Goal: Task Accomplishment & Management: Use online tool/utility

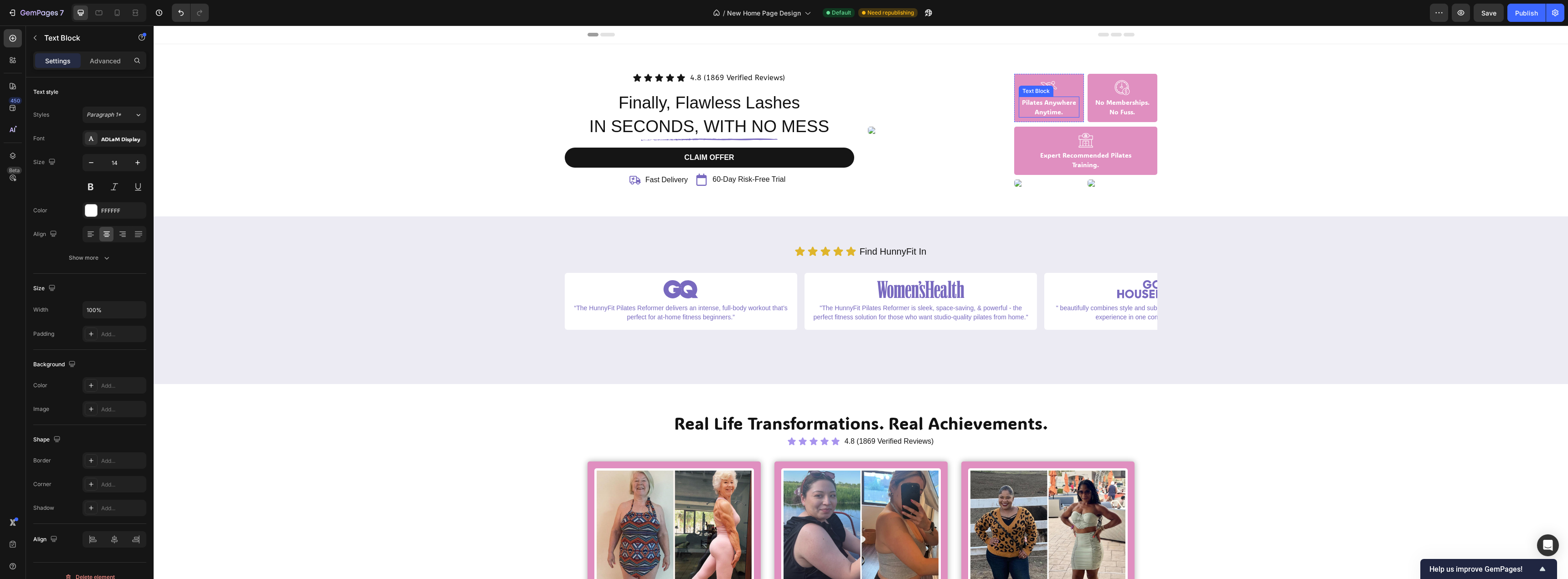
click at [1047, 104] on p "Pilates Anywhere" at bounding box center [1049, 102] width 59 height 10
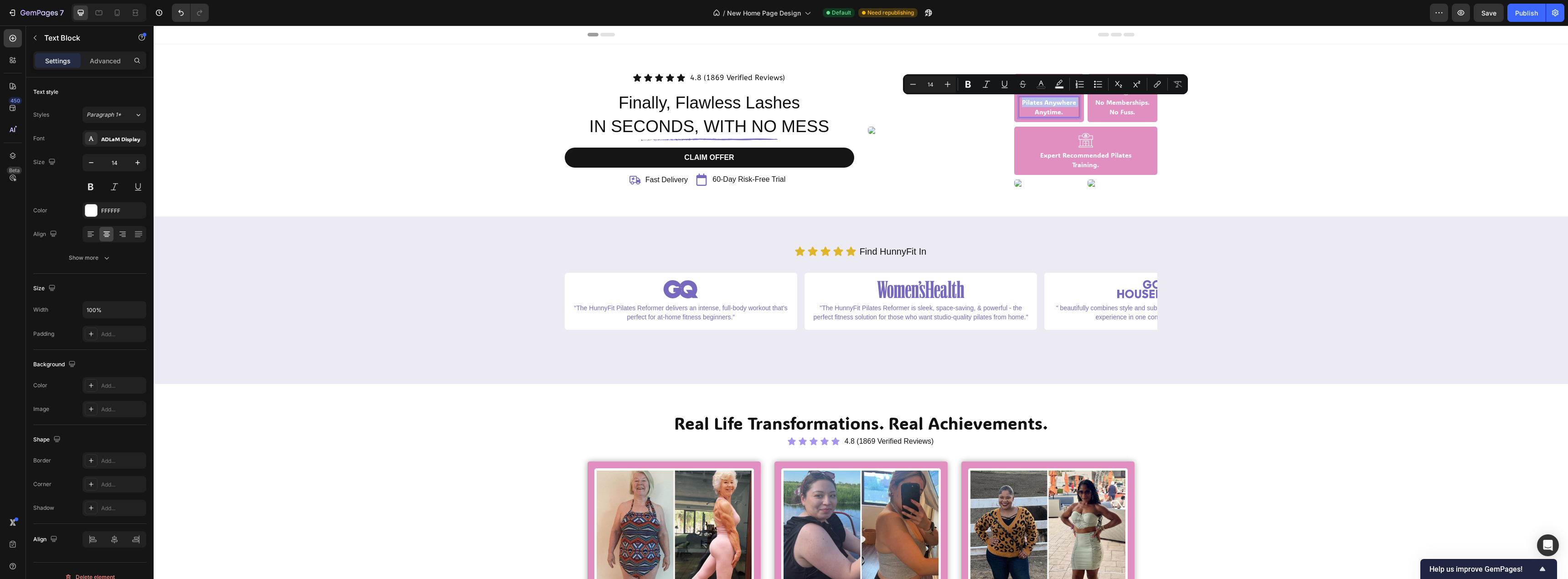
click at [1048, 106] on p "Pilates Anywhere" at bounding box center [1049, 102] width 59 height 10
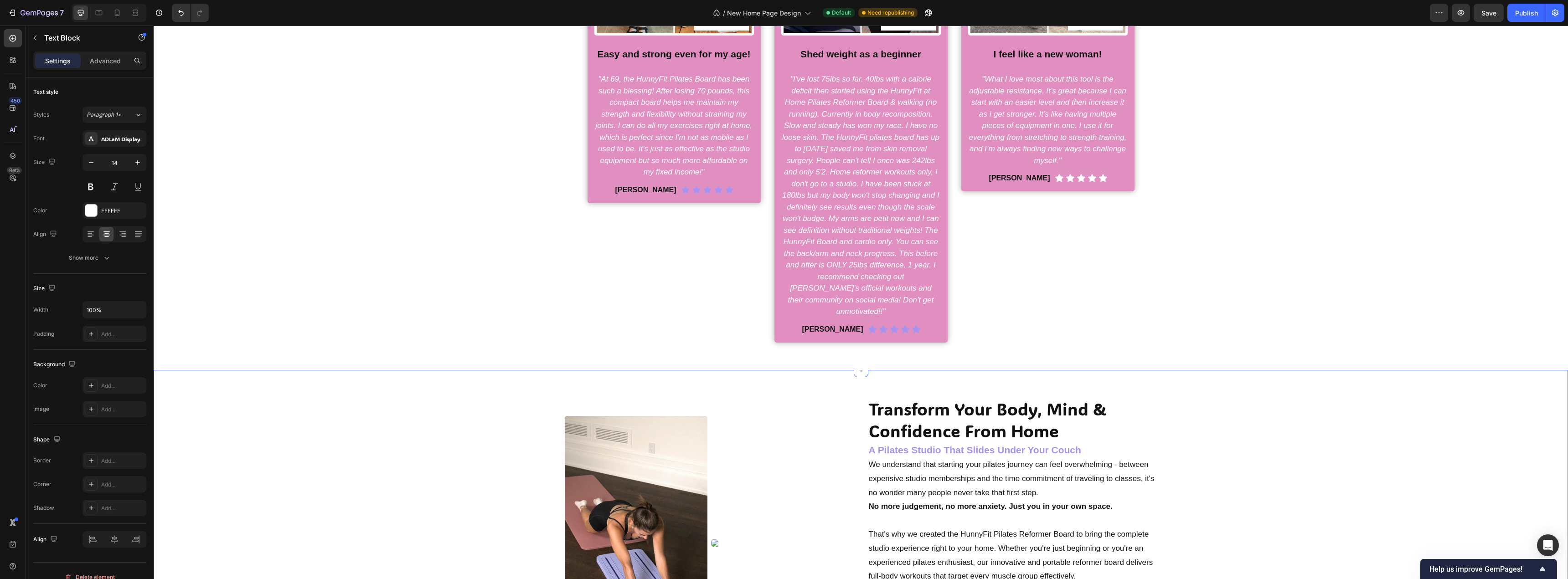
scroll to position [865, 0]
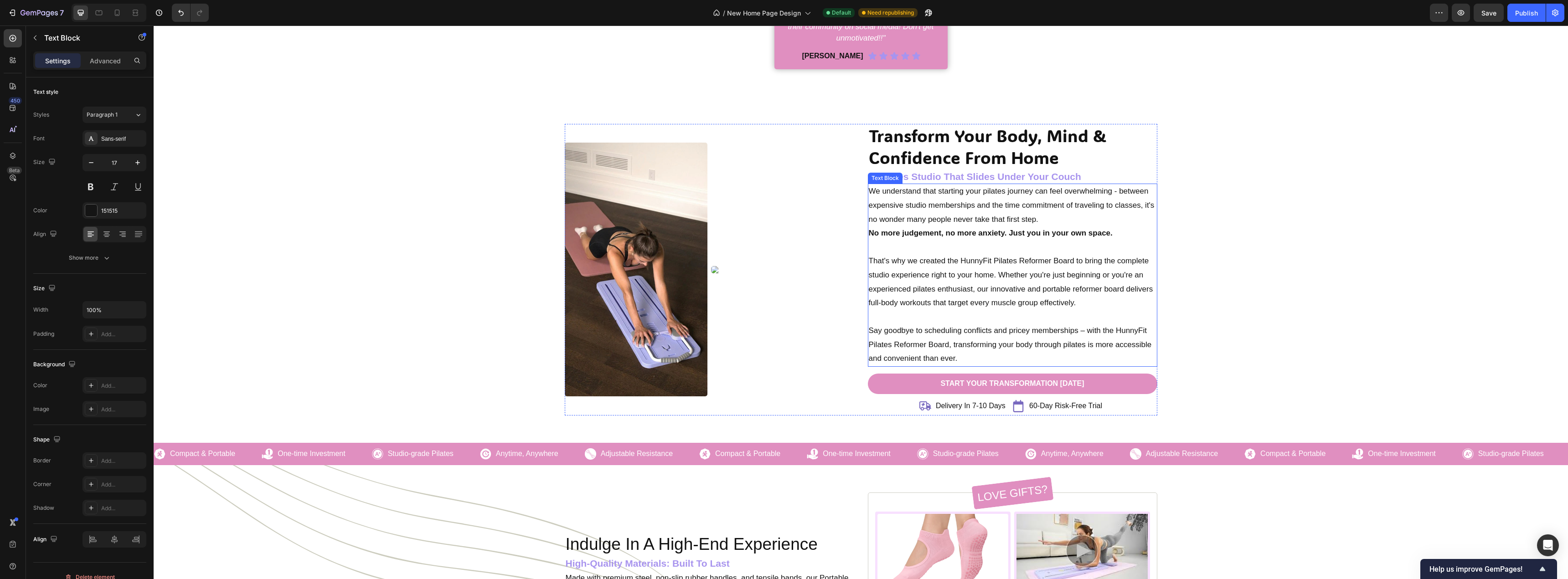
click at [981, 342] on p "Say goodbye to scheduling conflicts and pricey memberships – with the HunnyFit …" at bounding box center [1012, 344] width 288 height 42
click at [959, 346] on p "Say goodbye to scheduling conflicts and pricey memberships – with the HunnyFit …" at bounding box center [1012, 344] width 288 height 42
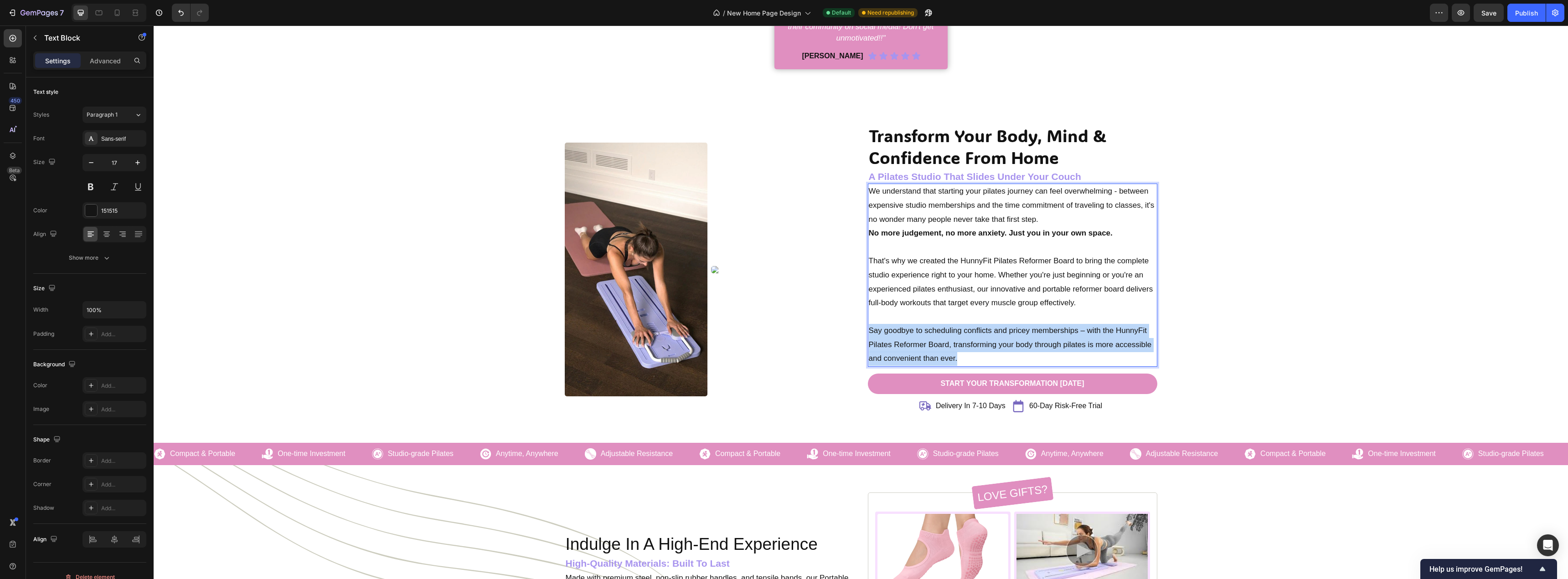
click at [959, 346] on p "Say goodbye to scheduling conflicts and pricey memberships – with the HunnyFit …" at bounding box center [1012, 344] width 288 height 42
click at [968, 347] on p "Say goodbye to scheduling conflicts and pricey memberships – with the HunnyFit …" at bounding box center [1012, 344] width 288 height 42
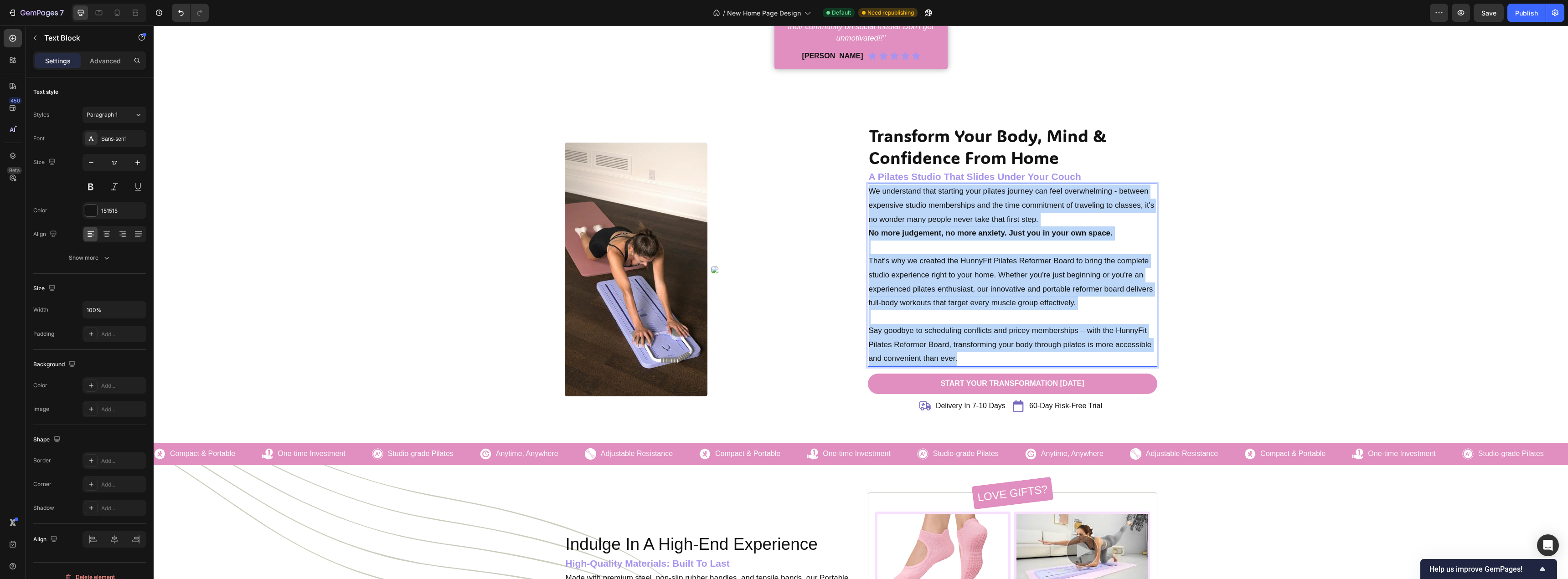
drag, startPoint x: 956, startPoint y: 342, endPoint x: 865, endPoint y: 186, distance: 180.6
click at [868, 186] on div "We understand that starting your pilates journey can feel overwhelming - betwee…" at bounding box center [1013, 275] width 290 height 183
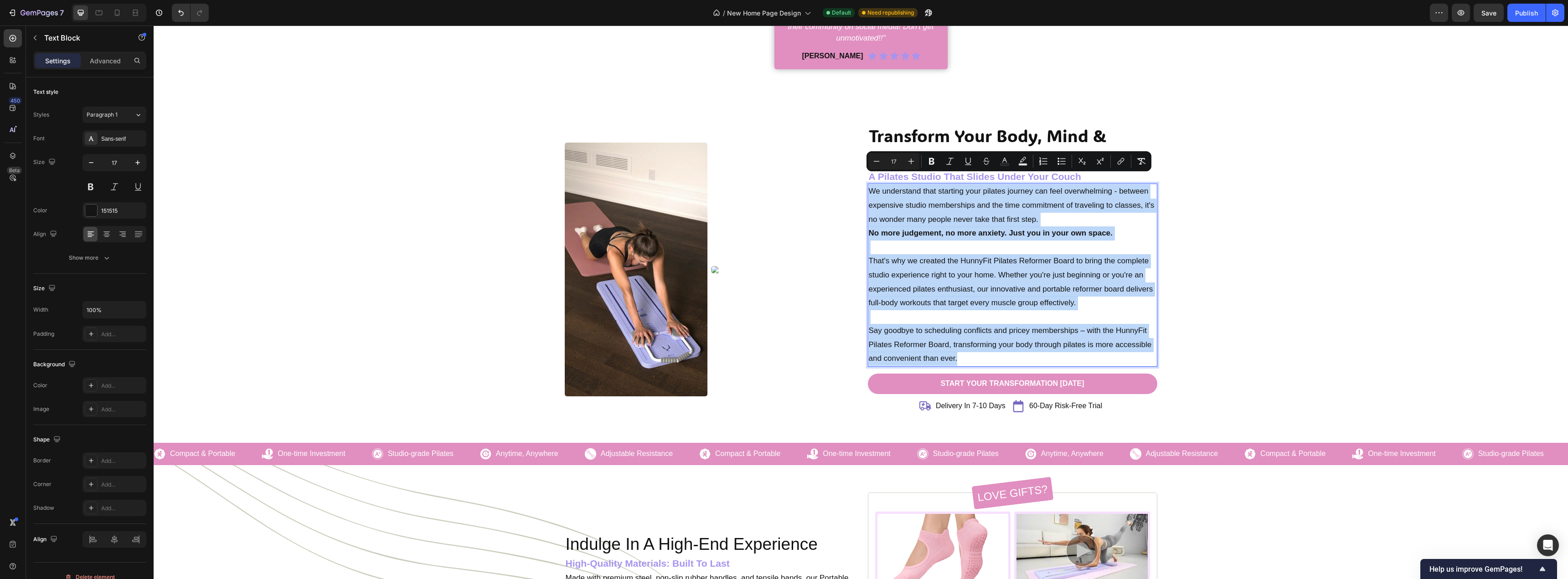
copy div "We understand that starting your pilates journey can feel overwhelming - betwee…"
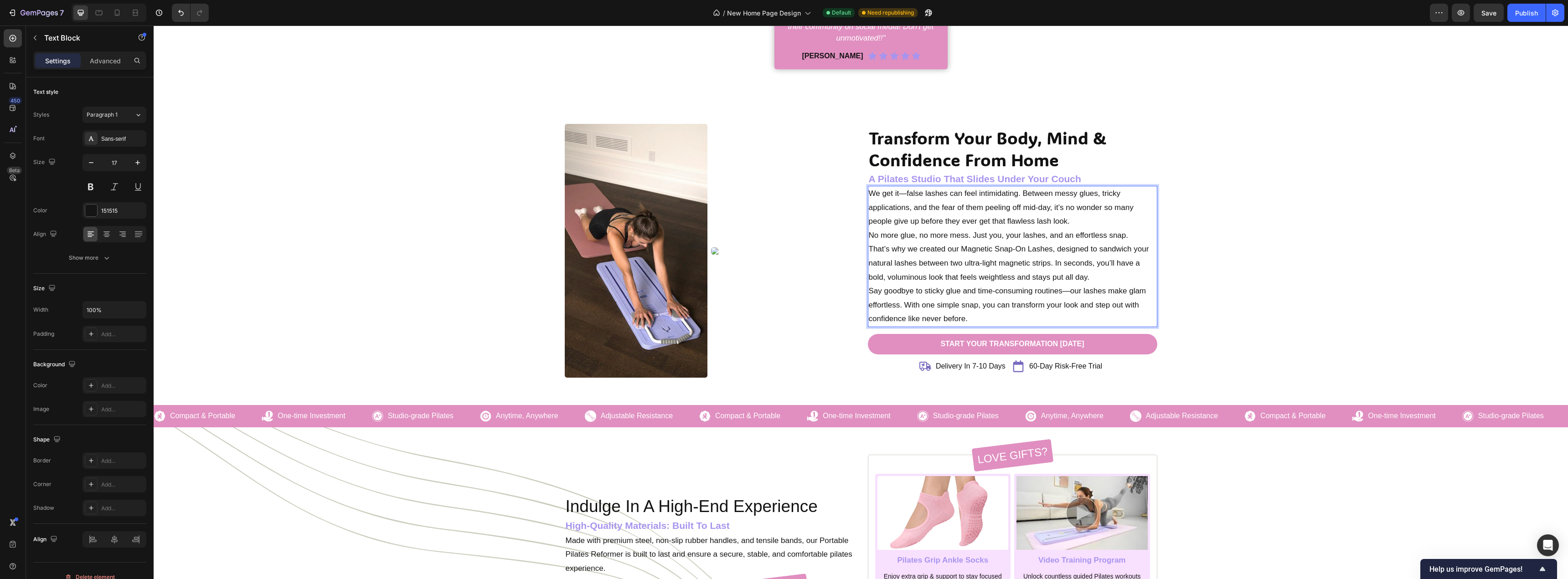
click at [978, 271] on p "That’s why we created our Magnetic Snap-On Lashes, designed to sandwich your na…" at bounding box center [1012, 263] width 288 height 42
click at [960, 229] on p "No more glue, no more mess. Just you, your lashes, and an effortless snap." at bounding box center [1012, 235] width 288 height 14
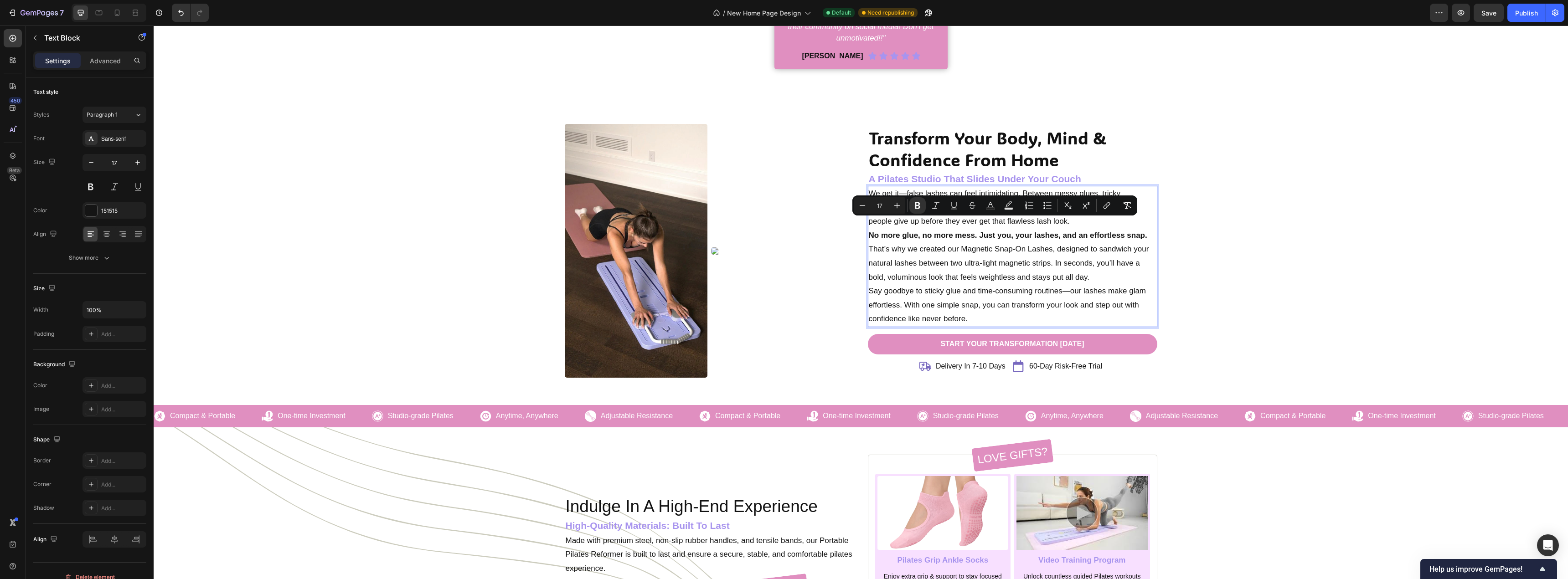
click at [991, 242] on p "That’s why we created our Magnetic Snap-On Lashes, designed to sandwich your na…" at bounding box center [1012, 263] width 288 height 42
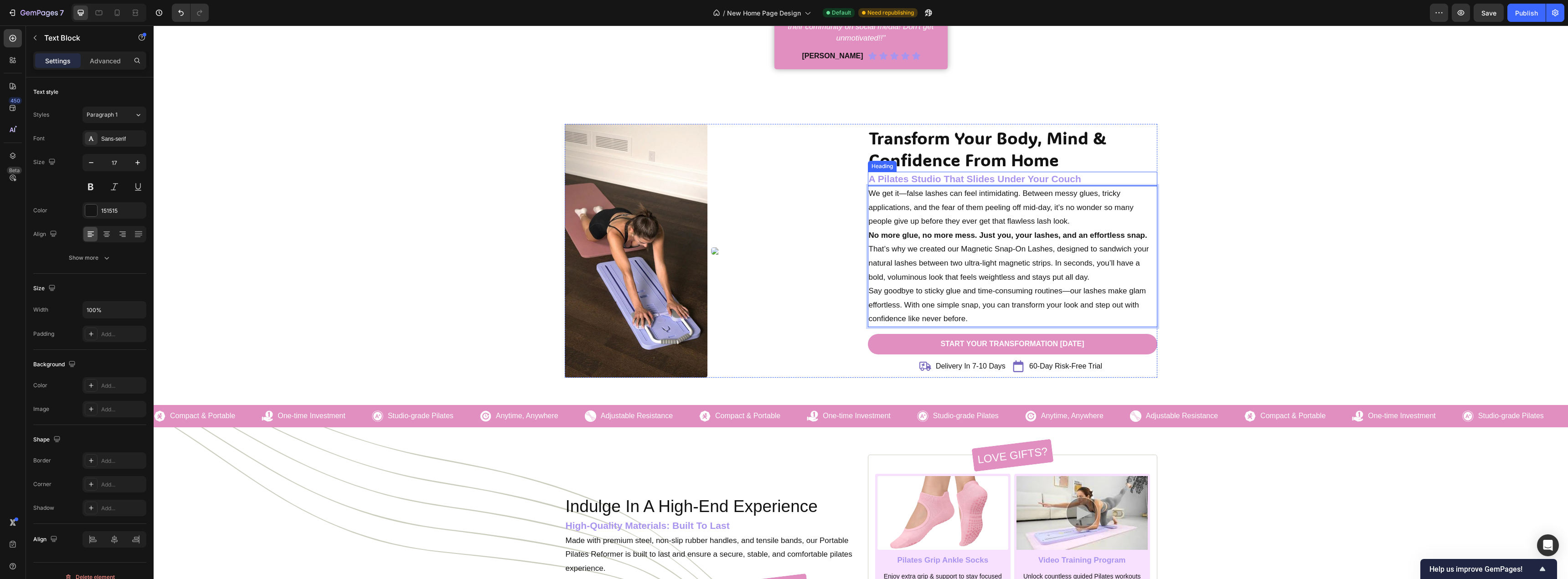
click at [1045, 172] on h2 "A Pilates Studio That Slides Under Your Couch" at bounding box center [1013, 178] width 290 height 14
click at [1044, 172] on h2 "A Pilates Studio That Slides Under Your Couch" at bounding box center [1013, 178] width 290 height 14
click at [1044, 173] on p "A Pilates Studio That Slides Under Your Couch" at bounding box center [1012, 179] width 288 height 12
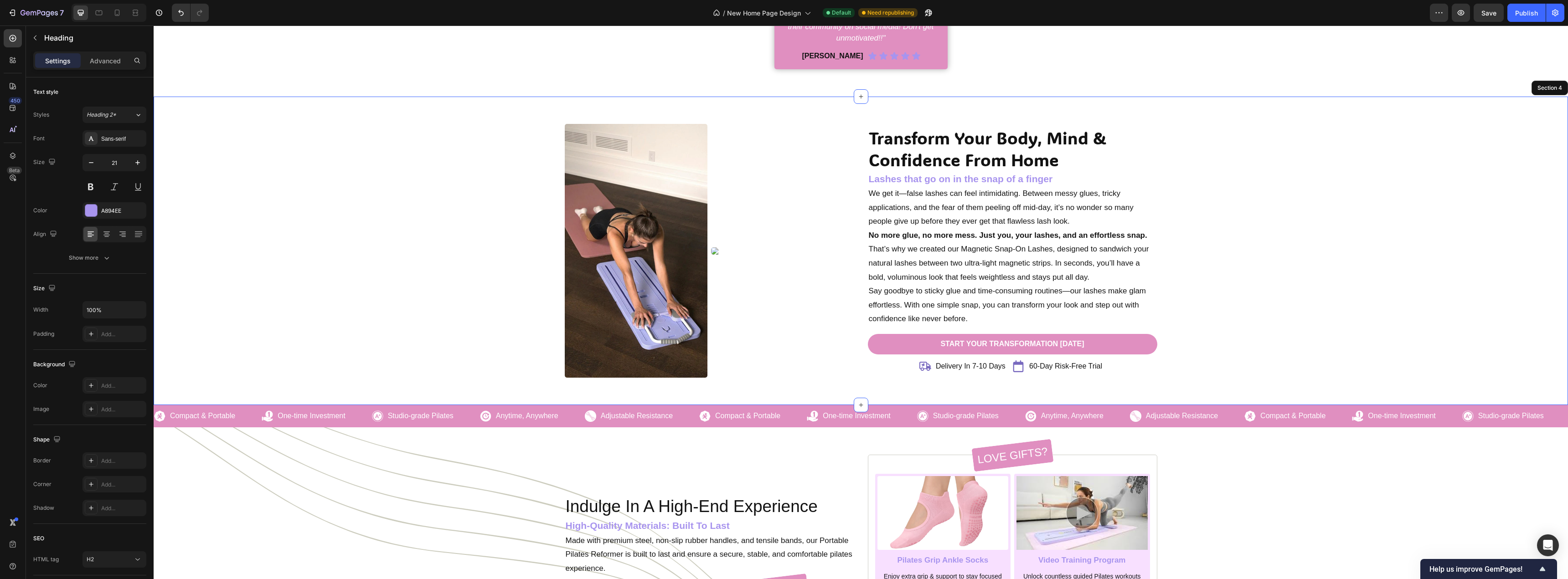
click at [1309, 286] on div "Transform Your Body, Mind & Confidence From Home Heading Lashes that go on in t…" at bounding box center [861, 251] width 1401 height 254
click at [1030, 140] on h2 "Transform Your Body, Mind & Confidence From Home" at bounding box center [1013, 148] width 290 height 46
click at [1030, 140] on p "Transform Your Body, Mind & Confidence From Home" at bounding box center [1012, 149] width 288 height 44
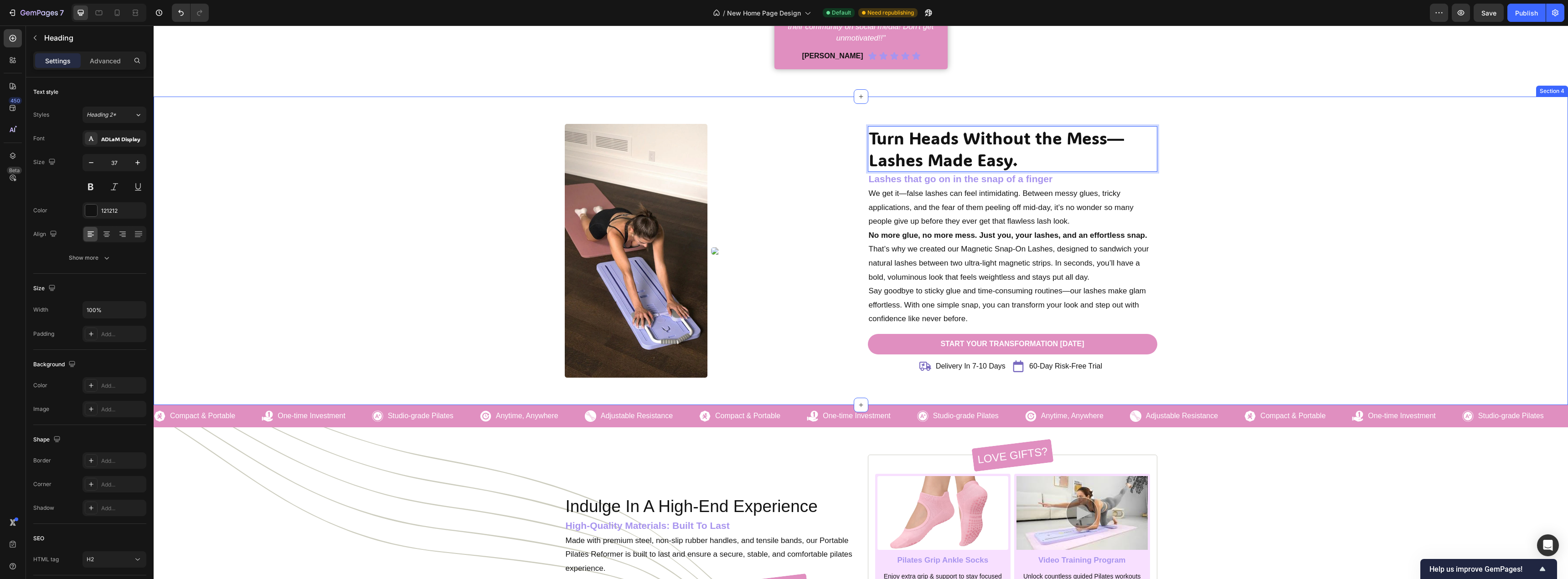
click at [1214, 173] on div "Turn Heads Without the Mess—Lashes Made Easy. Heading 0 Lashes that go on in th…" at bounding box center [861, 251] width 1401 height 254
click at [1115, 127] on p "Turn Heads Without the Mess—Lashes Made Easy." at bounding box center [1012, 149] width 288 height 44
click at [1119, 128] on p "Turn Heads Without the Mess—Lashes Made Easy." at bounding box center [1012, 149] width 288 height 44
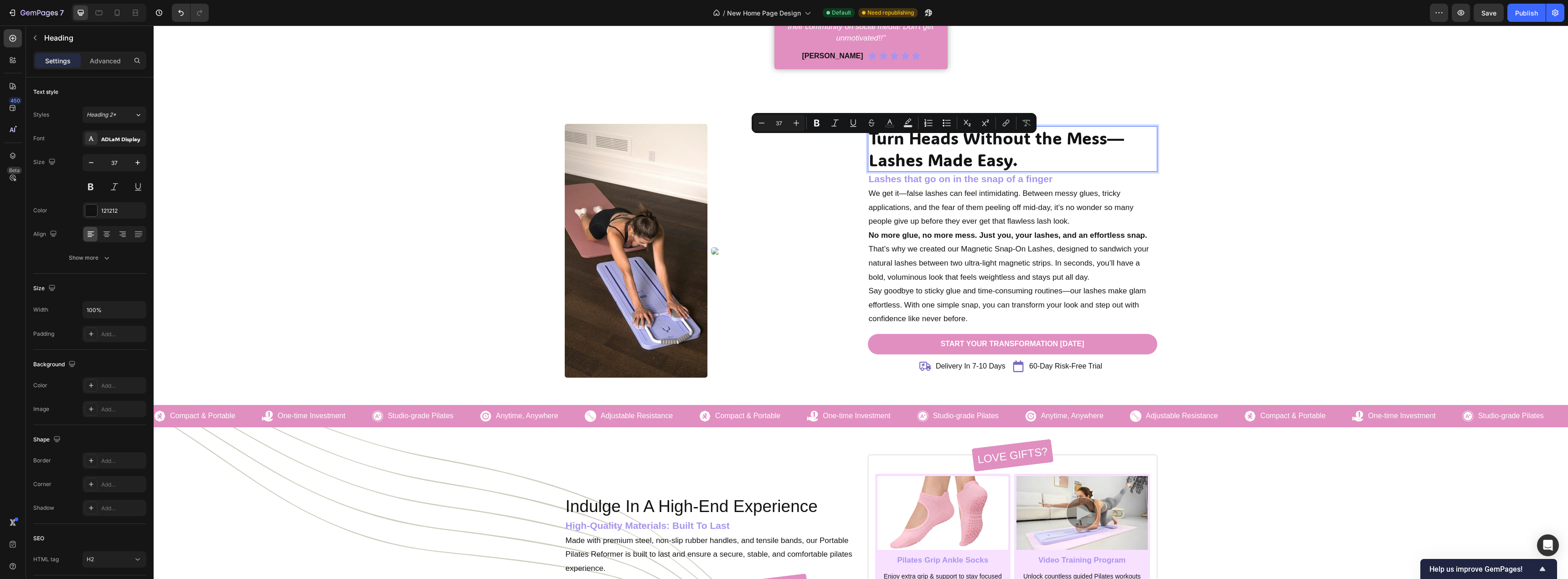
click at [1107, 128] on p "Turn Heads Without the Mess—Lashes Made Easy." at bounding box center [1012, 149] width 288 height 44
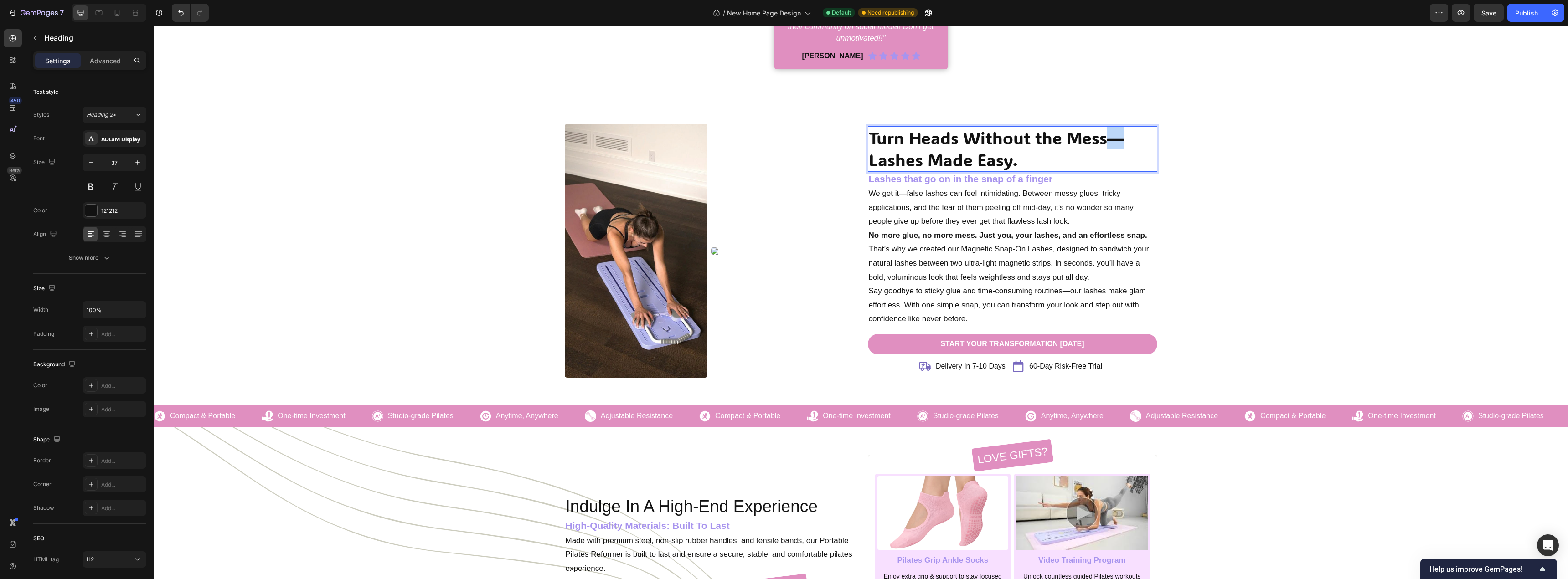
click at [1107, 128] on p "Turn Heads Without the Mess—Lashes Made Easy." at bounding box center [1012, 149] width 288 height 44
click at [1062, 146] on p "Turn Heads Without the Mess. Lashes Made Easy." at bounding box center [1012, 149] width 288 height 44
click at [1208, 159] on div "Turn Heads Without the Mess. Lashes Made Easy. Heading 0 Lashes that go on in t…" at bounding box center [861, 251] width 1401 height 254
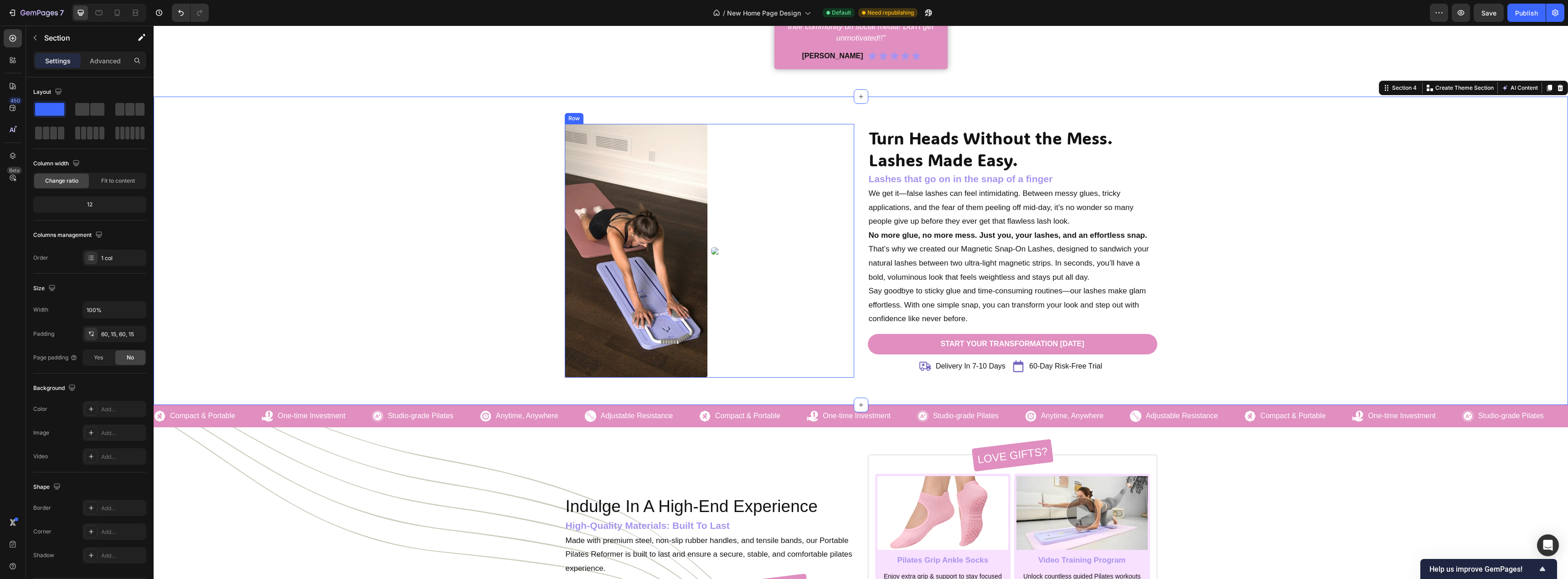
click at [824, 190] on div "Image" at bounding box center [782, 251] width 143 height 254
click at [308, 164] on div "Turn Heads Without the Mess. Lashes Made Easy. Heading Lashes that go on in the…" at bounding box center [861, 251] width 1401 height 254
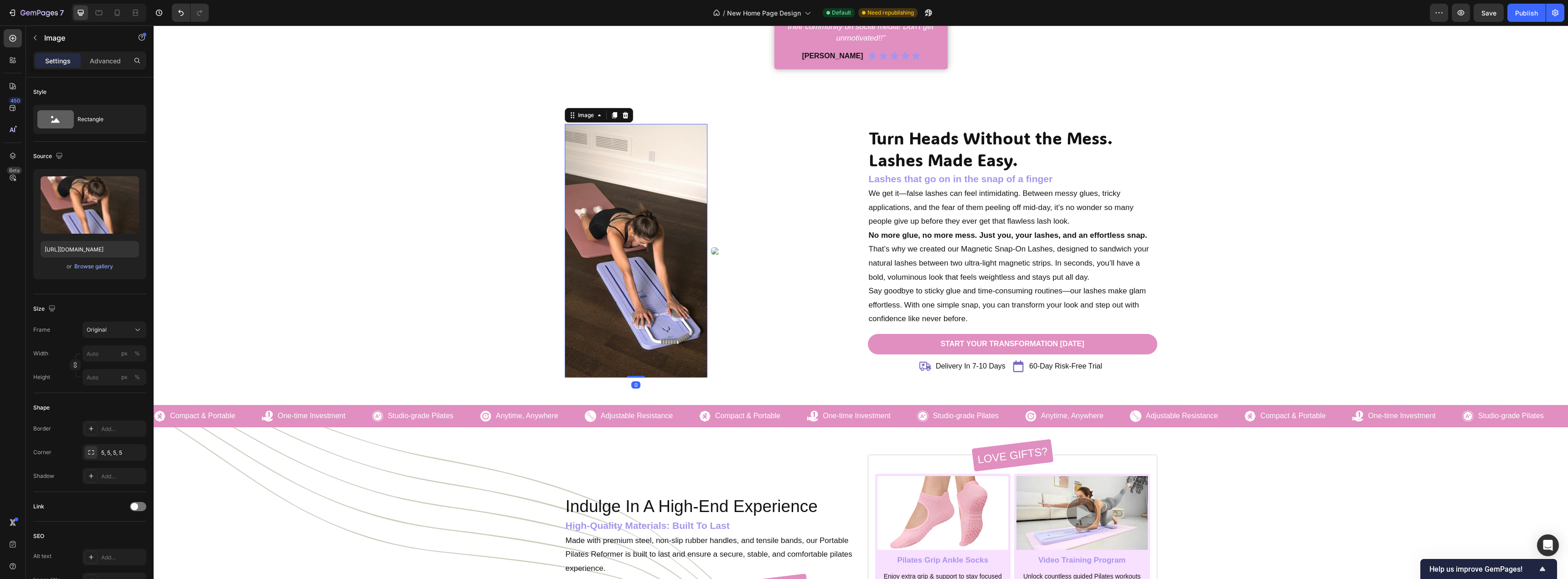
click at [637, 203] on img at bounding box center [636, 251] width 143 height 254
click at [665, 215] on img at bounding box center [636, 251] width 143 height 254
click at [613, 241] on img at bounding box center [636, 251] width 143 height 254
click at [84, 217] on input "file" at bounding box center [89, 220] width 63 height 15
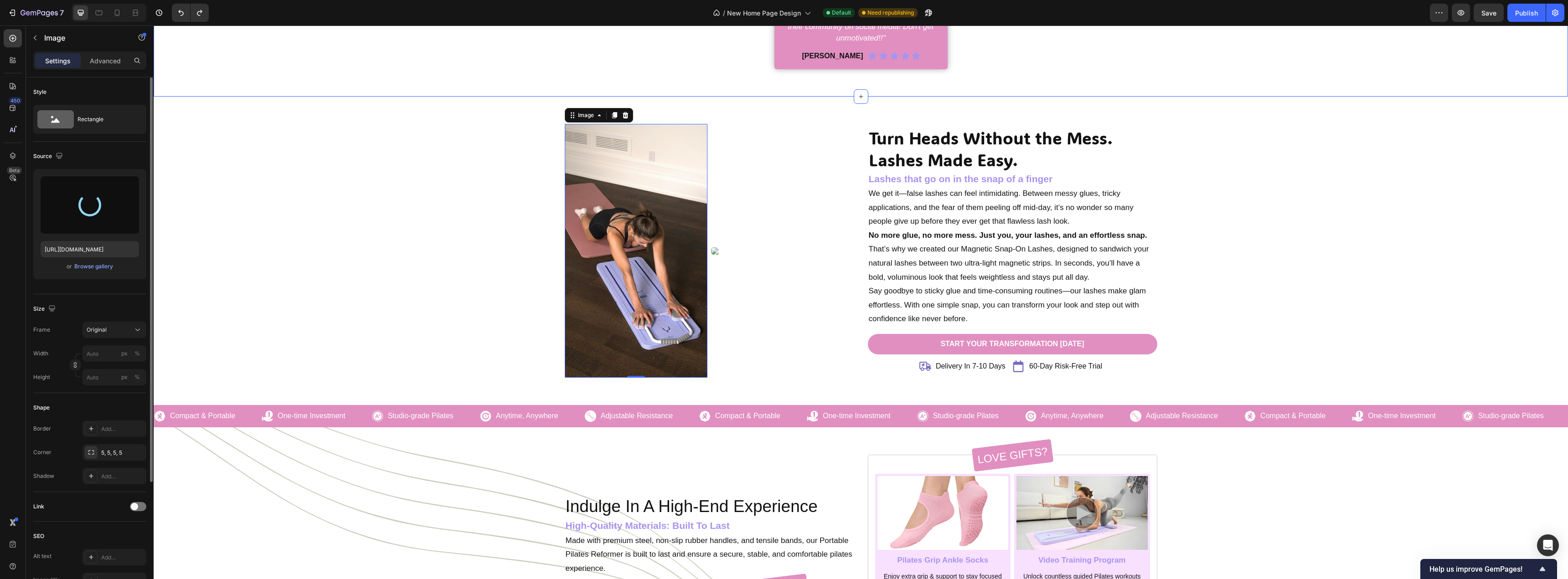
type input "https://cdn.shopify.com/s/files/1/0716/1692/1831/files/gempages_547078199557752…"
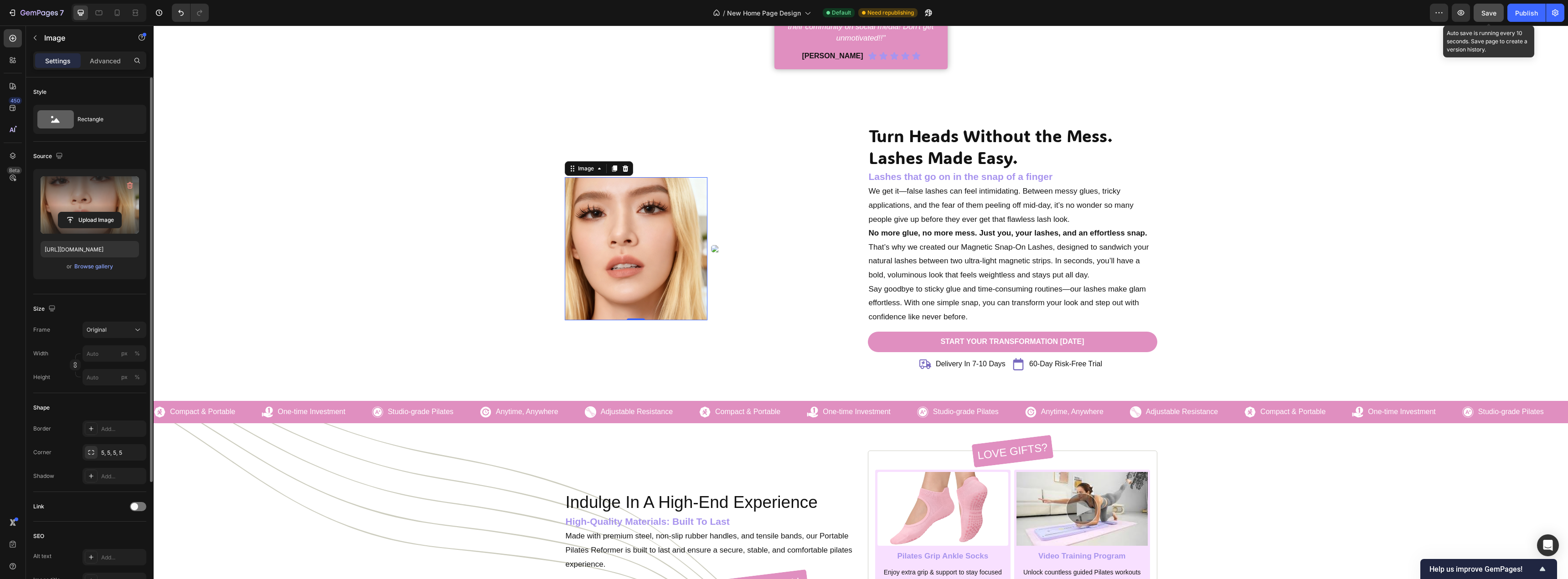
click at [1493, 15] on span "Save" at bounding box center [1489, 13] width 15 height 8
click at [113, 334] on div "Original" at bounding box center [114, 330] width 55 height 9
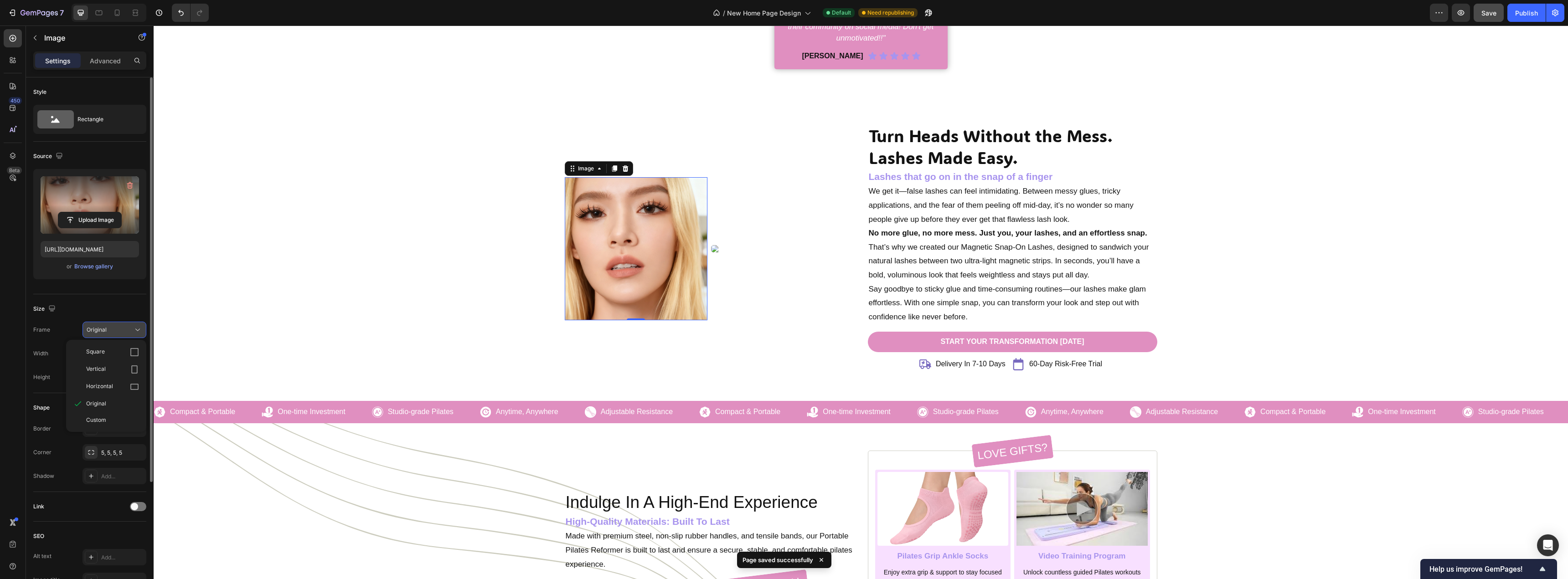
click at [115, 332] on div "Original" at bounding box center [108, 329] width 44 height 8
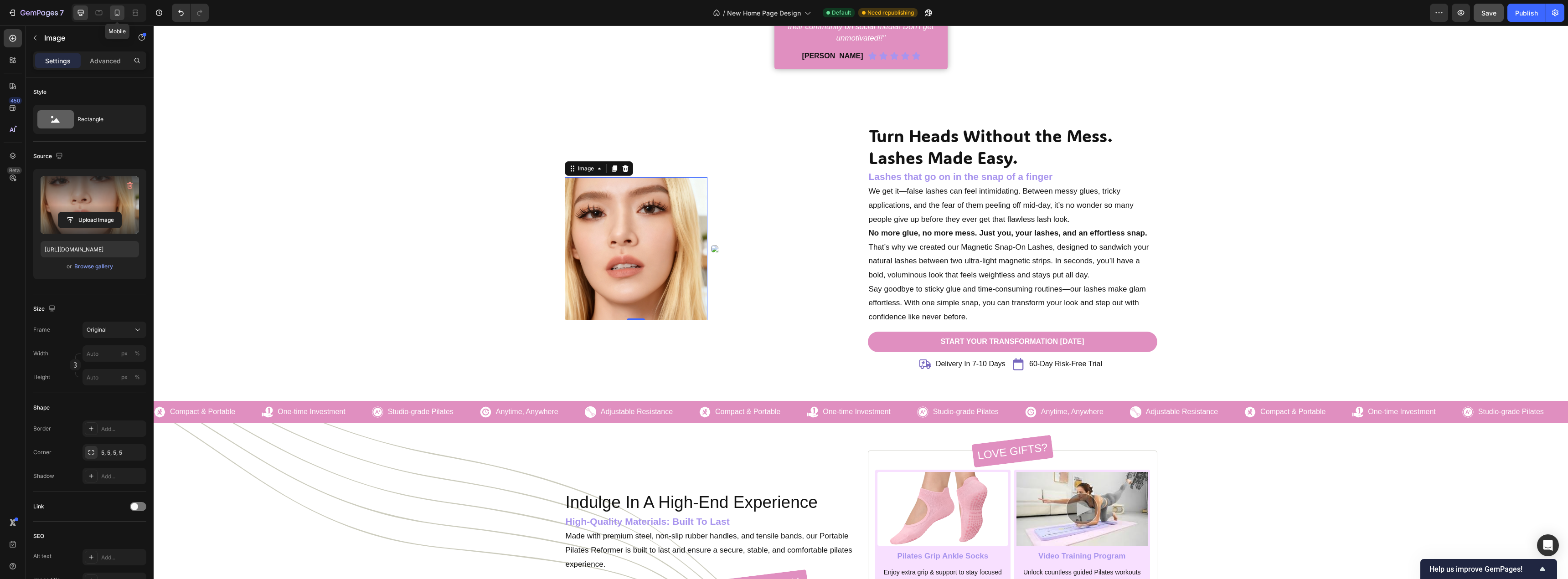
click at [119, 15] on icon at bounding box center [117, 12] width 9 height 9
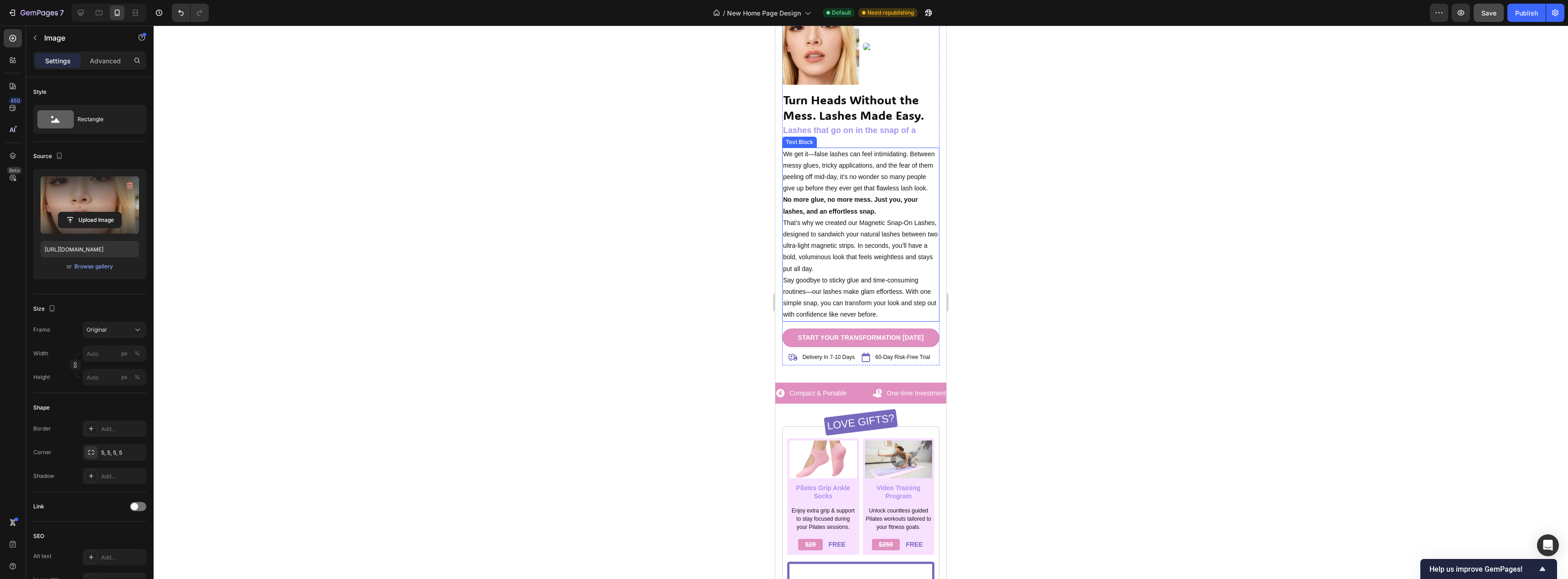
scroll to position [1367, 0]
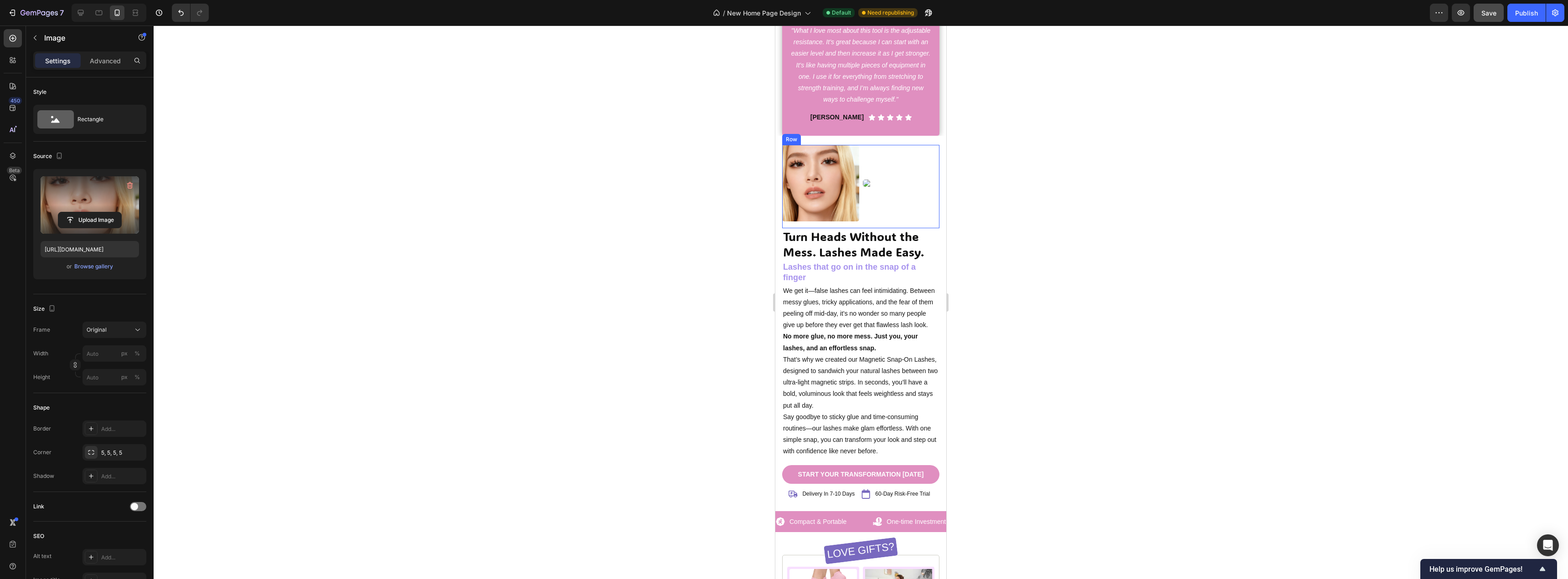
click at [883, 198] on div "Image" at bounding box center [901, 187] width 77 height 84
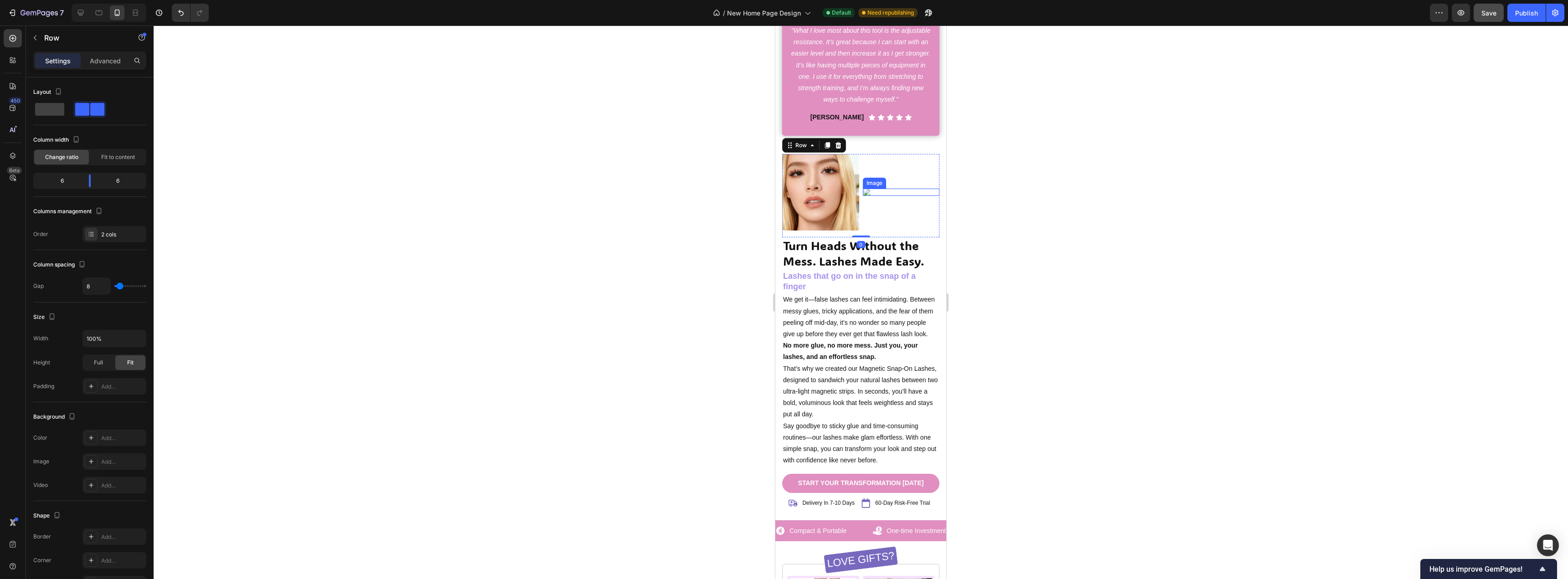
click at [867, 189] on img at bounding box center [901, 192] width 77 height 7
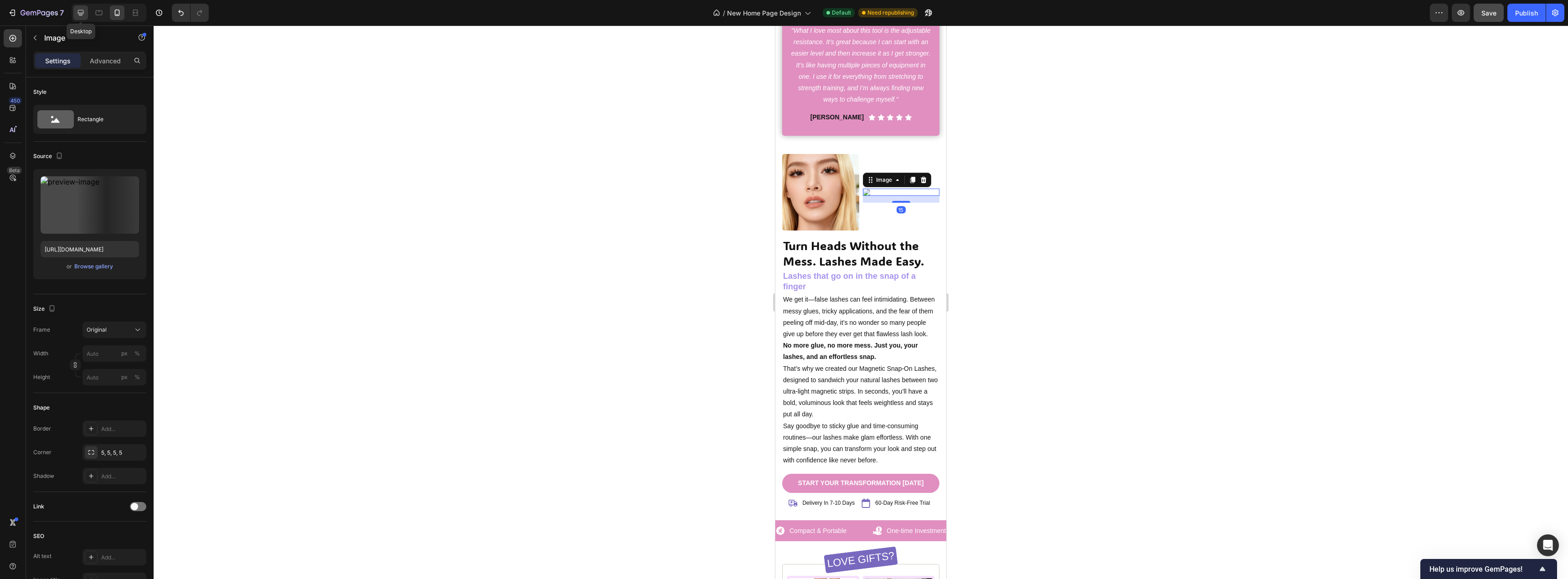
click at [78, 13] on icon at bounding box center [81, 13] width 6 height 6
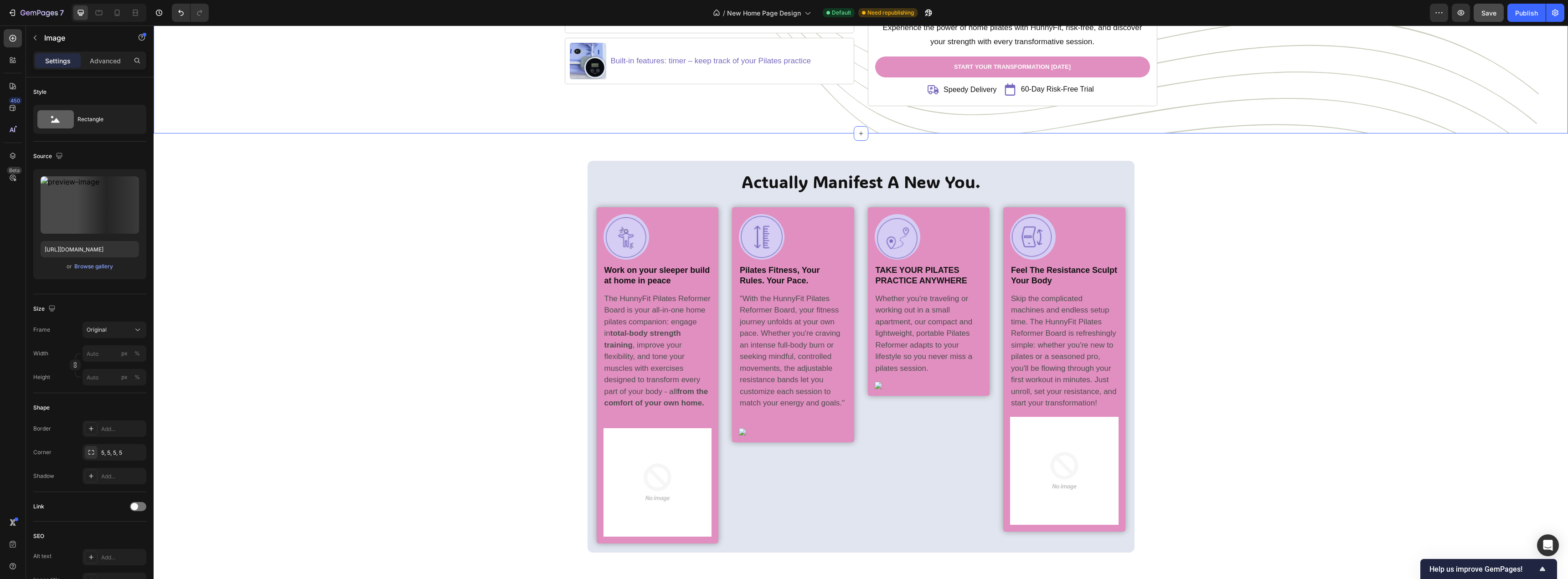
scroll to position [1504, 0]
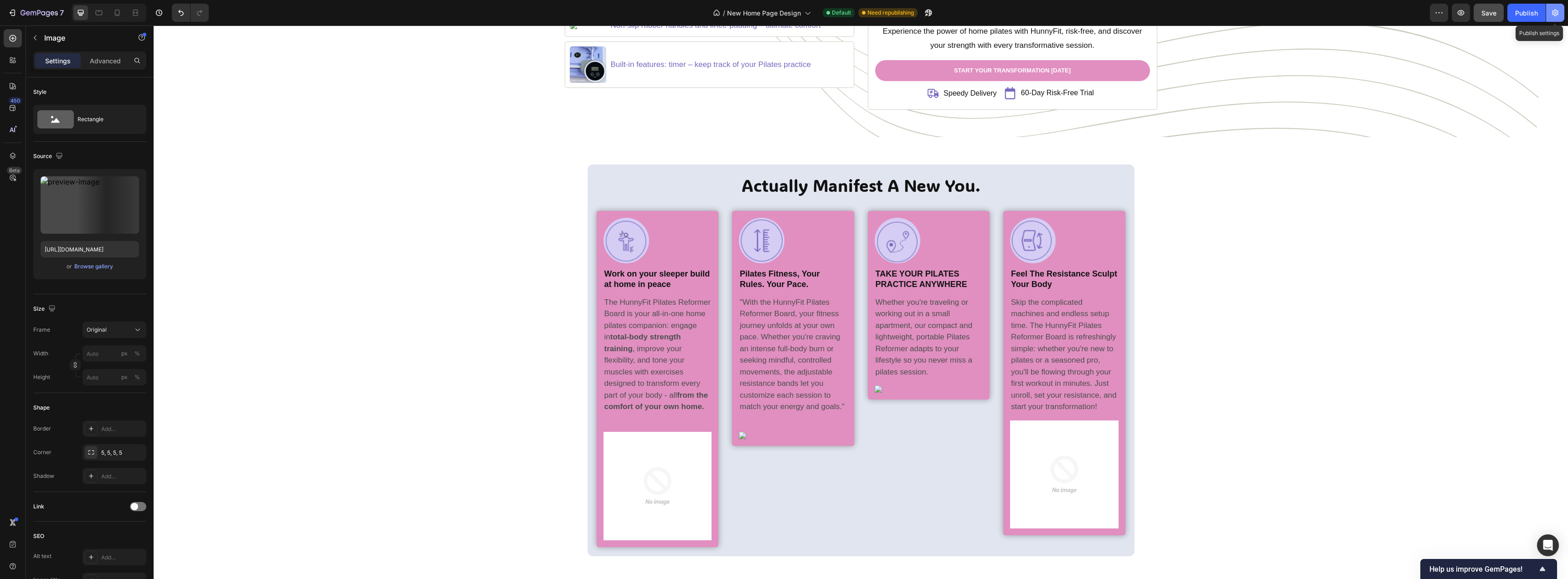
click at [1562, 17] on button "button" at bounding box center [1555, 13] width 18 height 18
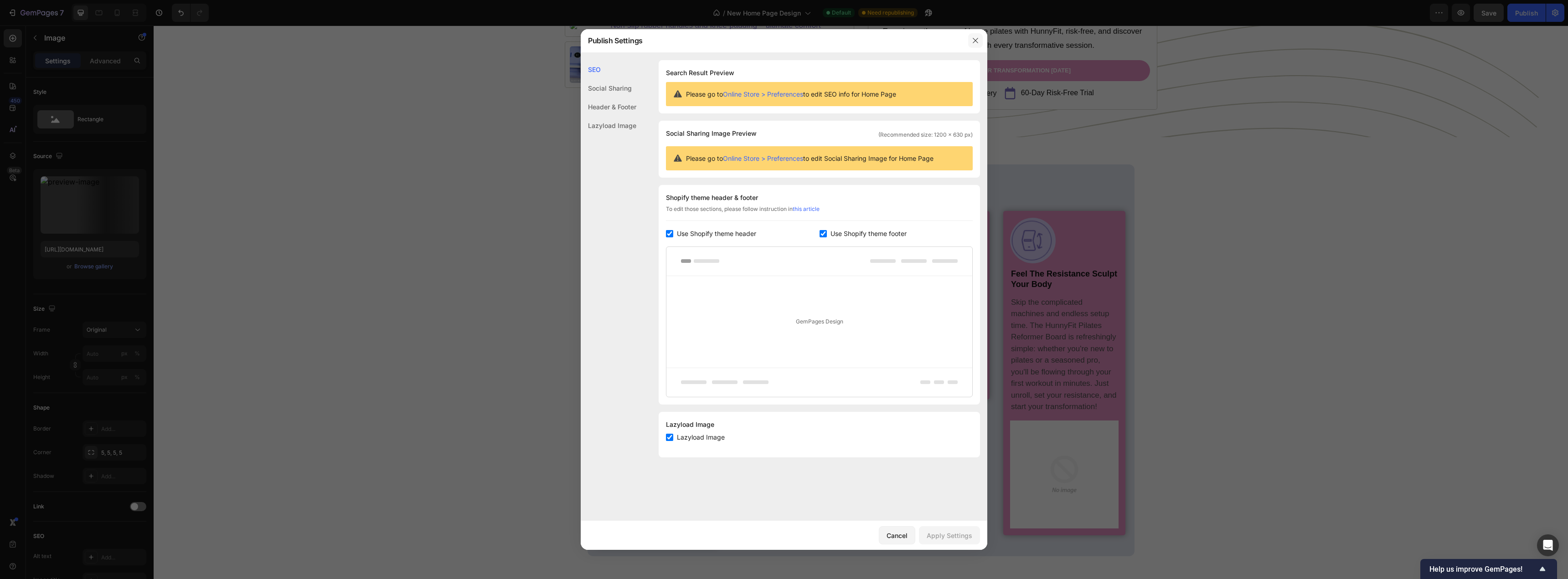
click at [976, 43] on icon "button" at bounding box center [976, 41] width 7 height 7
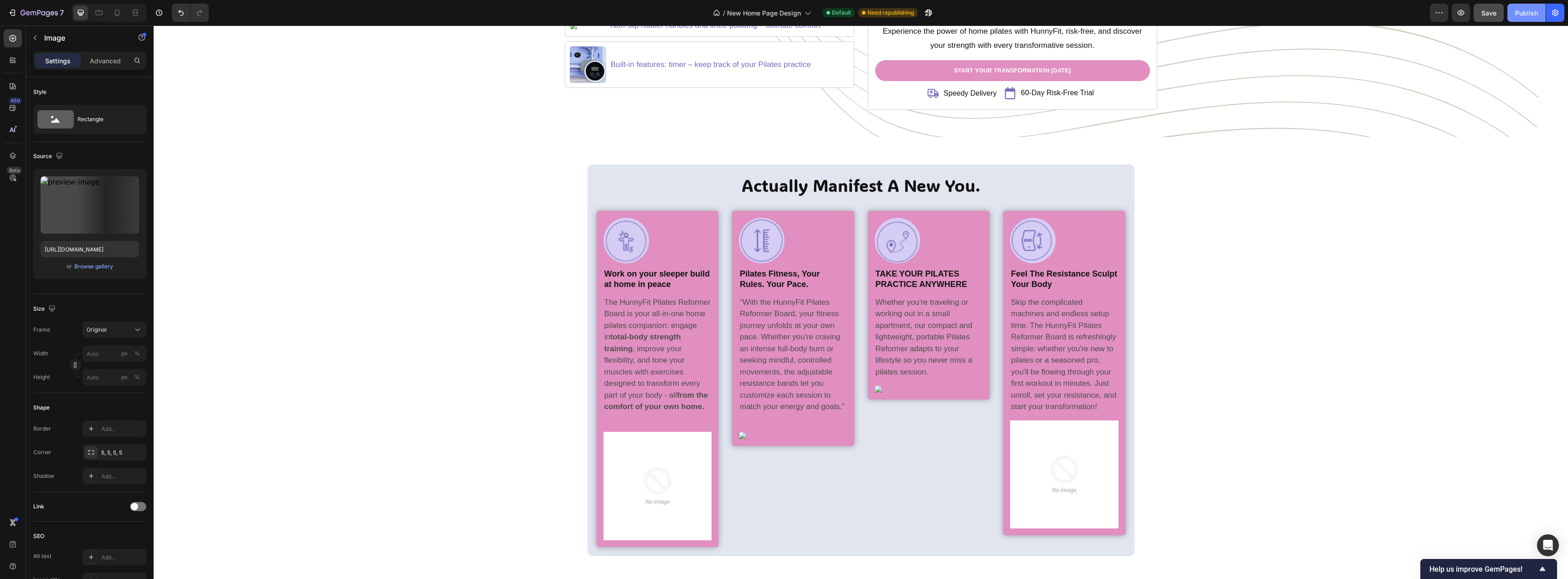
click at [1531, 18] on button "Publish" at bounding box center [1526, 13] width 38 height 18
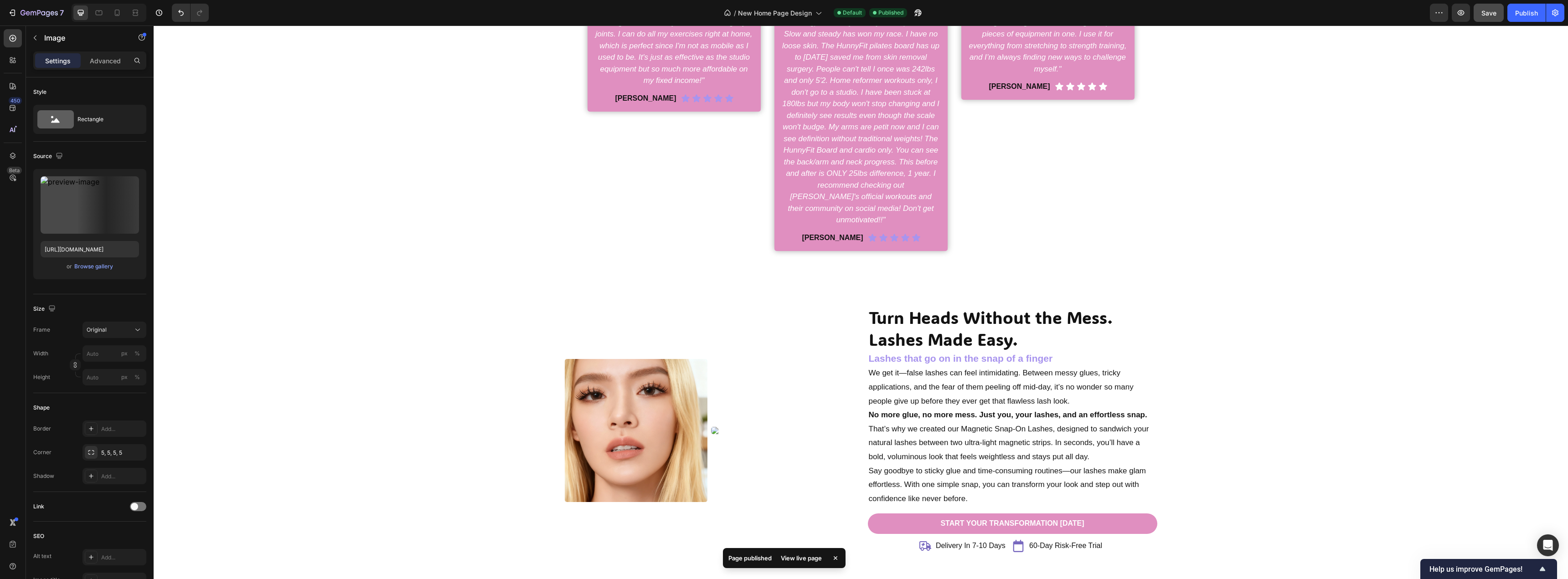
scroll to position [684, 0]
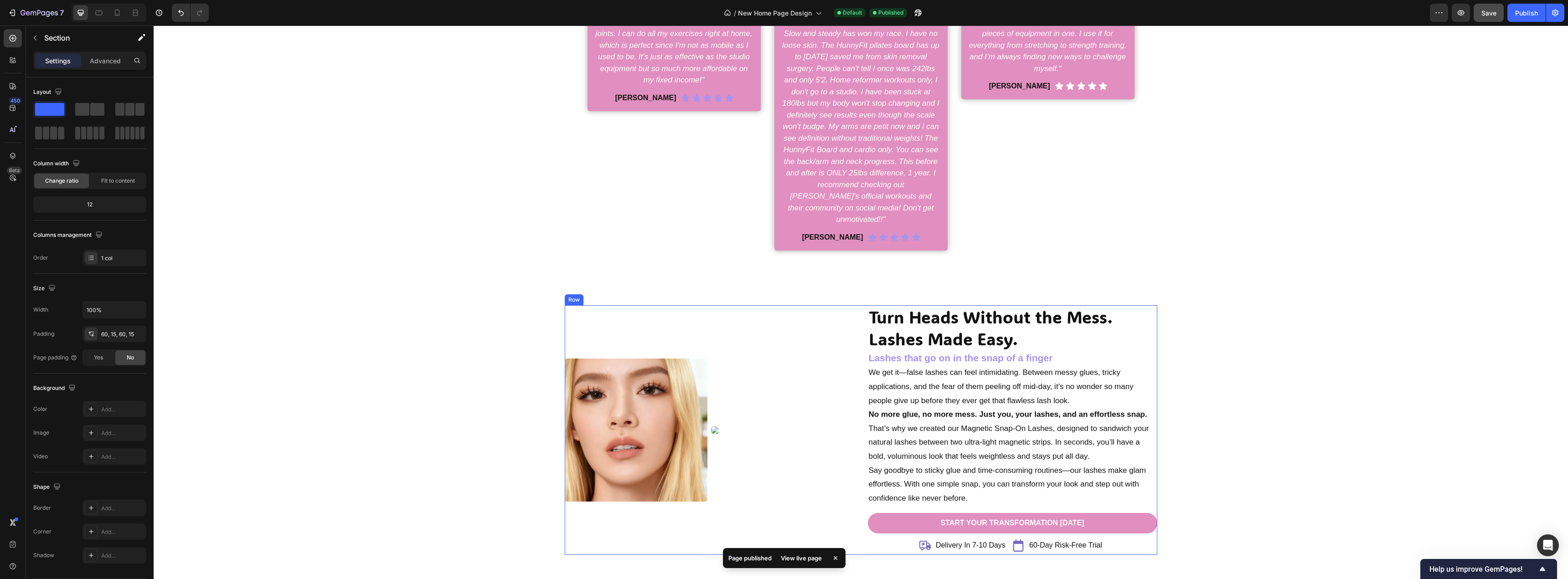
click at [446, 335] on div "Turn Heads Without the Mess. Lashes Made Easy. Heading Lashes that go on in the…" at bounding box center [861, 430] width 1401 height 249
click at [84, 38] on p "Section" at bounding box center [82, 38] width 75 height 11
click at [463, 338] on div "Turn Heads Without the Mess. Lashes Made Easy. Heading Lashes that go on in the…" at bounding box center [861, 430] width 1401 height 249
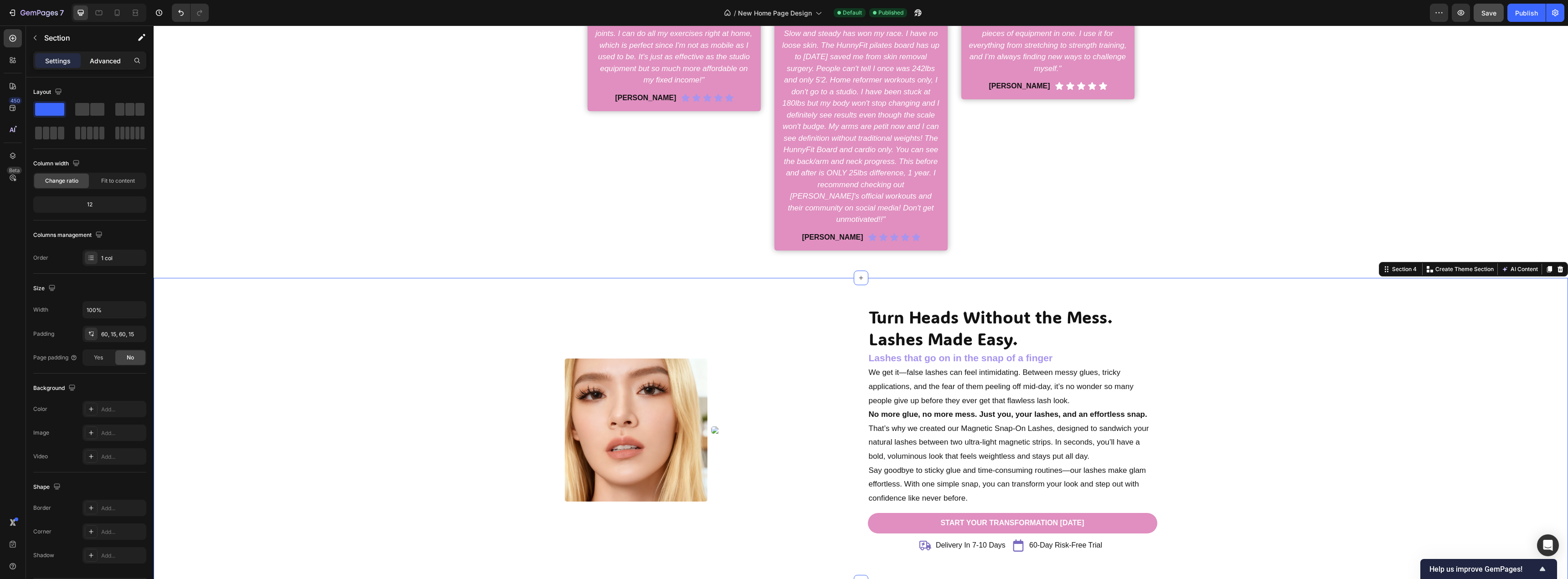
click at [93, 58] on p "Advanced" at bounding box center [105, 61] width 31 height 10
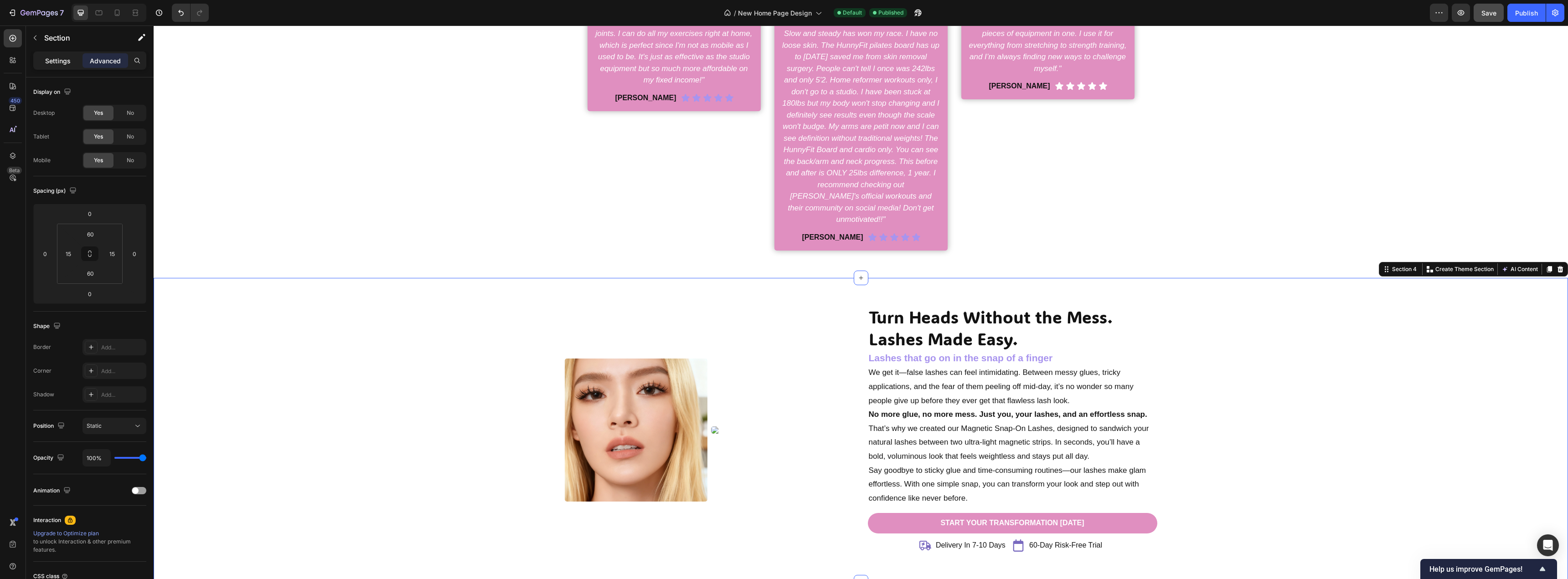
click at [68, 61] on p "Settings" at bounding box center [58, 61] width 26 height 10
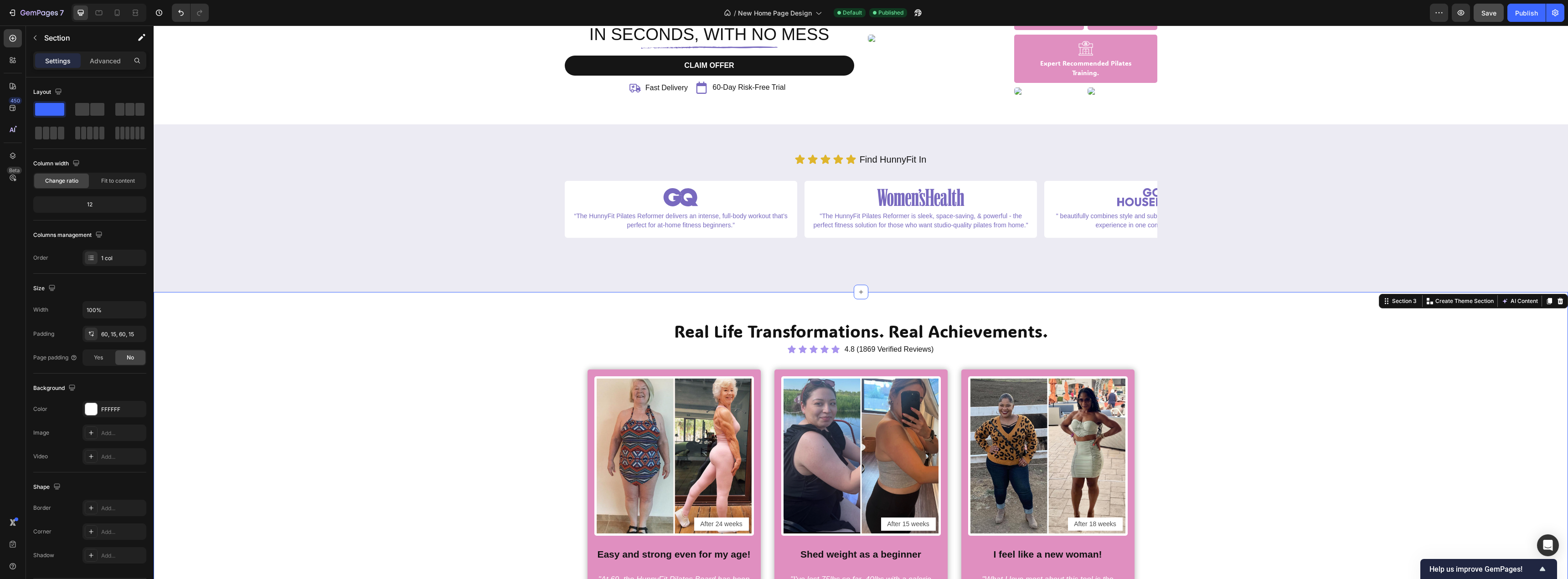
scroll to position [0, 0]
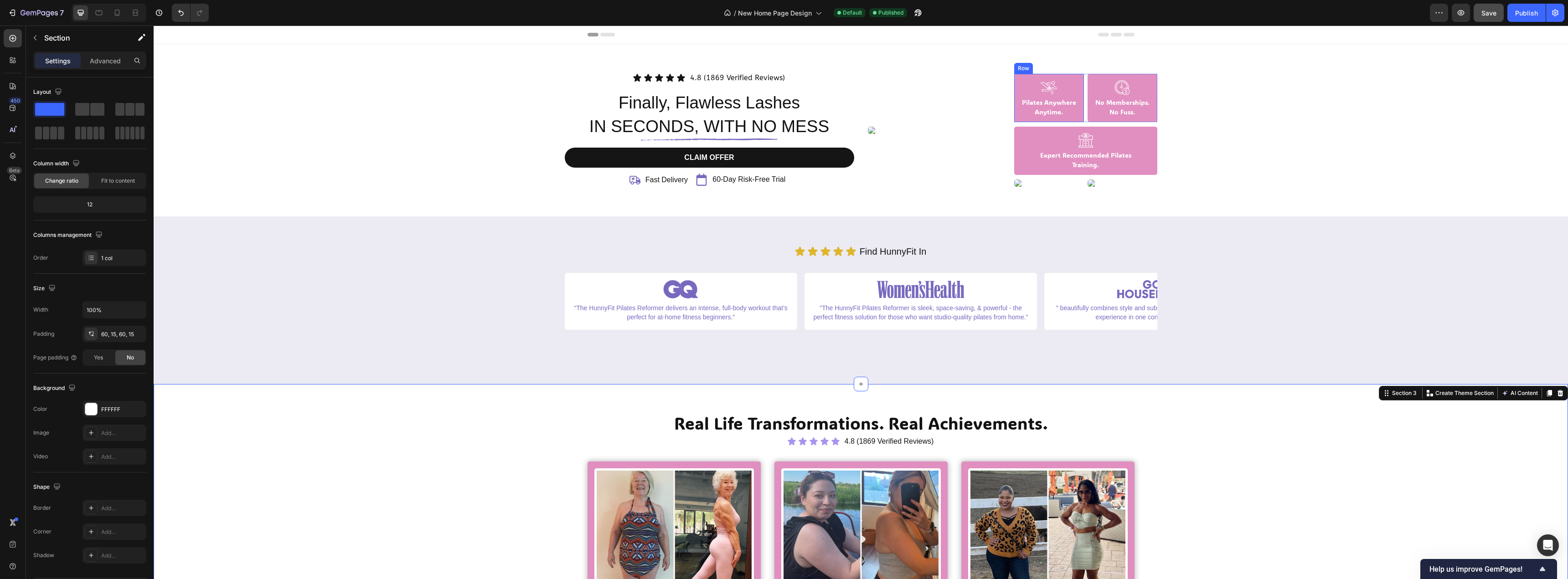
click at [1077, 79] on div "Image Pilates Anywhere Anytime. Text Block Row" at bounding box center [1049, 97] width 70 height 48
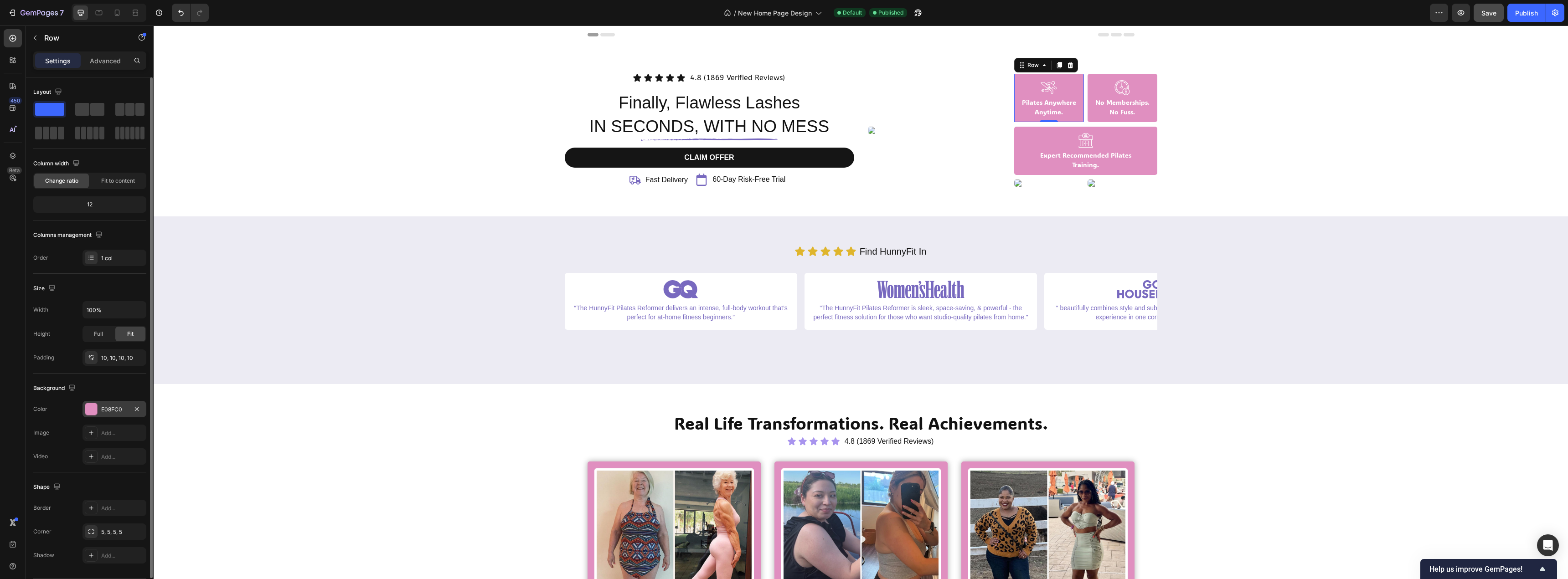
click at [88, 410] on div at bounding box center [91, 409] width 12 height 12
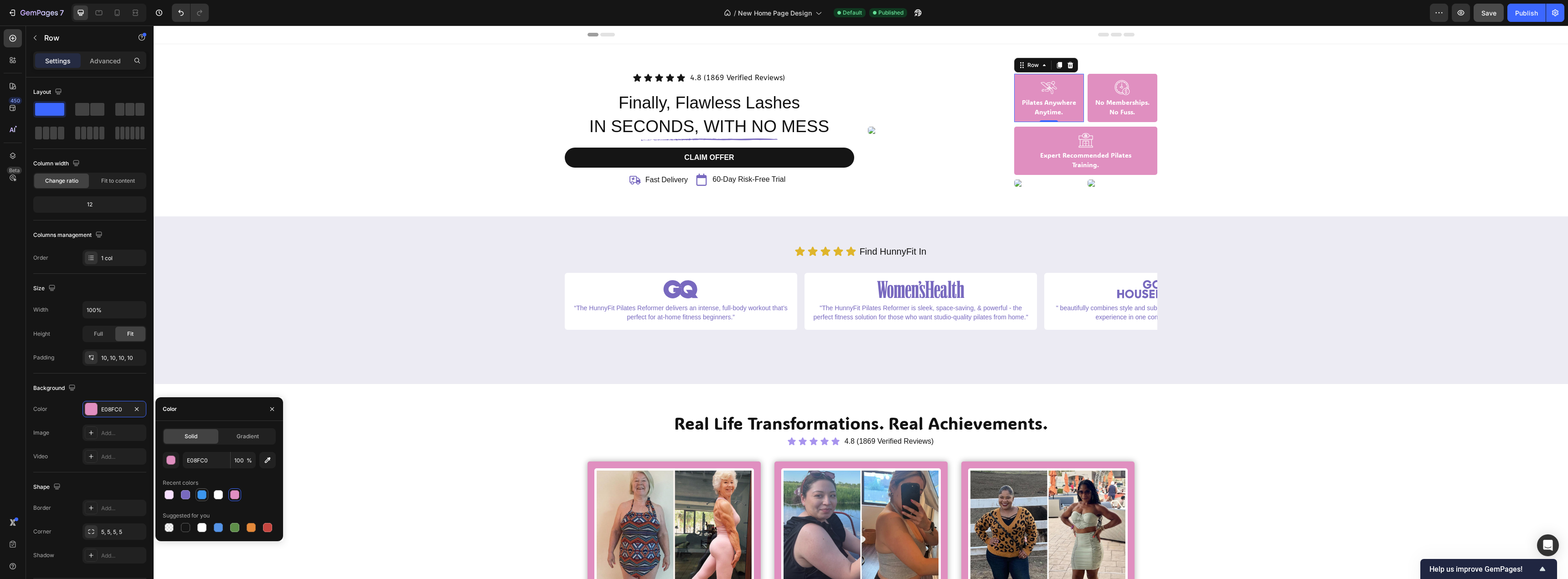
click at [200, 496] on div at bounding box center [201, 494] width 9 height 9
click at [186, 529] on div at bounding box center [185, 527] width 9 height 9
type input "151515"
click at [1146, 117] on div "No Memberships. No Fuss." at bounding box center [1122, 107] width 61 height 21
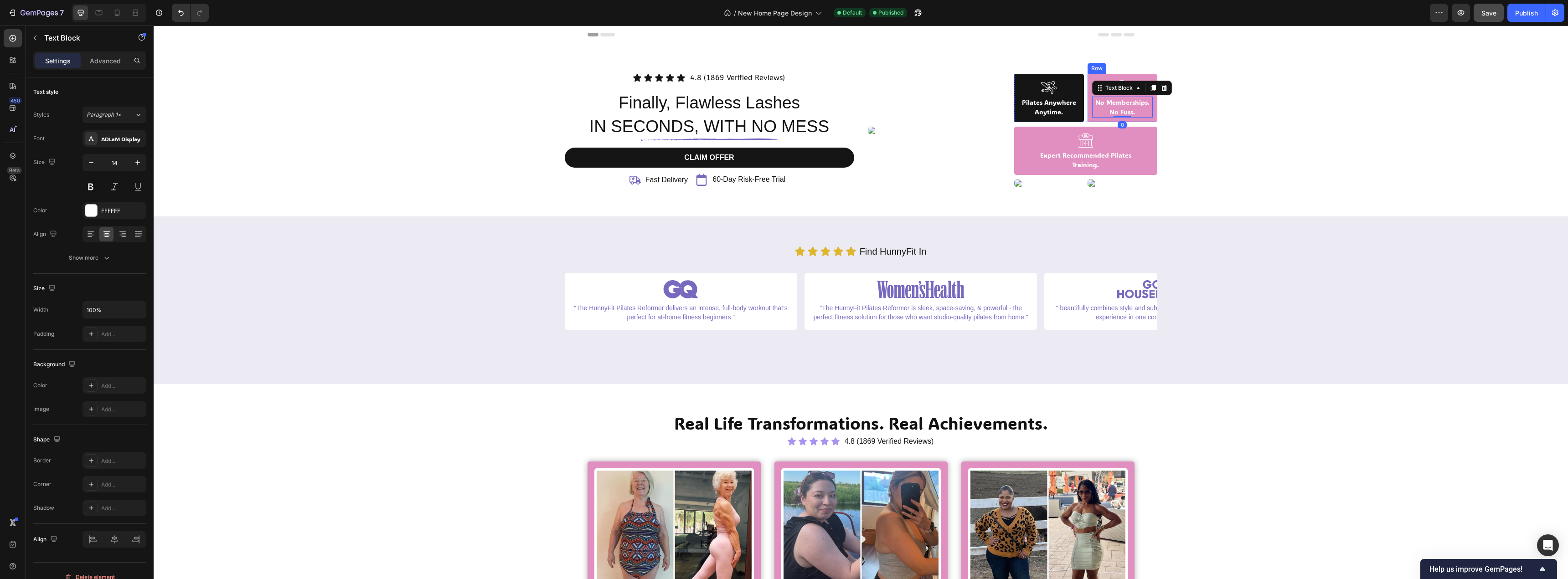
click at [1150, 77] on div "Image No Memberships. No Fuss. Text Block 0 Row" at bounding box center [1122, 97] width 70 height 48
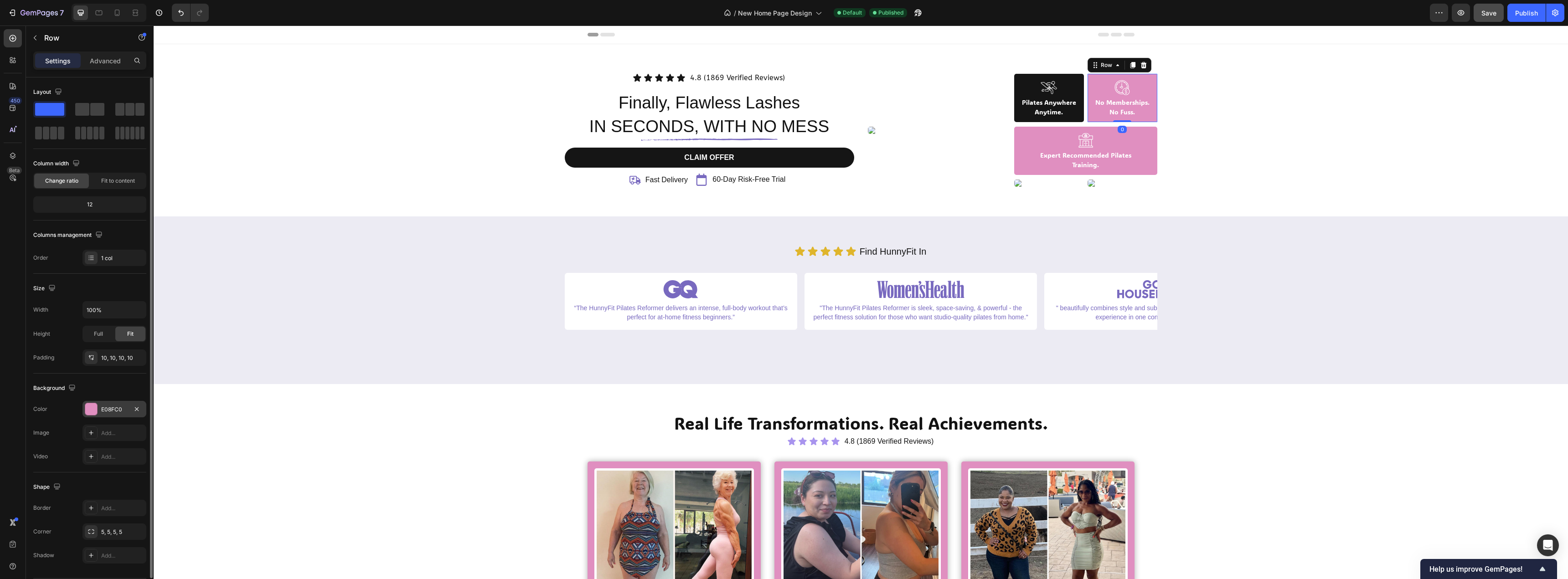
click at [86, 402] on div "E08FC0" at bounding box center [114, 409] width 64 height 16
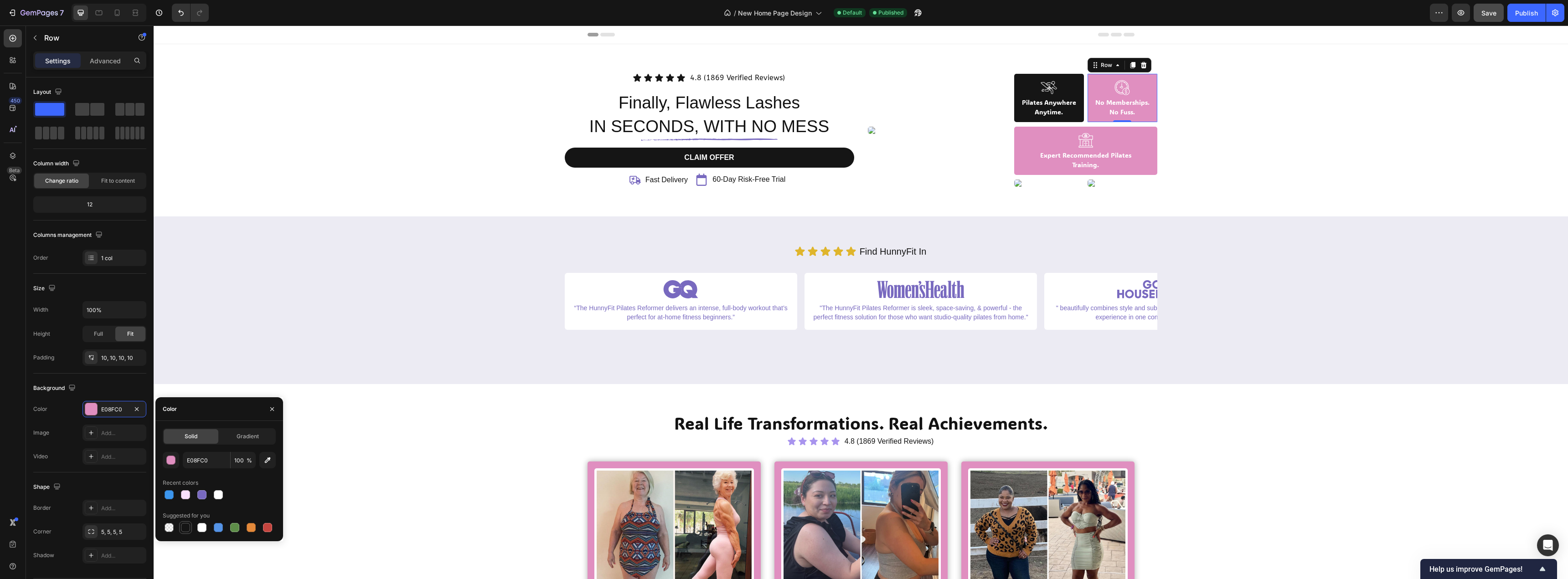
click at [186, 530] on div at bounding box center [185, 527] width 9 height 9
type input "151515"
click at [1148, 130] on div "Image Expert Recommended Pilates Training. Text Block Row 10" at bounding box center [1085, 150] width 143 height 48
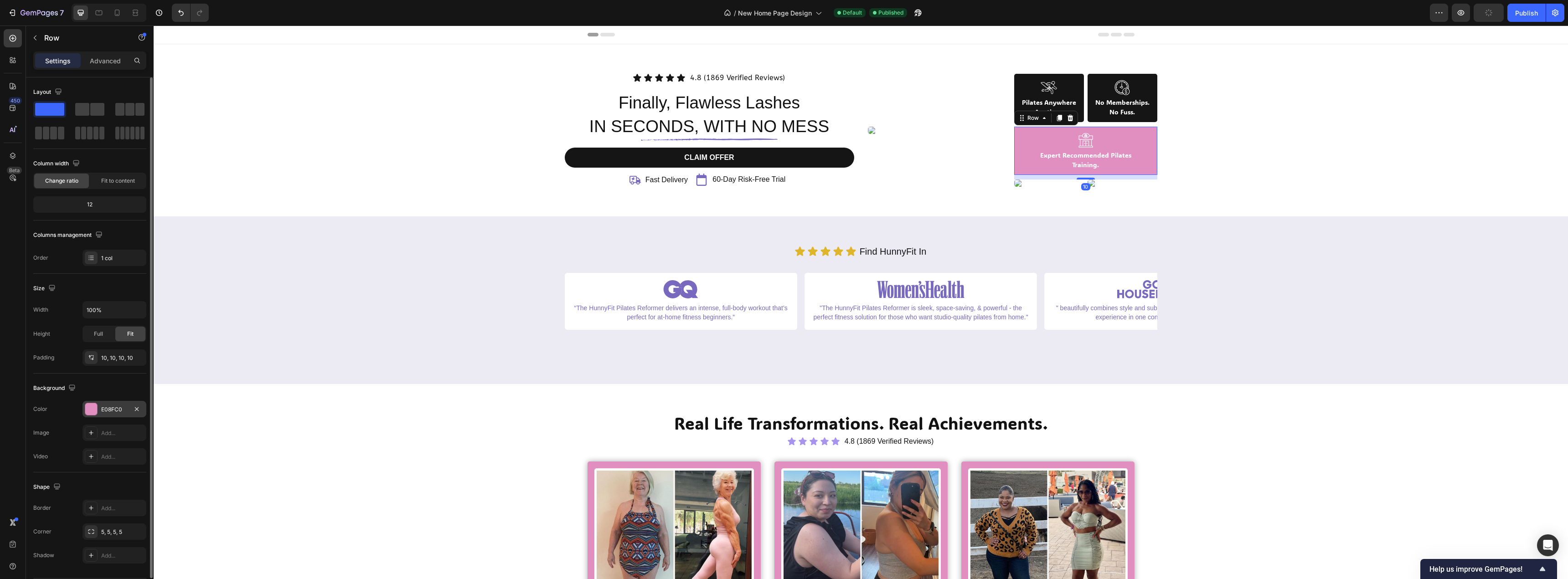
click at [90, 412] on div at bounding box center [91, 409] width 12 height 12
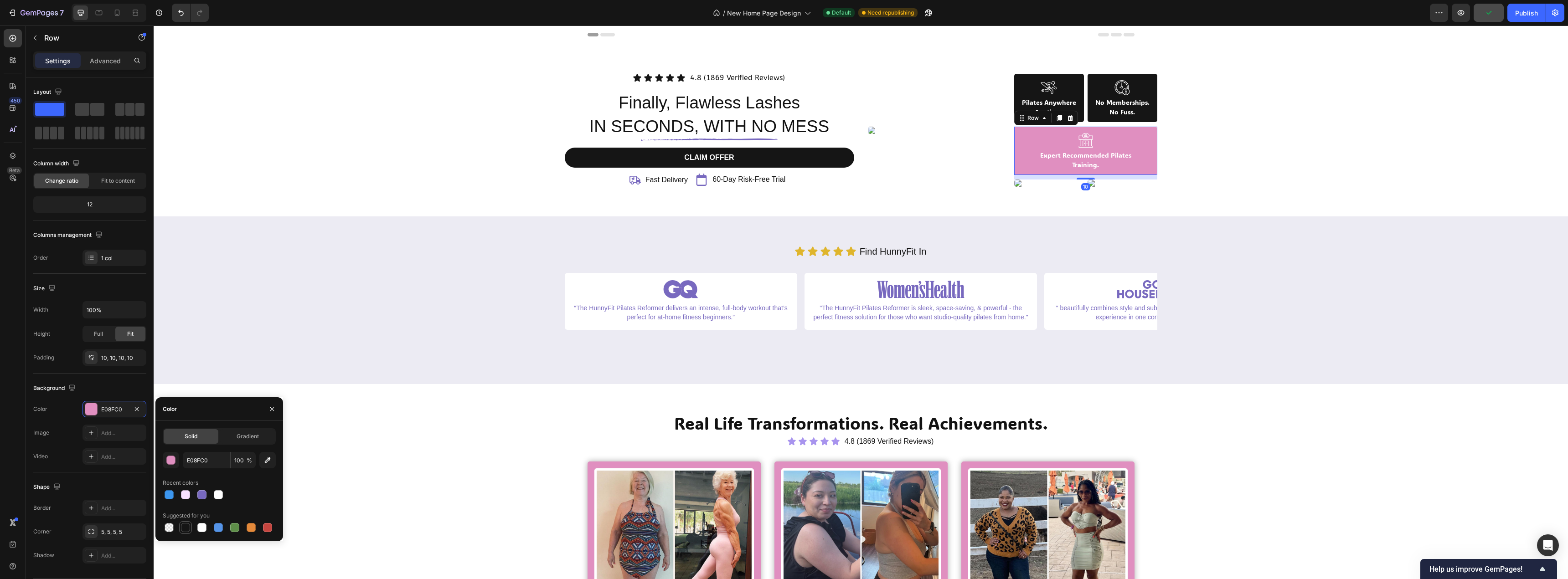
click at [183, 527] on div at bounding box center [185, 527] width 9 height 9
type input "151515"
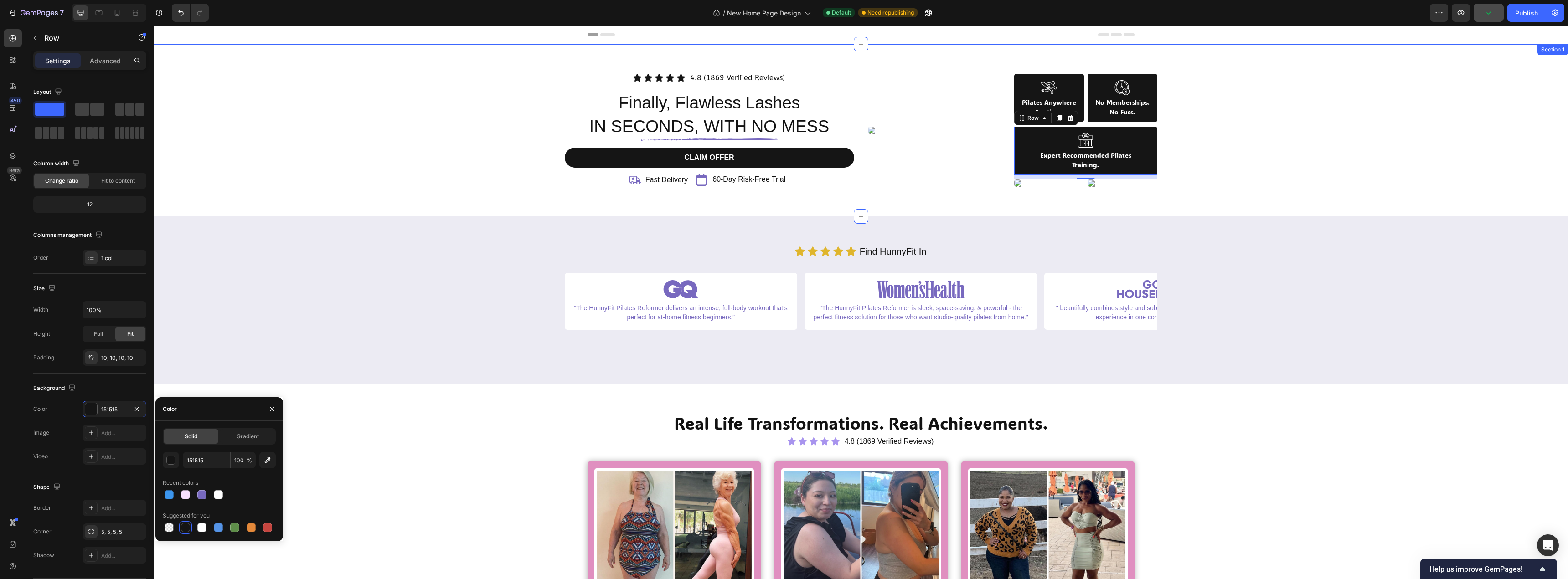
click at [498, 136] on div "Icon Icon Icon Icon Icon Icon List 4.8 (1869 Verified Reviews) Text Block Row F…" at bounding box center [861, 130] width 1401 height 117
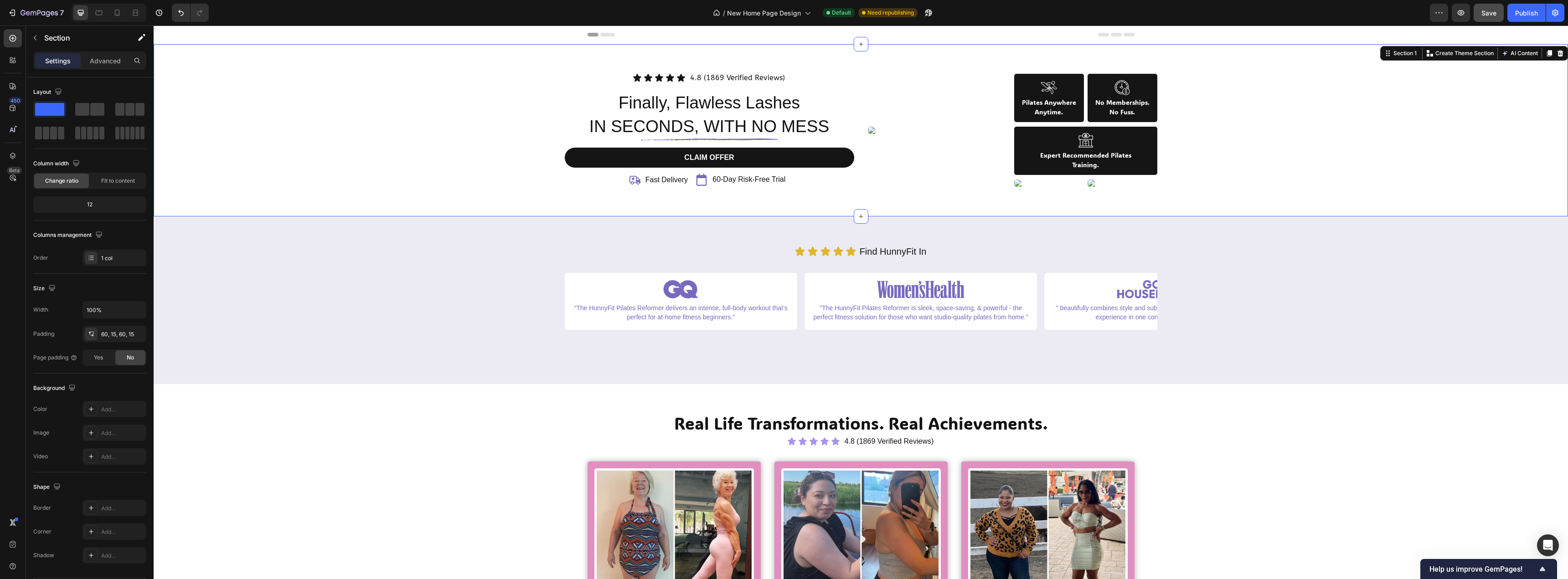
click at [516, 191] on div "Icon Icon Icon Icon Icon Icon List 4.8 (1869 Verified Reviews) Text Block Row F…" at bounding box center [861, 130] width 1415 height 172
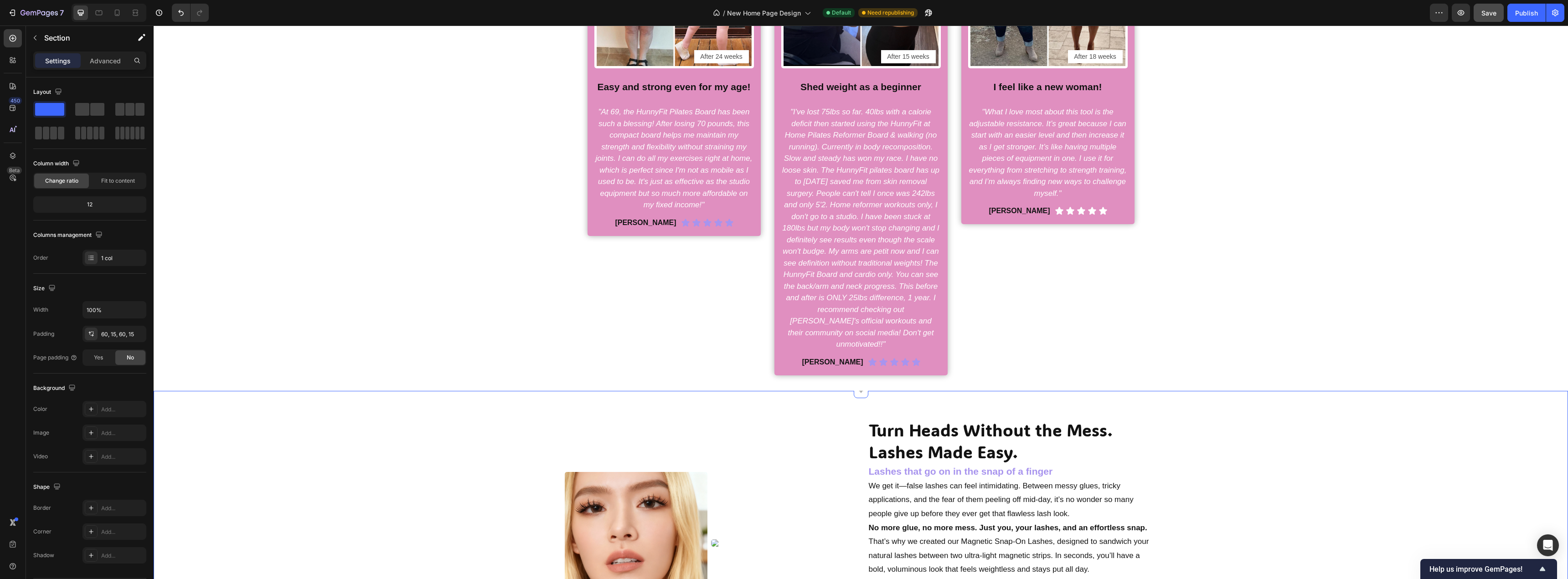
scroll to position [820, 0]
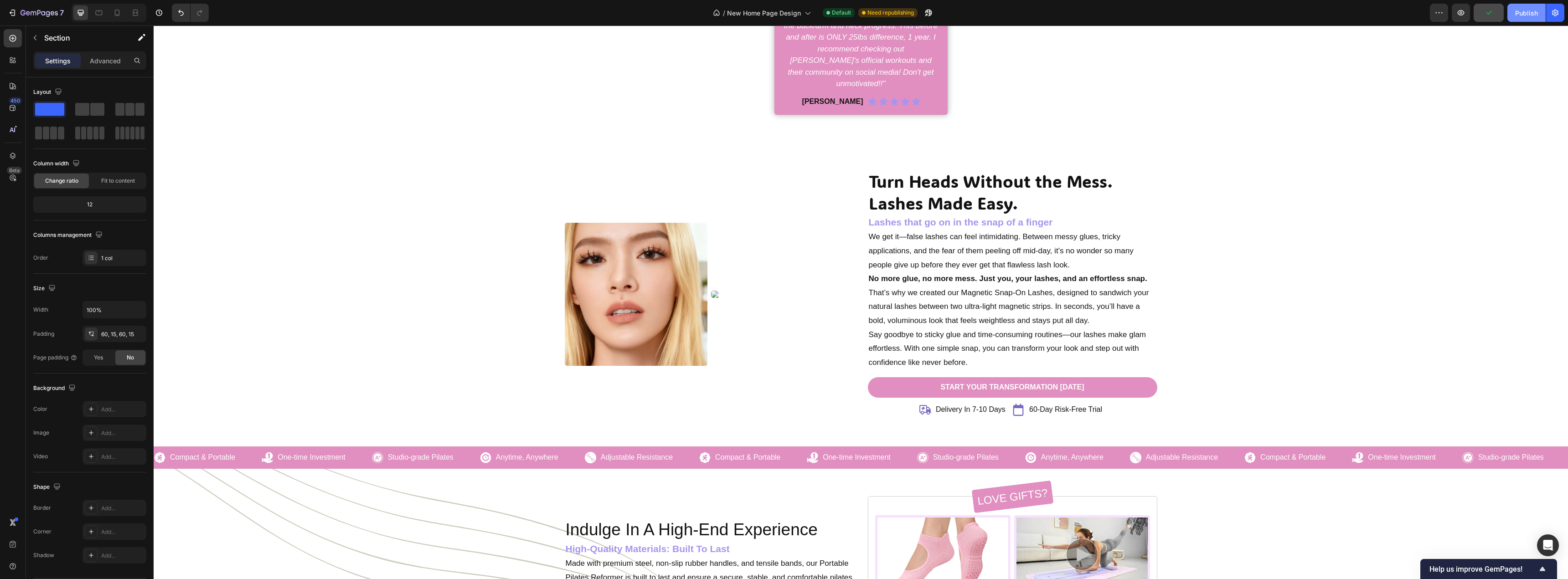
click at [1519, 13] on div "Publish" at bounding box center [1526, 13] width 23 height 10
click at [472, 265] on div "Turn Heads Without the Mess. Lashes Made Easy. Heading Lashes that go on in the…" at bounding box center [861, 294] width 1401 height 249
click at [587, 269] on img at bounding box center [636, 294] width 143 height 143
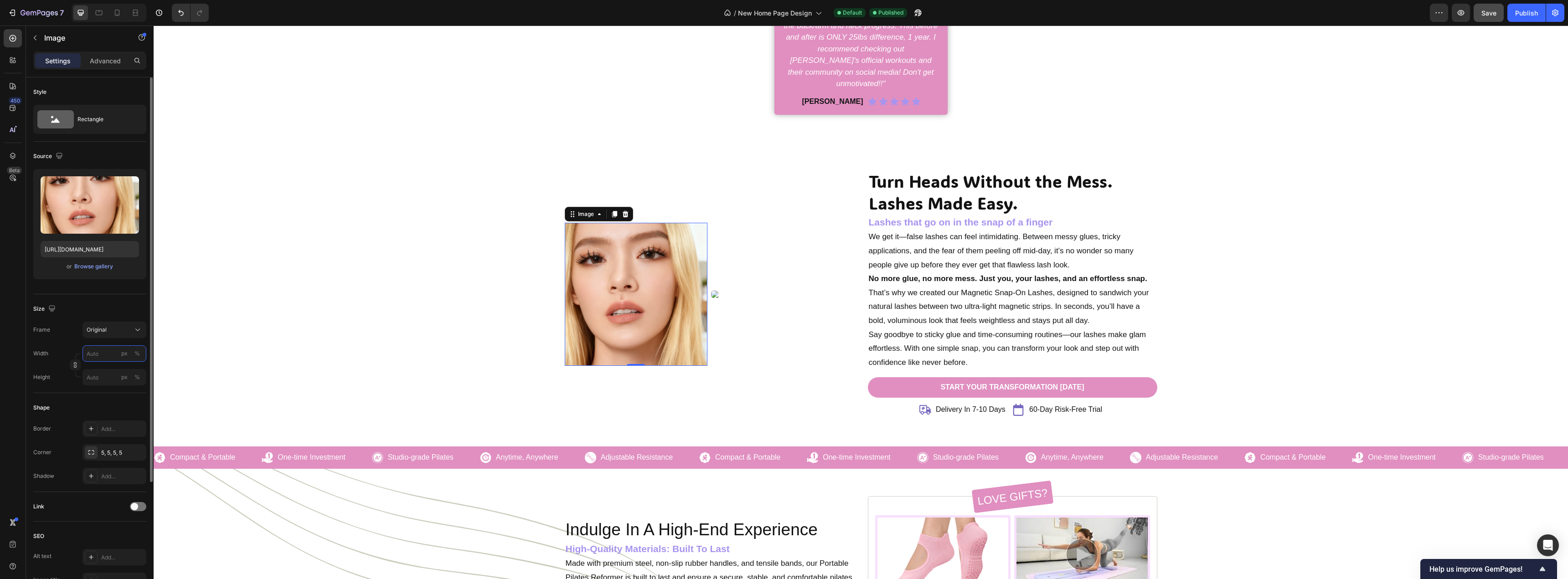
click at [101, 356] on input "px %" at bounding box center [114, 353] width 64 height 16
click at [96, 382] on div "Full 100%" at bounding box center [105, 375] width 75 height 16
type input "100"
click at [99, 383] on input "px %" at bounding box center [114, 377] width 64 height 16
click at [103, 401] on p "Full 100%" at bounding box center [113, 398] width 53 height 8
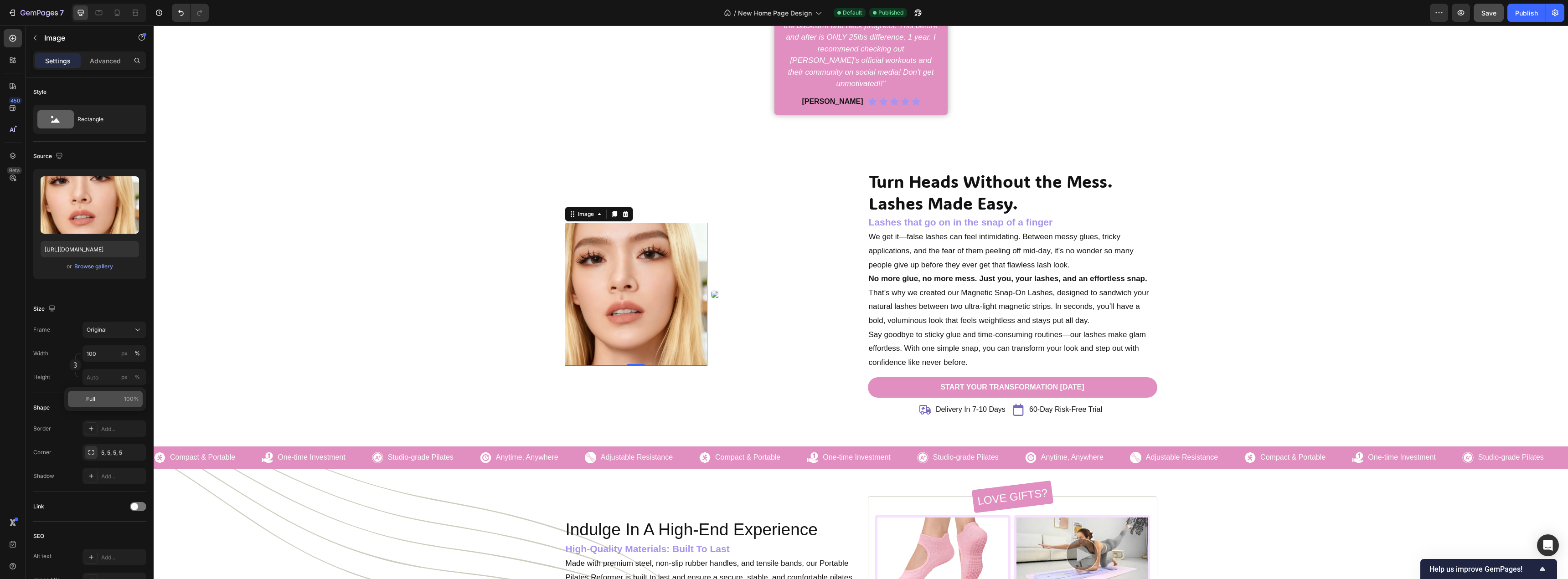
type input "100"
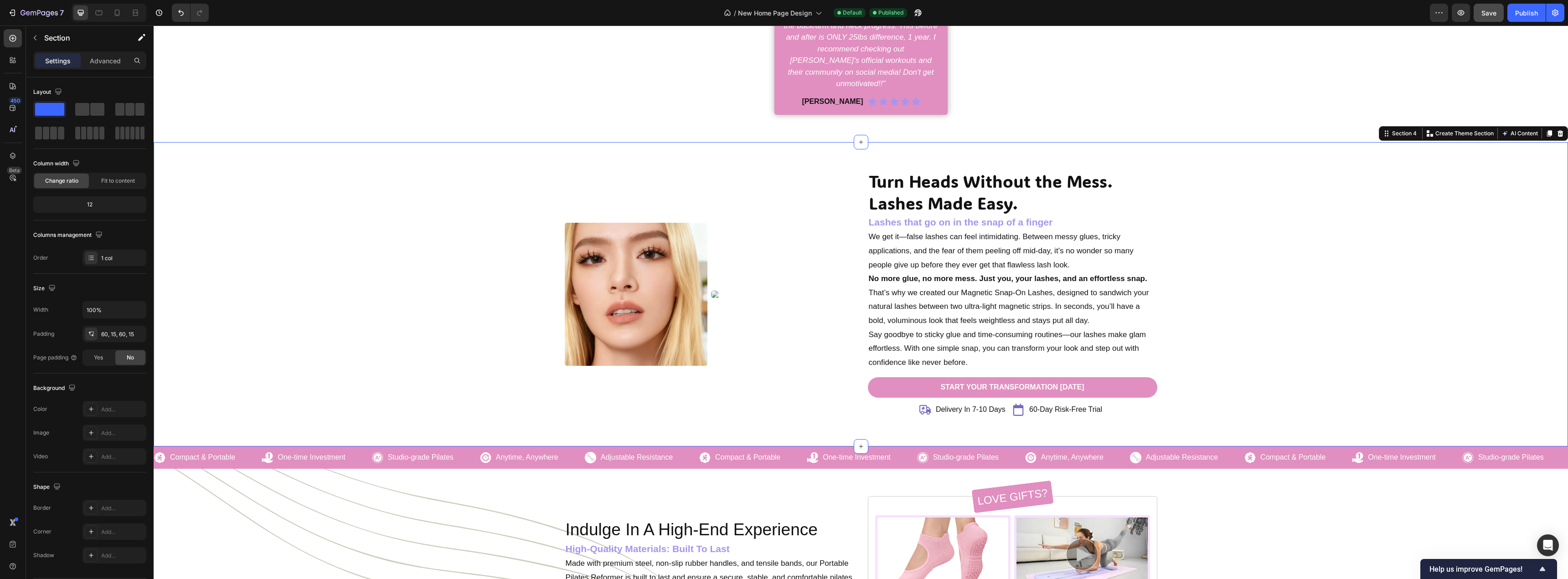
click at [167, 381] on div "Turn Heads Without the Mess. Lashes Made Easy. Heading Lashes that go on in the…" at bounding box center [861, 294] width 1401 height 249
click at [313, 358] on div "Turn Heads Without the Mess. Lashes Made Easy. Heading Lashes that go on in the…" at bounding box center [861, 294] width 1401 height 249
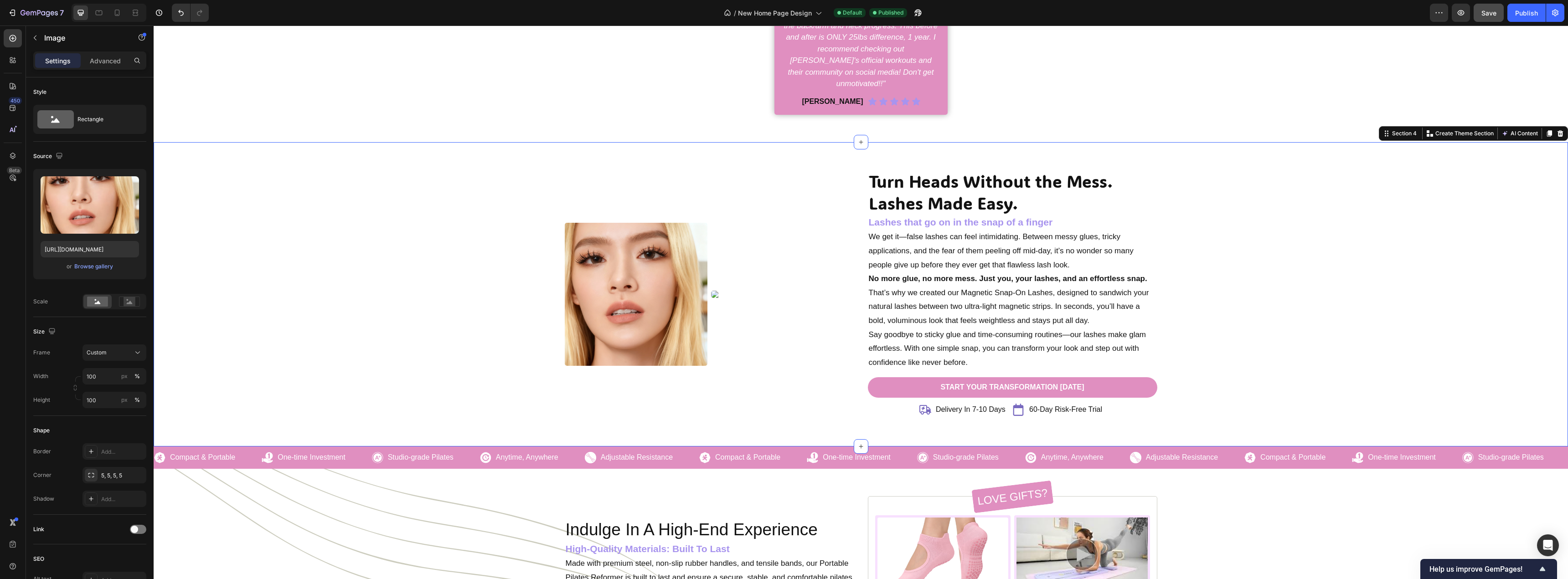
click at [579, 324] on img at bounding box center [636, 294] width 143 height 143
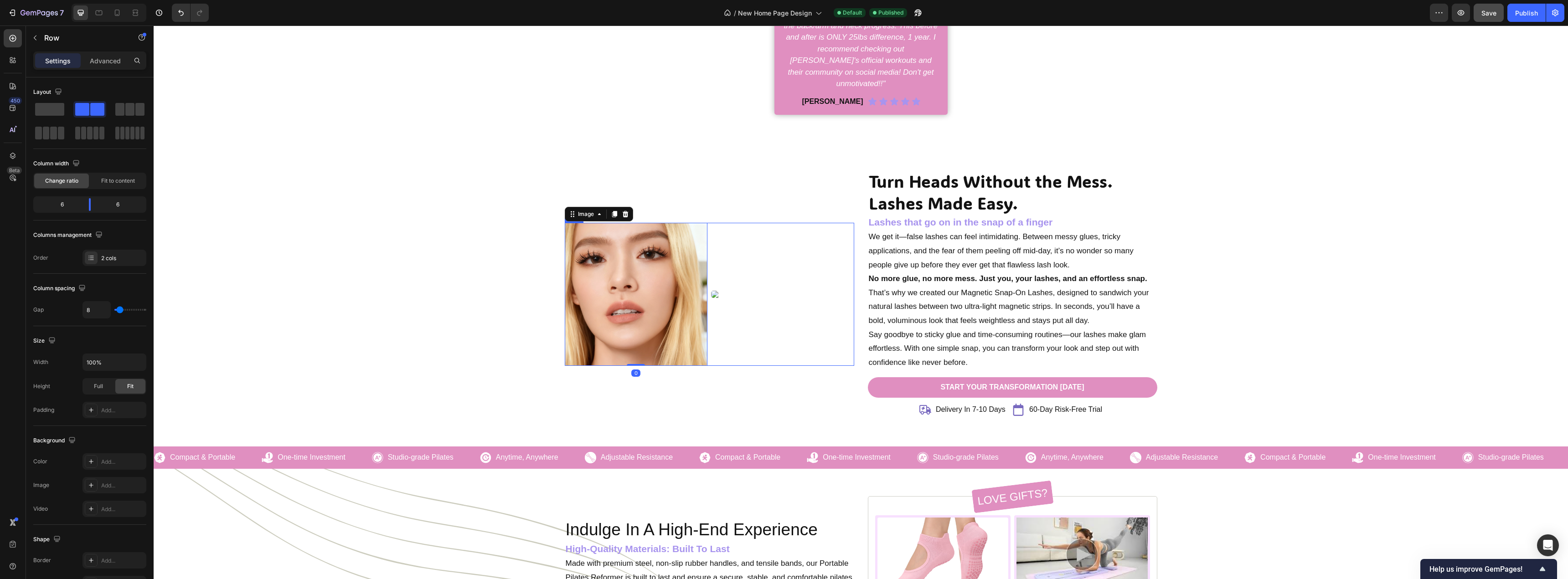
click at [773, 309] on div "Image" at bounding box center [782, 294] width 143 height 143
click at [690, 303] on img at bounding box center [636, 294] width 143 height 143
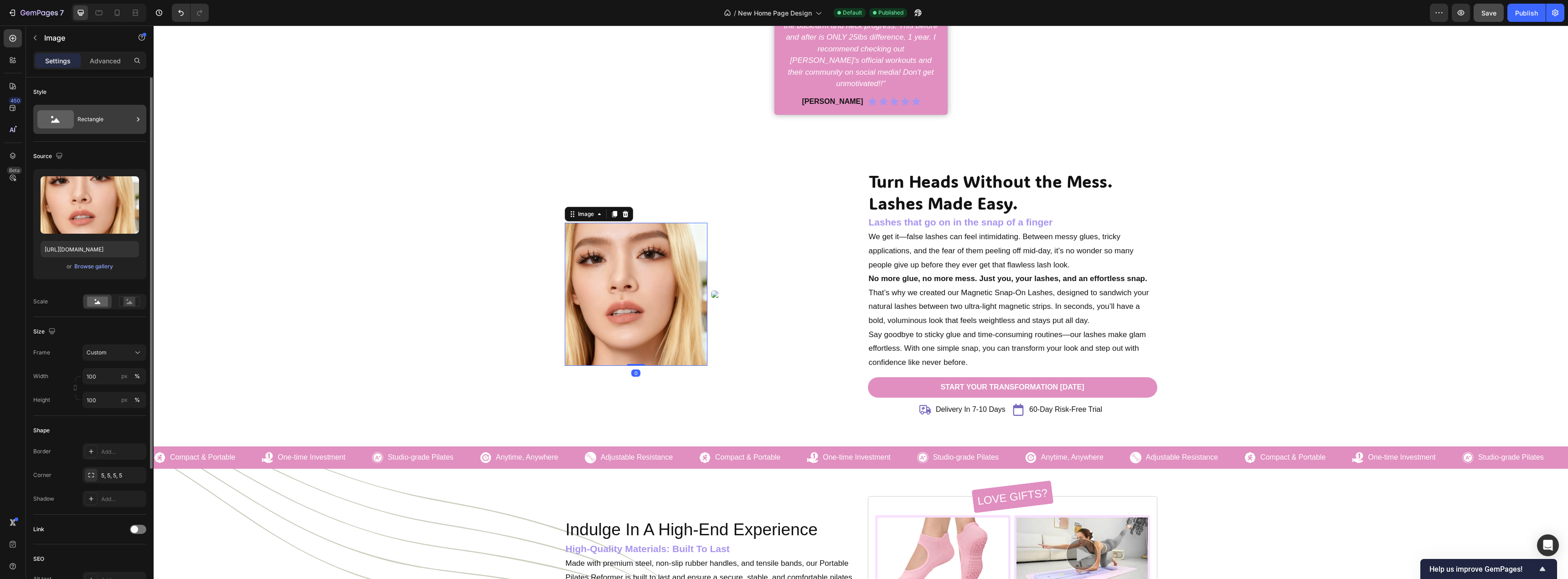
click at [108, 126] on div "Rectangle" at bounding box center [105, 119] width 55 height 21
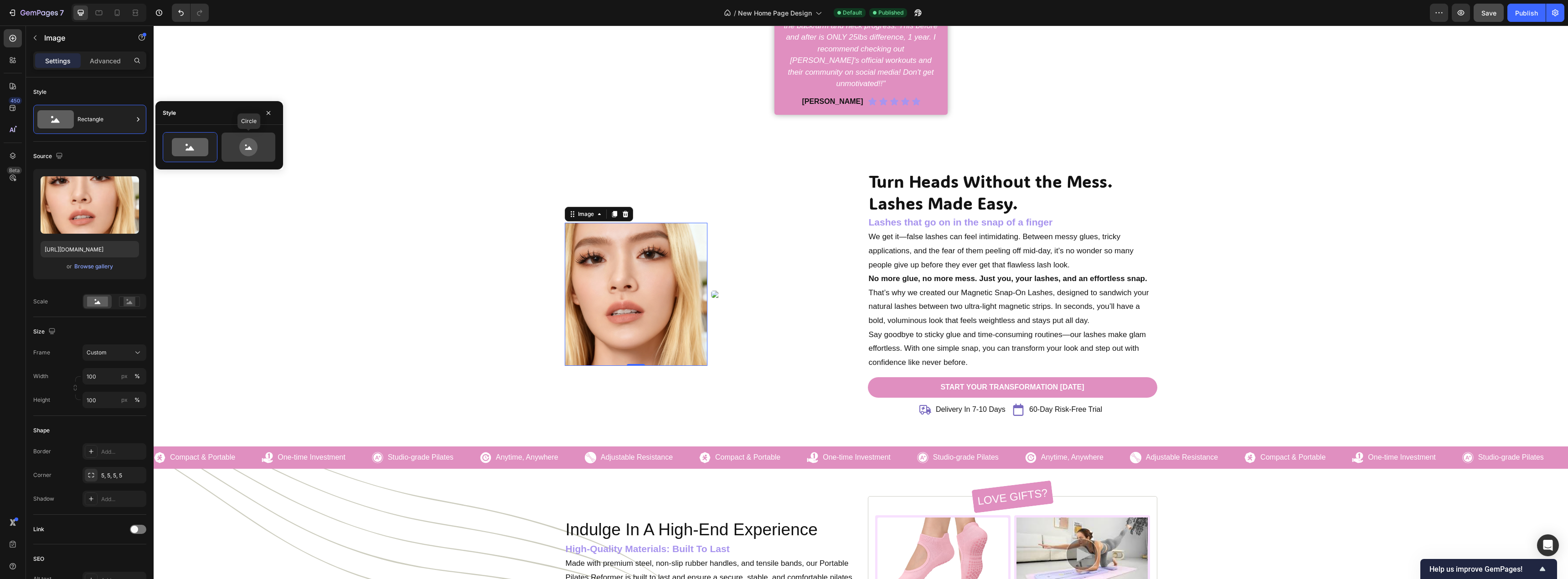
click at [243, 143] on icon at bounding box center [248, 147] width 18 height 18
type input "80"
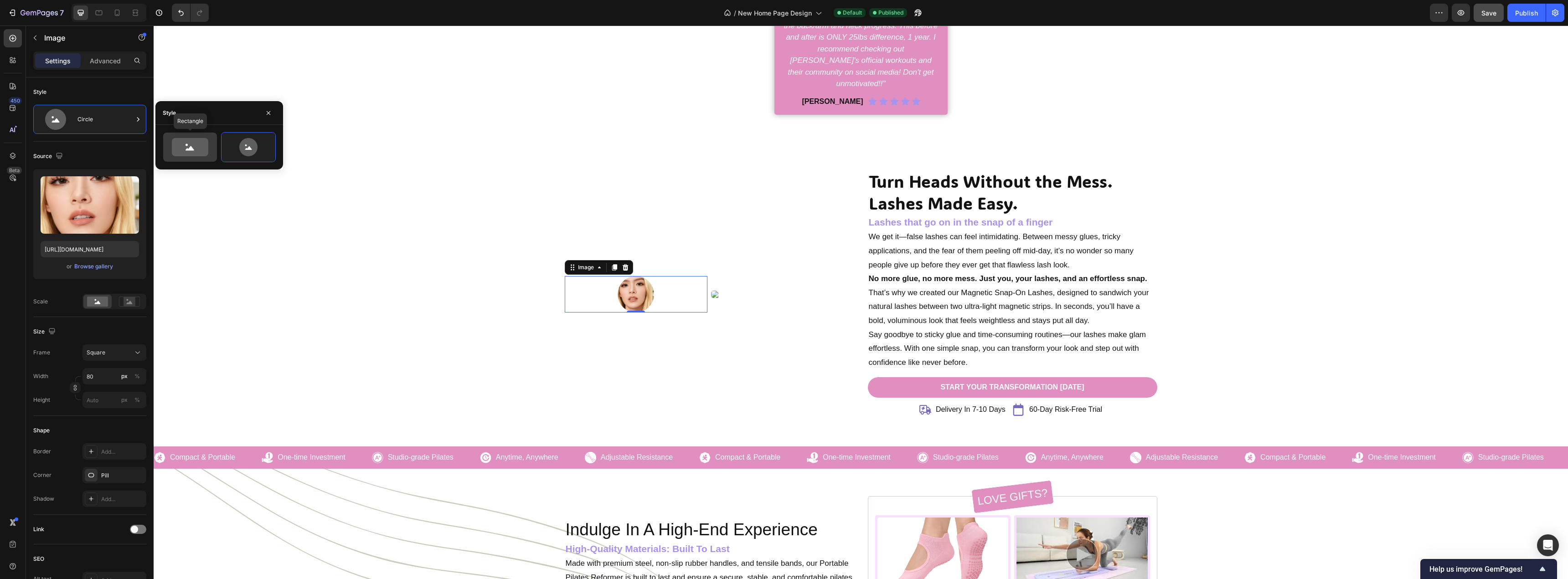
click at [196, 146] on icon at bounding box center [190, 147] width 37 height 18
type input "100"
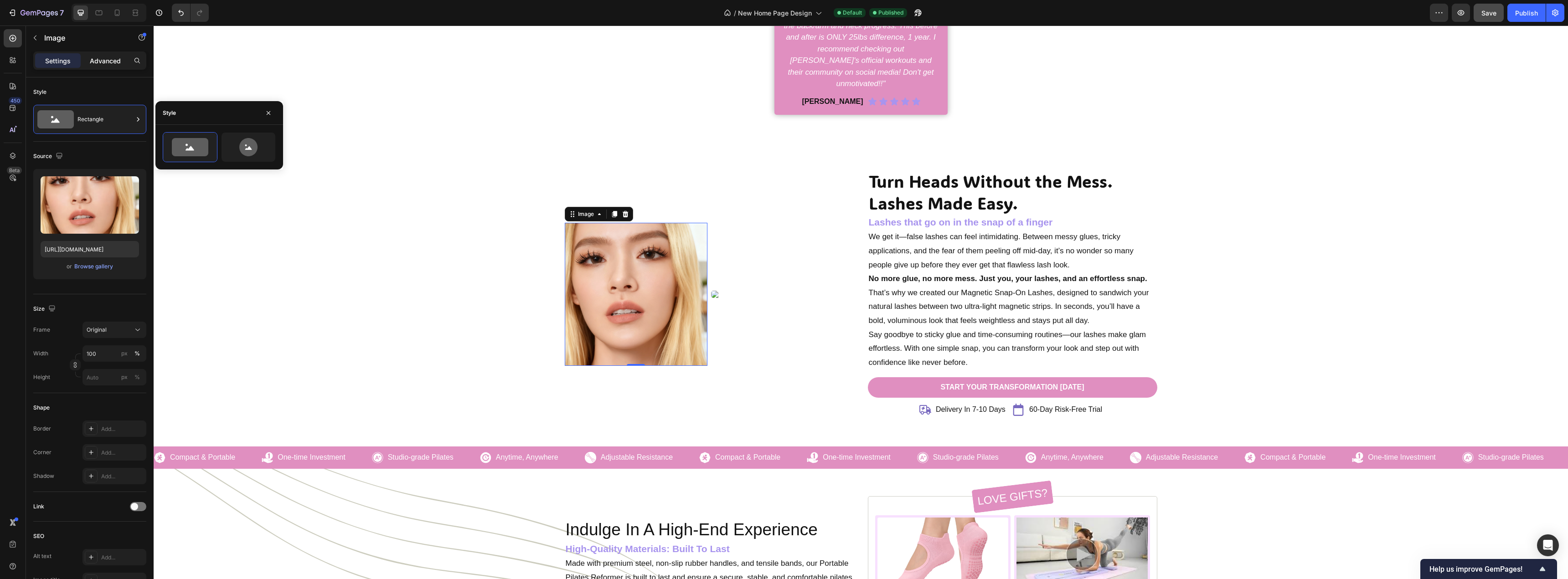
click at [97, 61] on p "Advanced" at bounding box center [105, 61] width 31 height 10
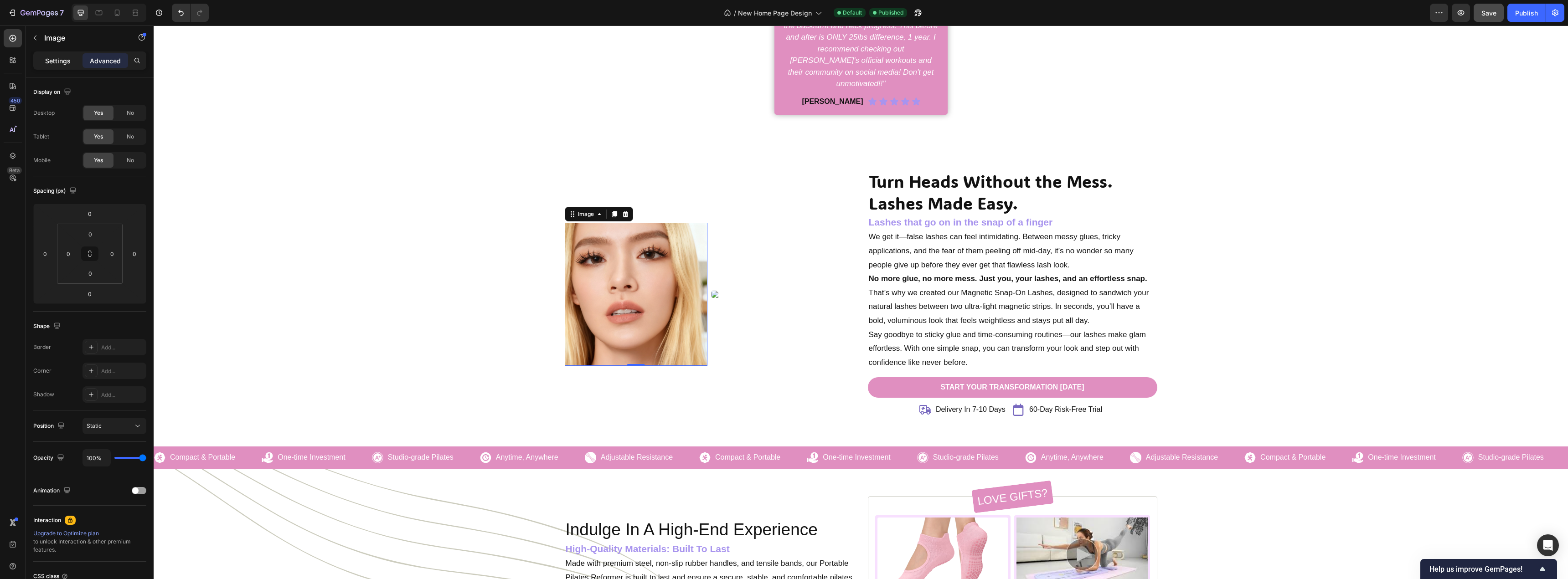
click at [61, 57] on p "Settings" at bounding box center [58, 61] width 26 height 10
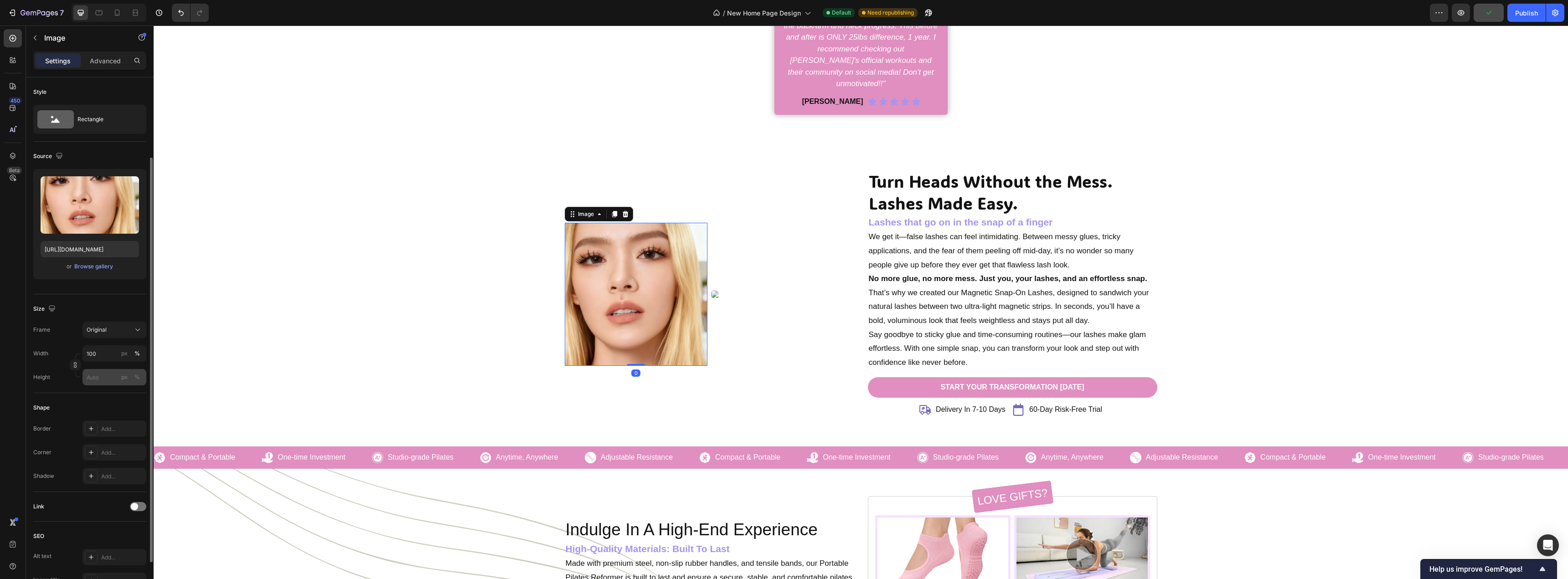
scroll to position [161, 0]
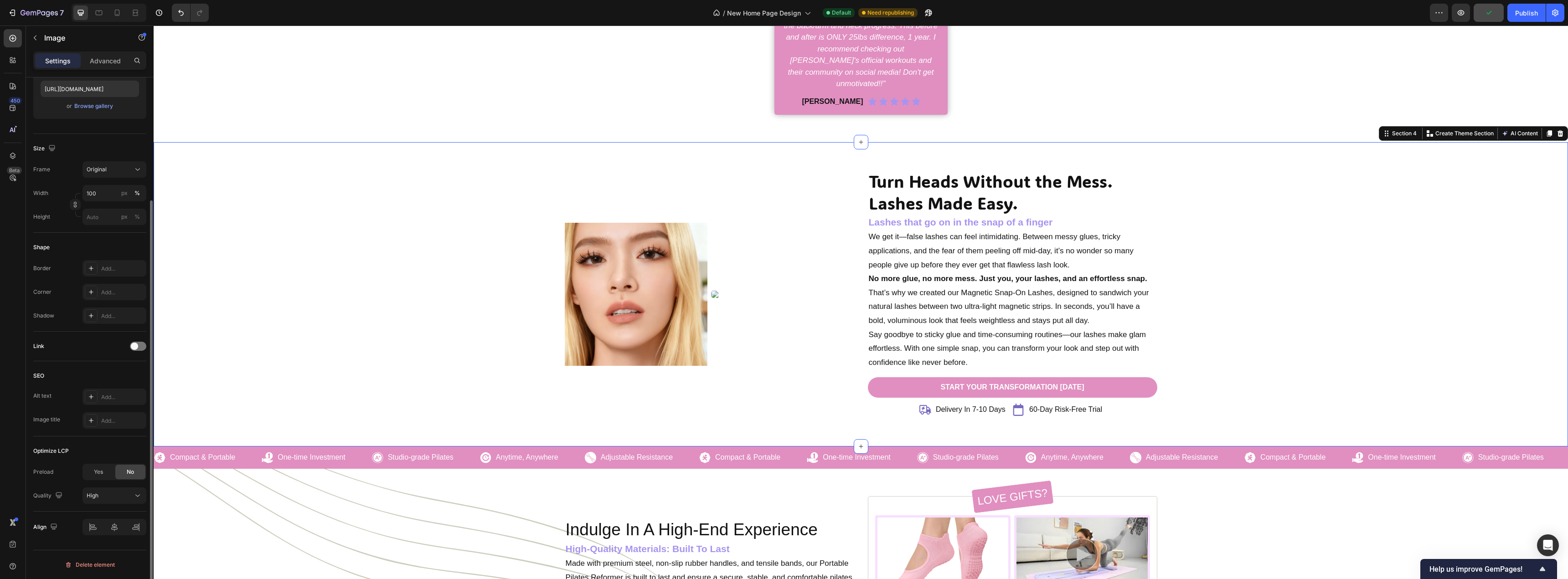
click at [492, 341] on div "Turn Heads Without the Mess. Lashes Made Easy. Heading Lashes that go on in the…" at bounding box center [861, 294] width 1401 height 249
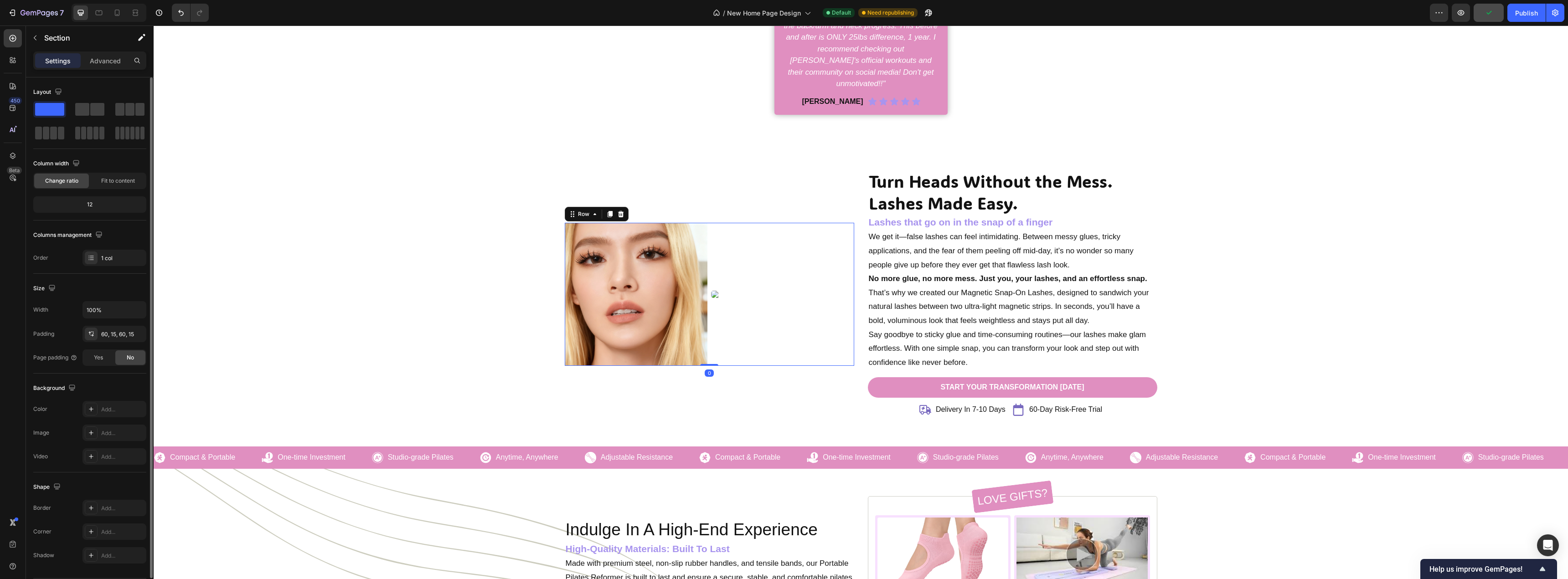
click at [750, 327] on div "Image" at bounding box center [782, 294] width 143 height 143
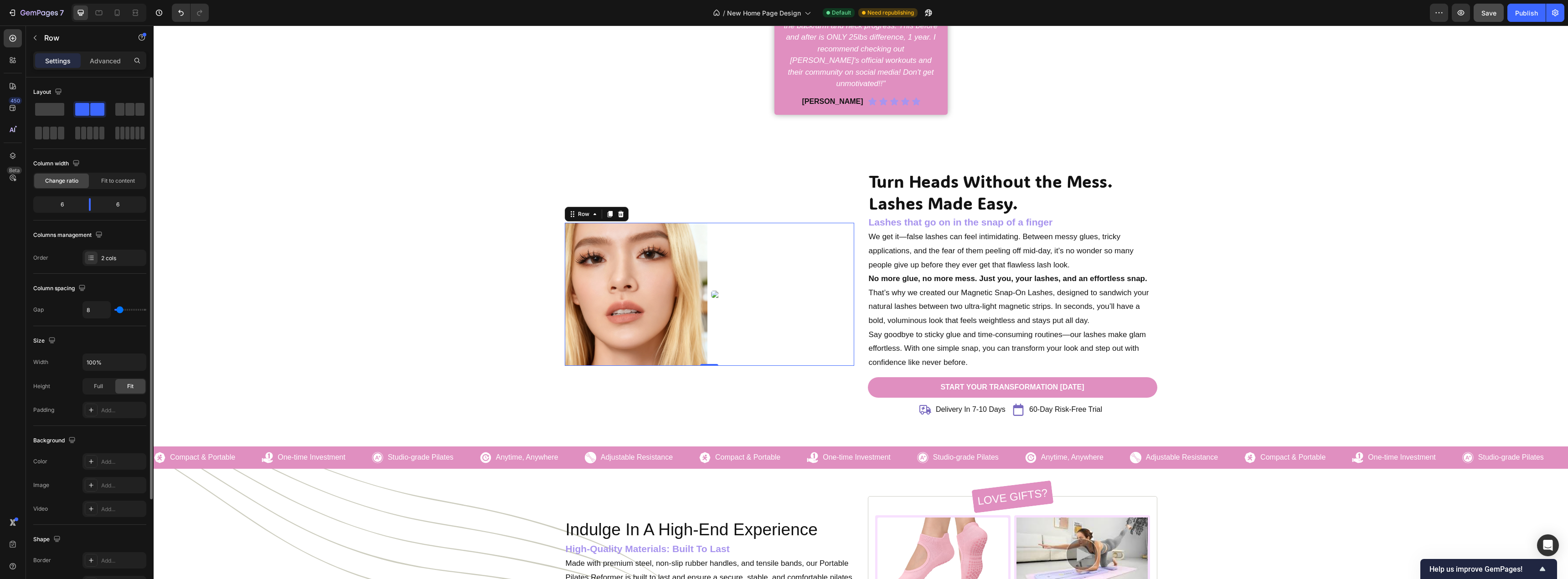
click at [106, 199] on div "6" at bounding box center [121, 204] width 46 height 13
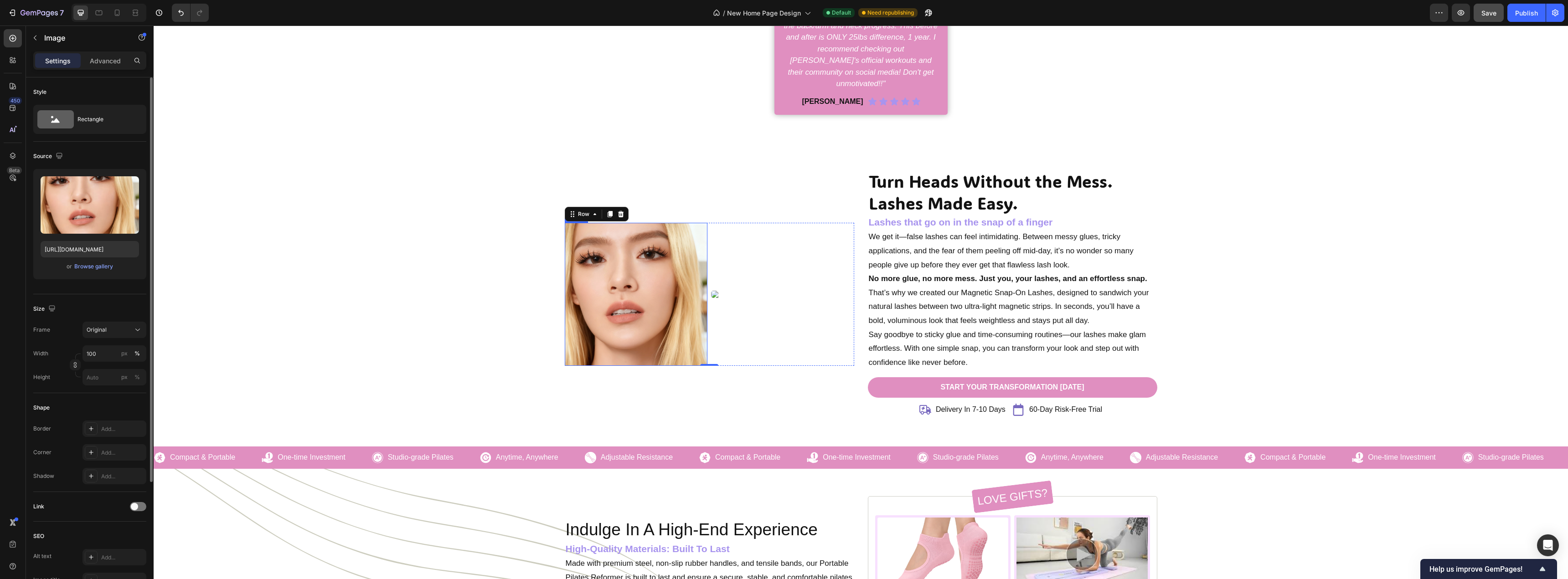
click at [660, 325] on img at bounding box center [636, 294] width 143 height 143
click at [37, 37] on icon "button" at bounding box center [35, 38] width 7 height 7
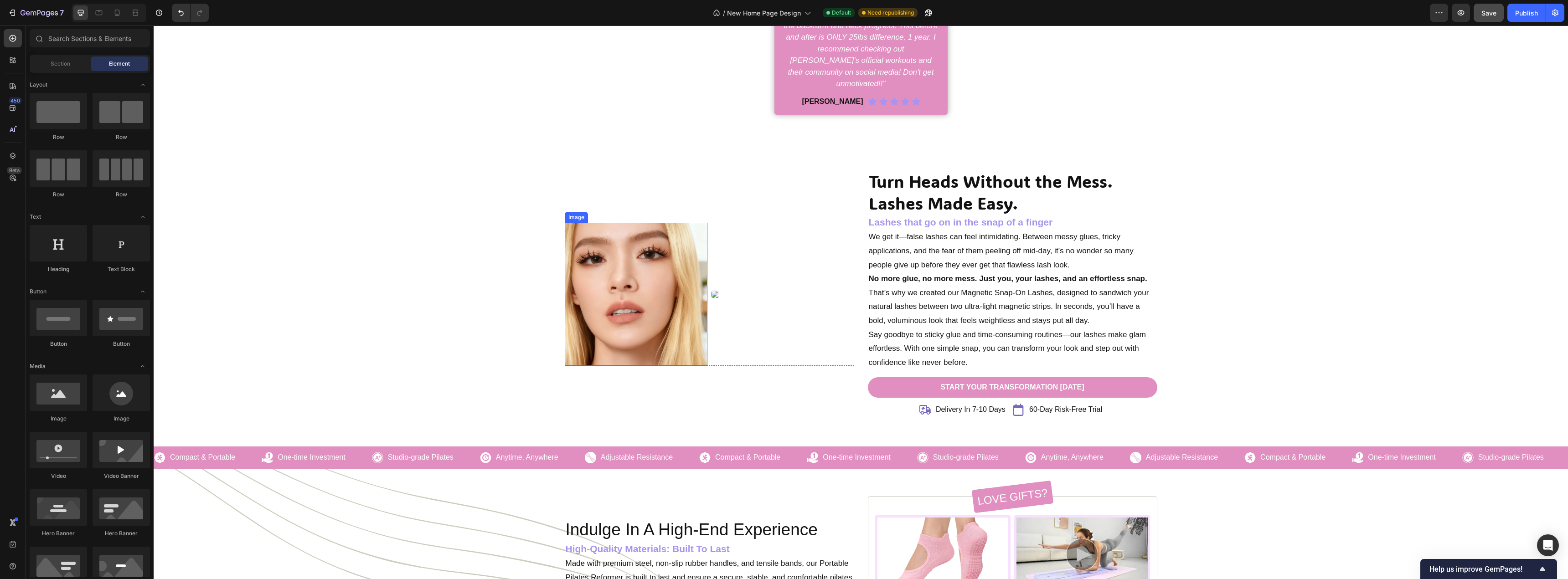
click at [658, 285] on img at bounding box center [636, 294] width 143 height 143
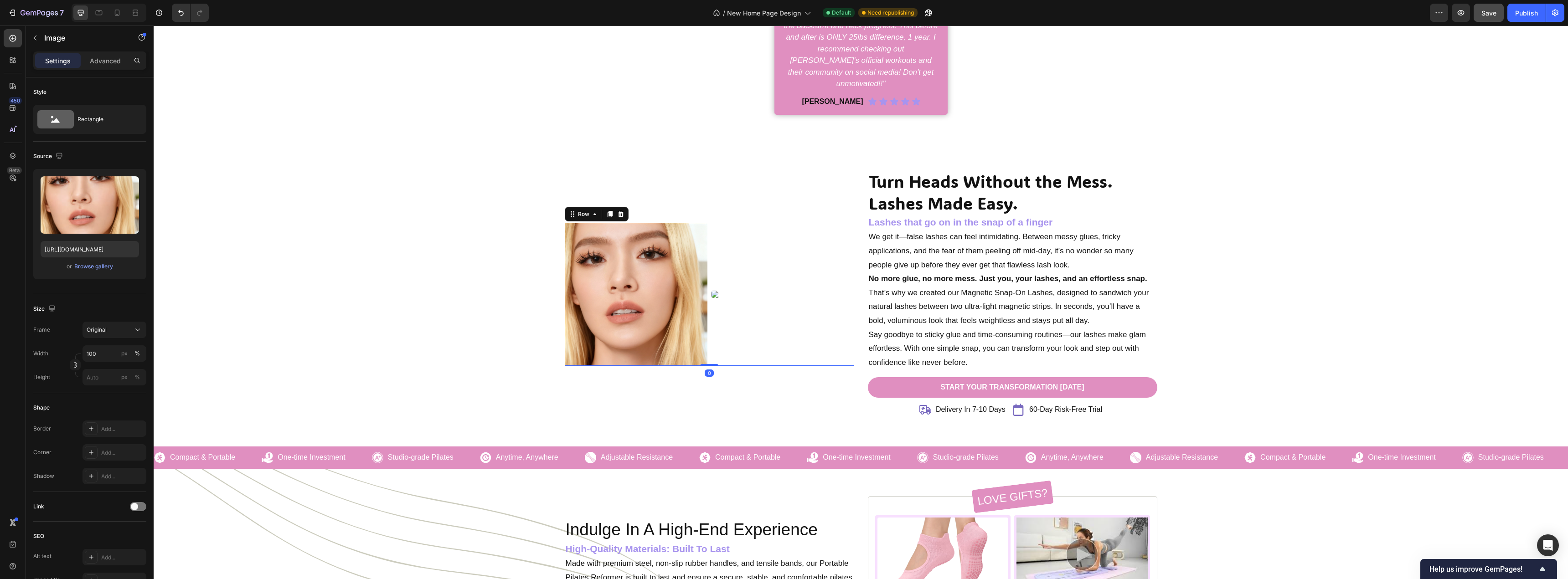
click at [760, 288] on div "Image" at bounding box center [782, 294] width 143 height 143
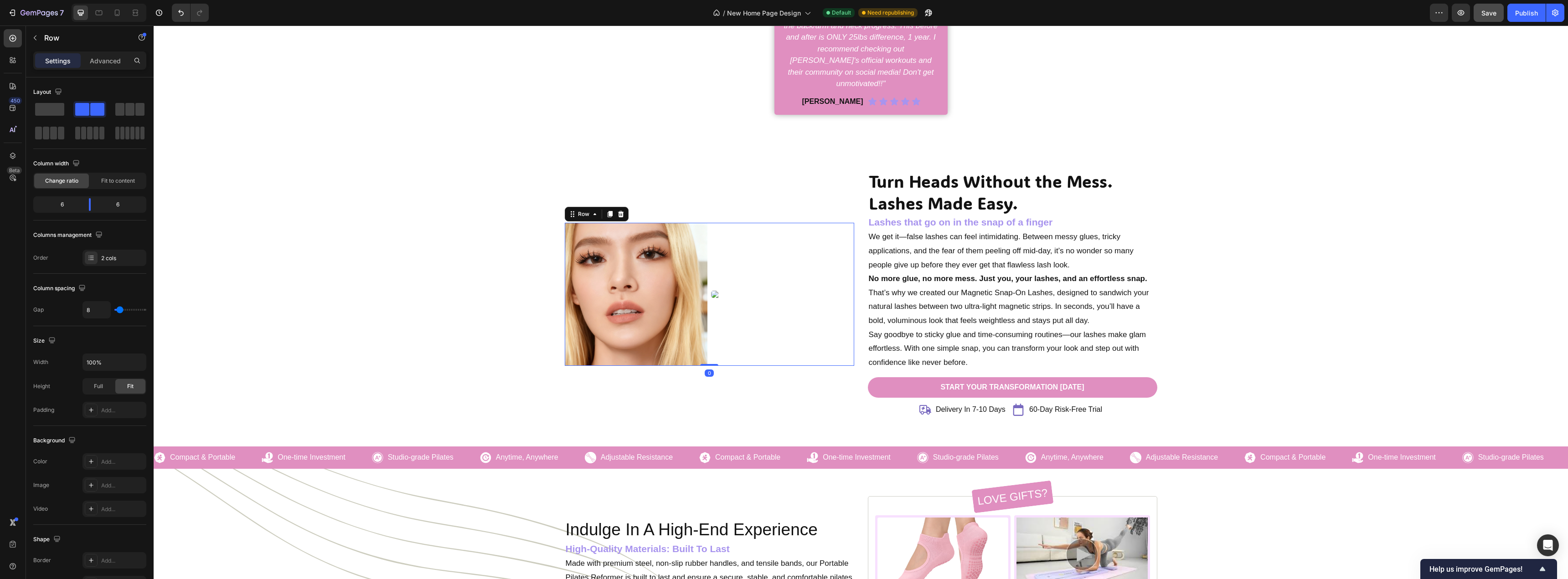
click at [791, 272] on div "Image" at bounding box center [782, 294] width 143 height 143
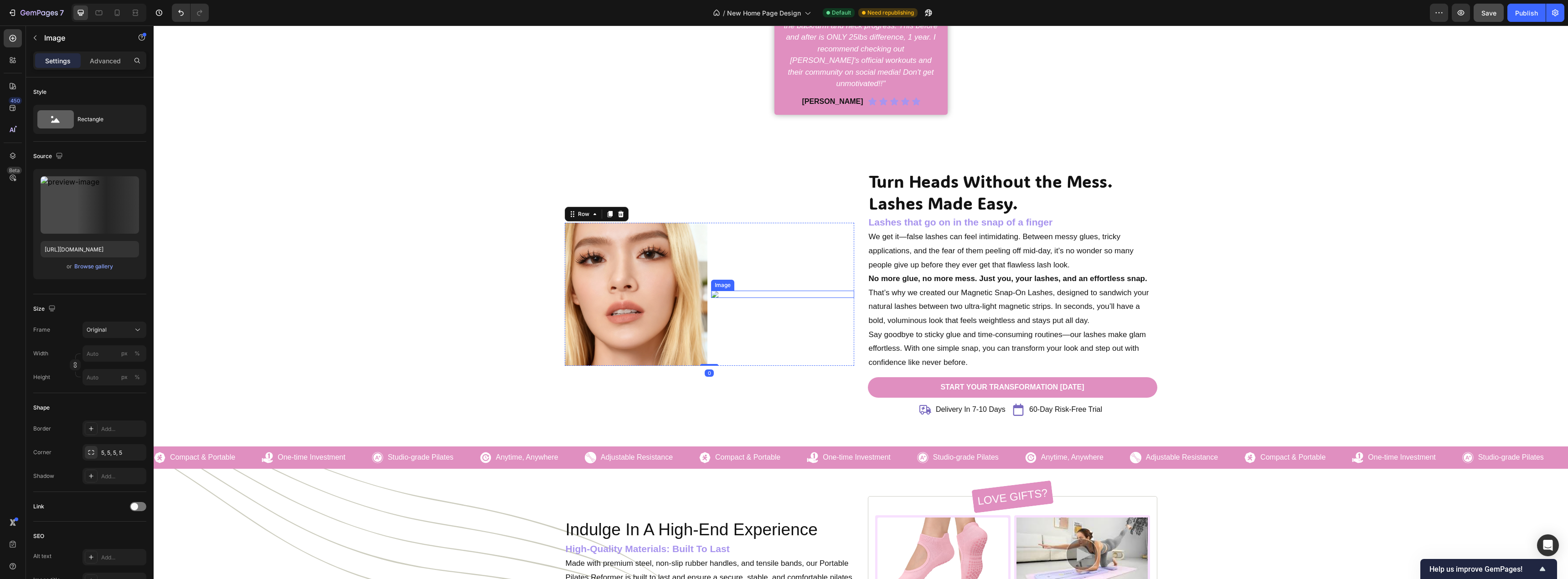
click at [711, 291] on img at bounding box center [782, 294] width 143 height 7
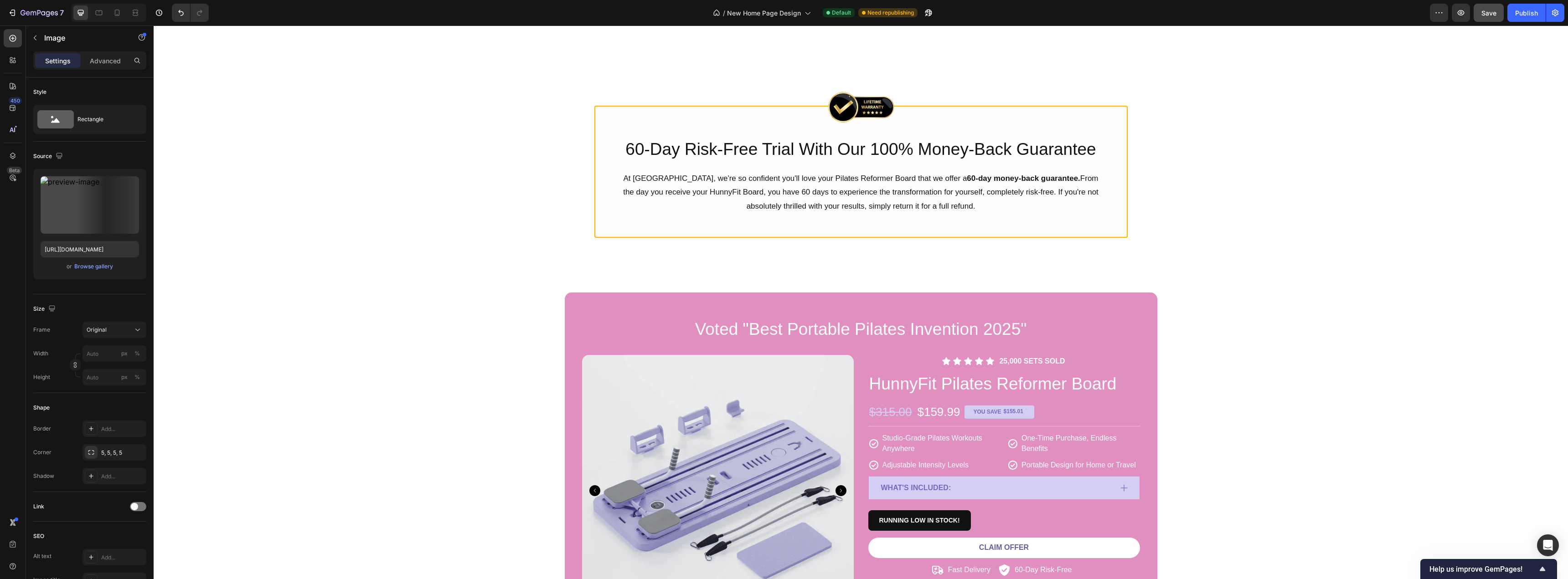
scroll to position [3917, 0]
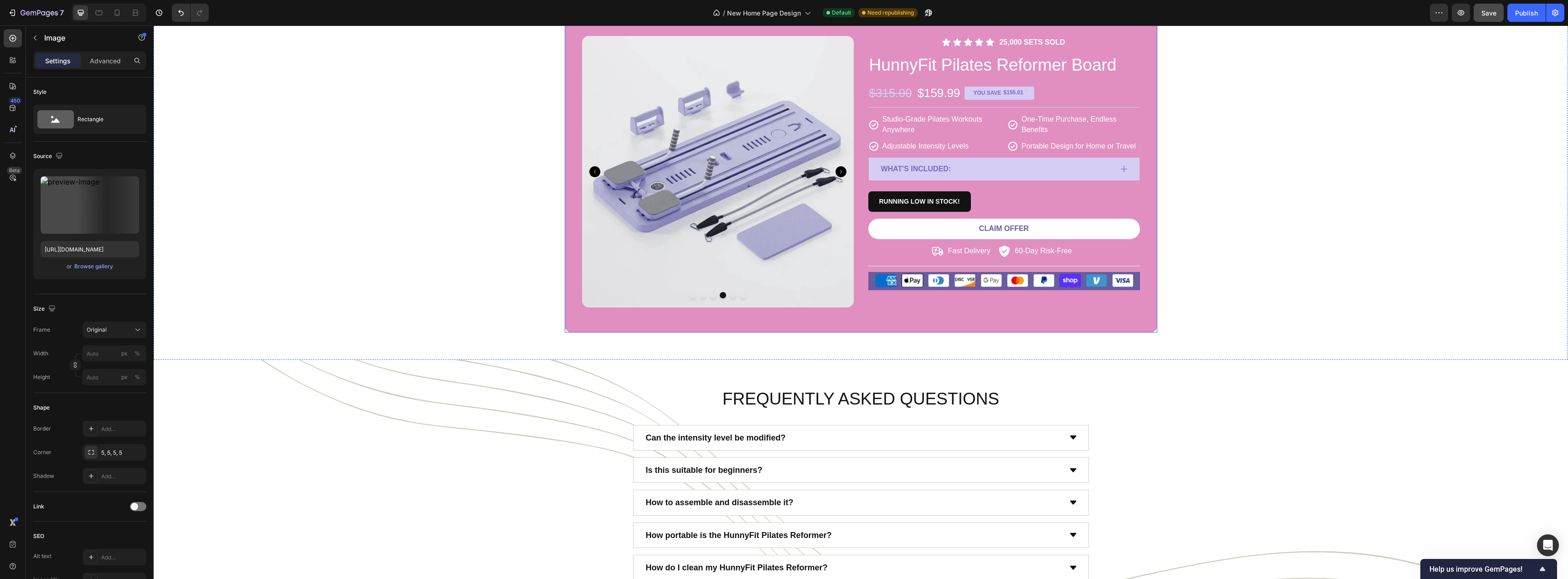
click at [853, 320] on div "Voted "Best Portable Pilates Invention 2025" Heading Product Images Icon Icon I…" at bounding box center [861, 153] width 592 height 359
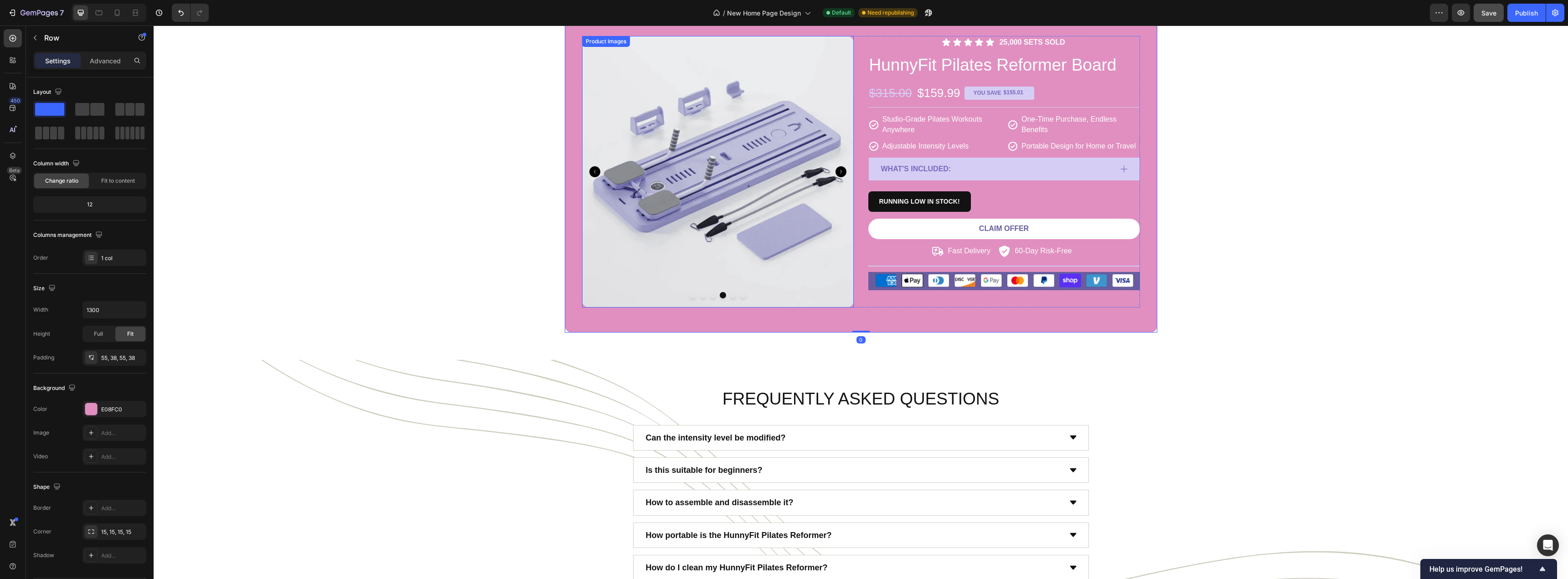
scroll to position [3689, 0]
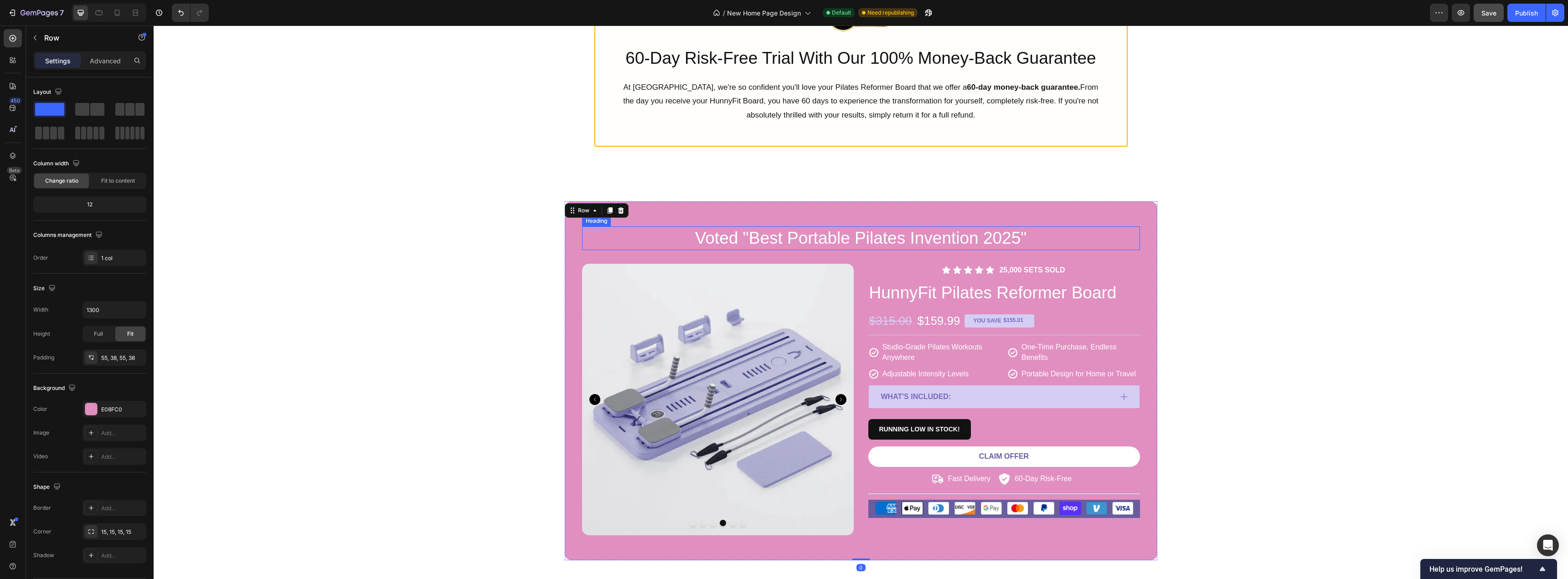
click at [662, 234] on h2 "Voted "Best Portable Pilates Invention 2025"" at bounding box center [861, 238] width 558 height 24
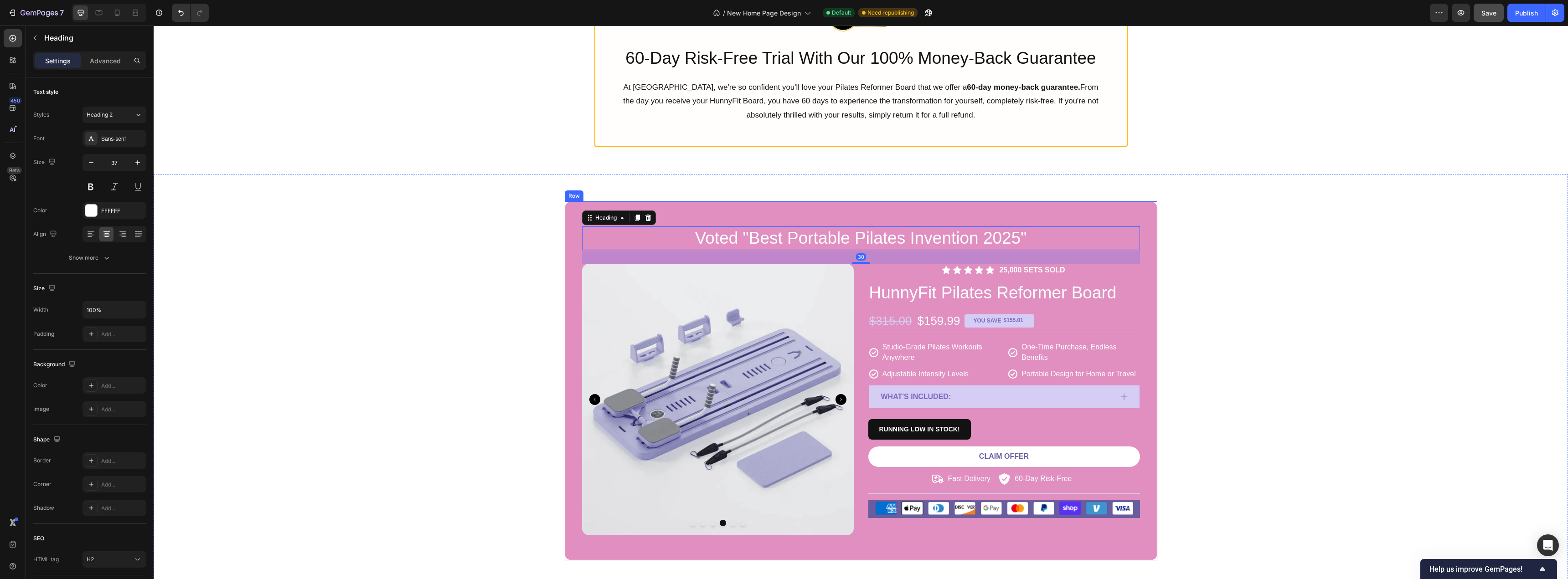
click at [570, 220] on div "Voted "Best Portable Pilates Invention 2025" Heading 30 Product Images Icon Ico…" at bounding box center [861, 381] width 592 height 359
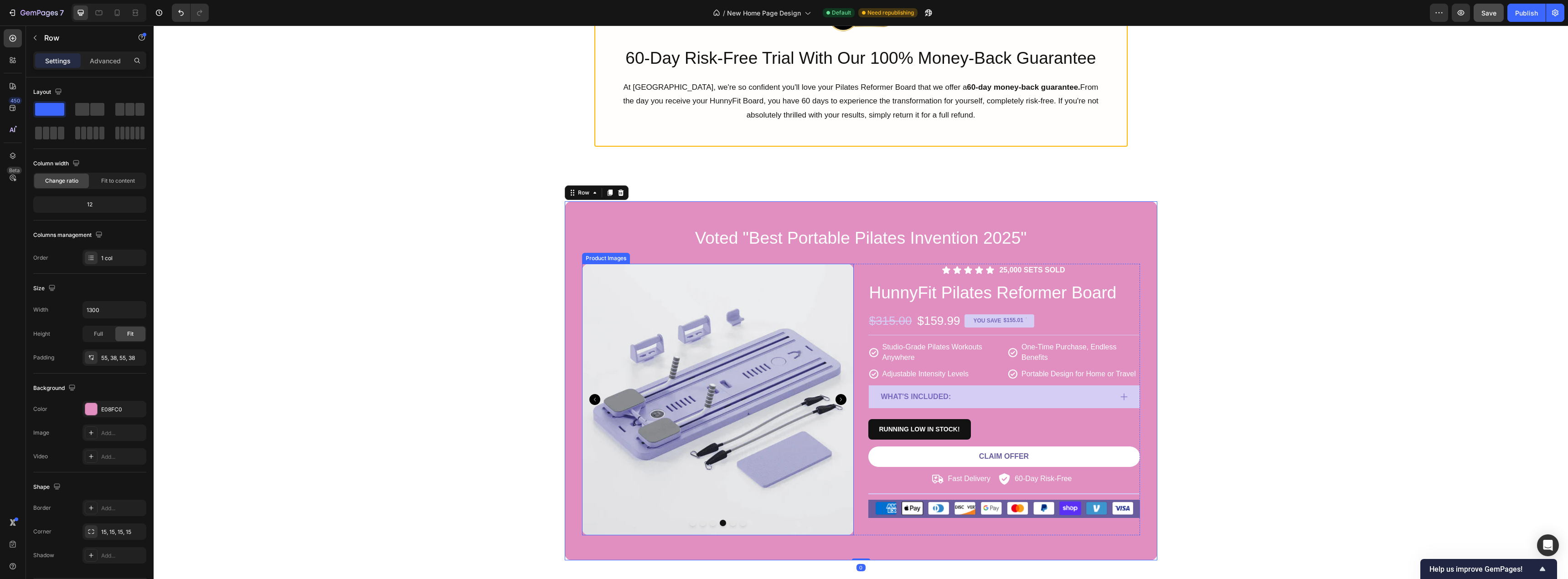
click at [693, 333] on img at bounding box center [718, 400] width 271 height 271
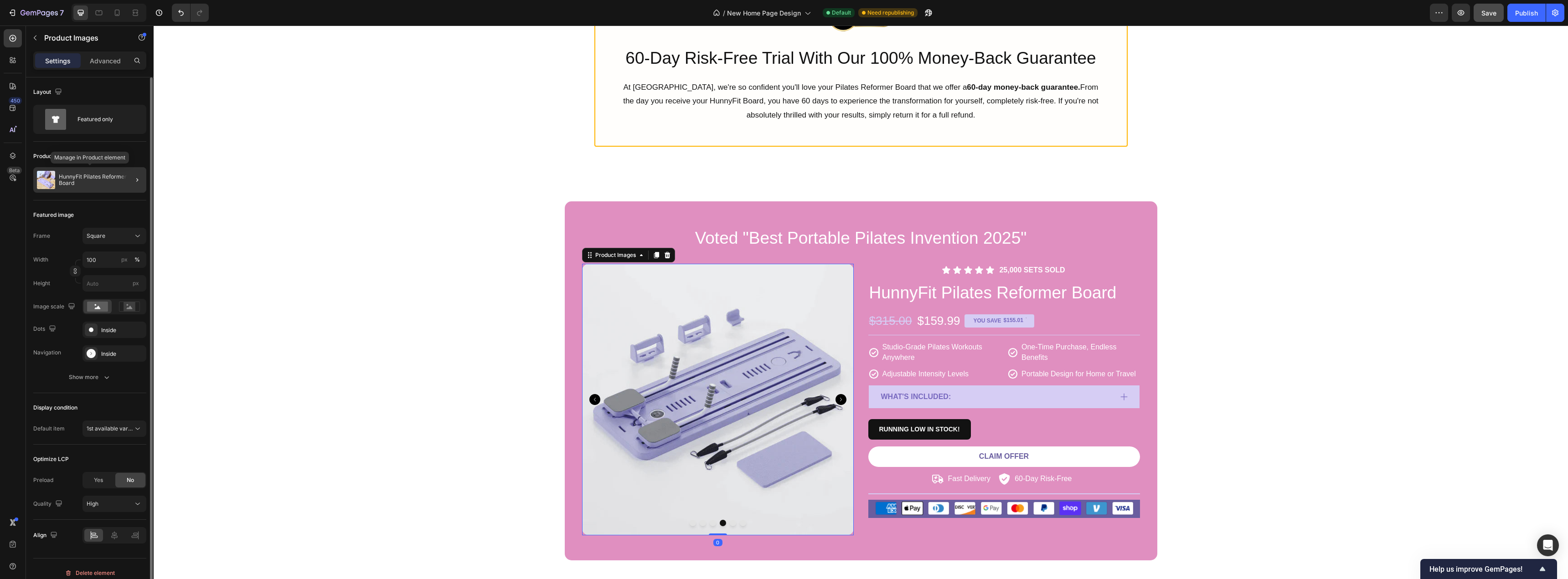
click at [66, 177] on p "HunnyFit Pilates Reformer Board" at bounding box center [101, 179] width 84 height 13
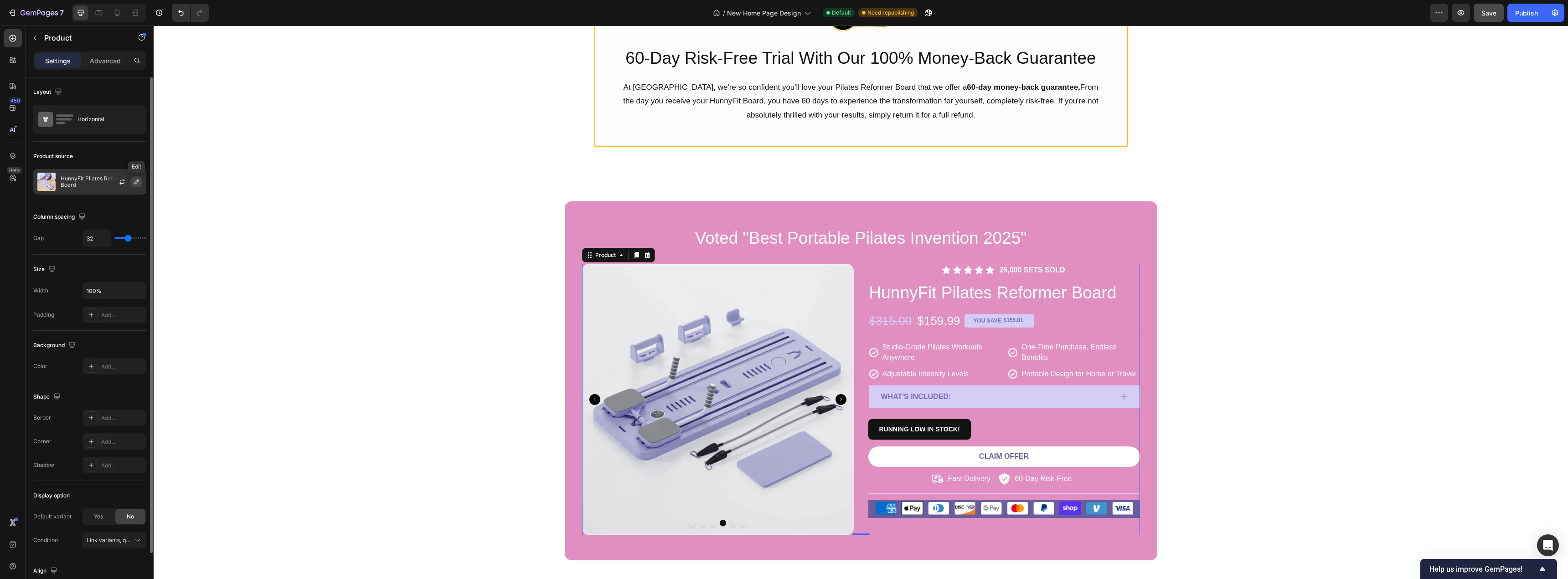
click at [137, 184] on icon "button" at bounding box center [137, 182] width 7 height 7
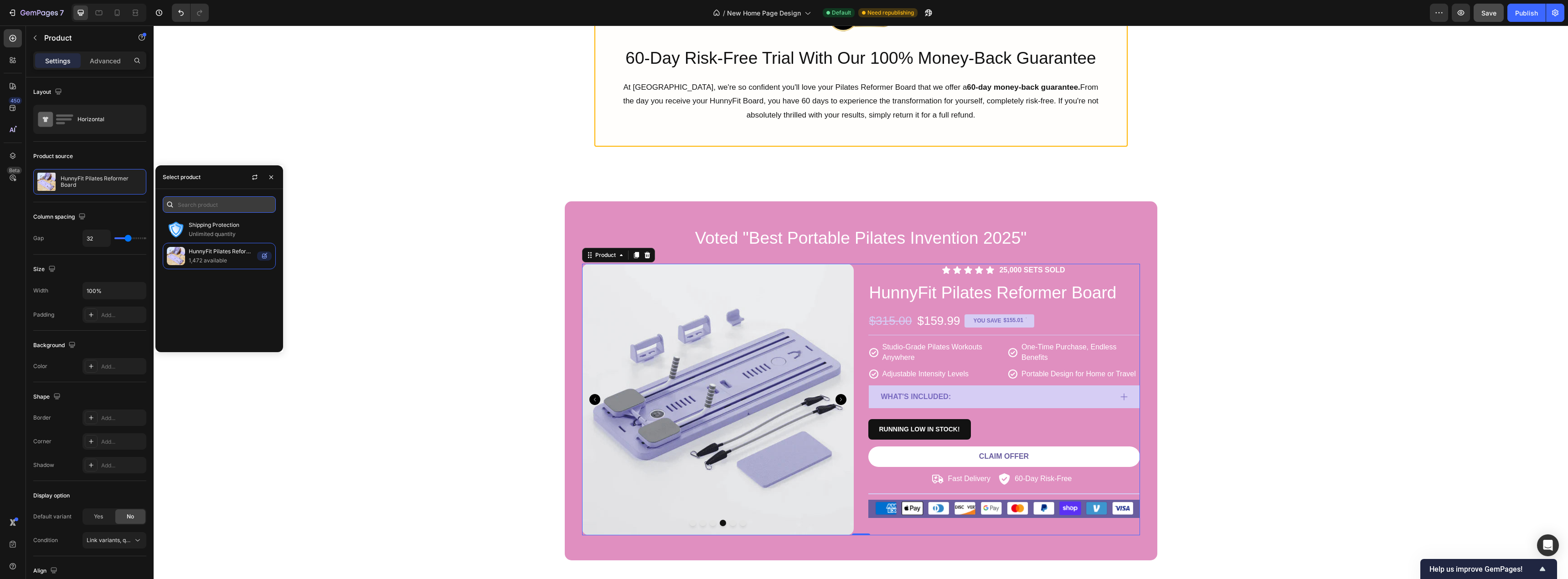
click at [213, 203] on input "text" at bounding box center [219, 204] width 113 height 16
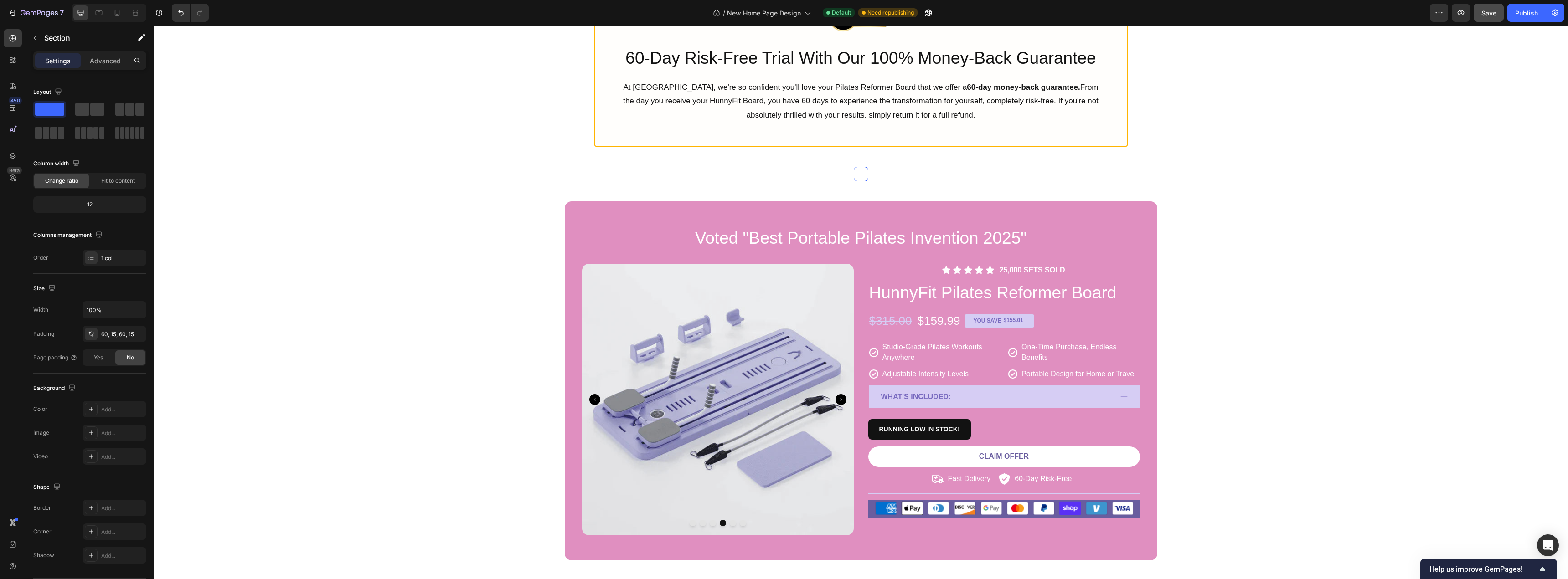
click at [189, 148] on div "Image Row 60-Day Risk-Free Trial With Our 100% Money-Back Guarantee Heading At …" at bounding box center [861, 80] width 1415 height 187
click at [306, 253] on div "Voted "Best Portable Pilates Invention 2025" Heading Product Images Icon Icon I…" at bounding box center [861, 381] width 1401 height 359
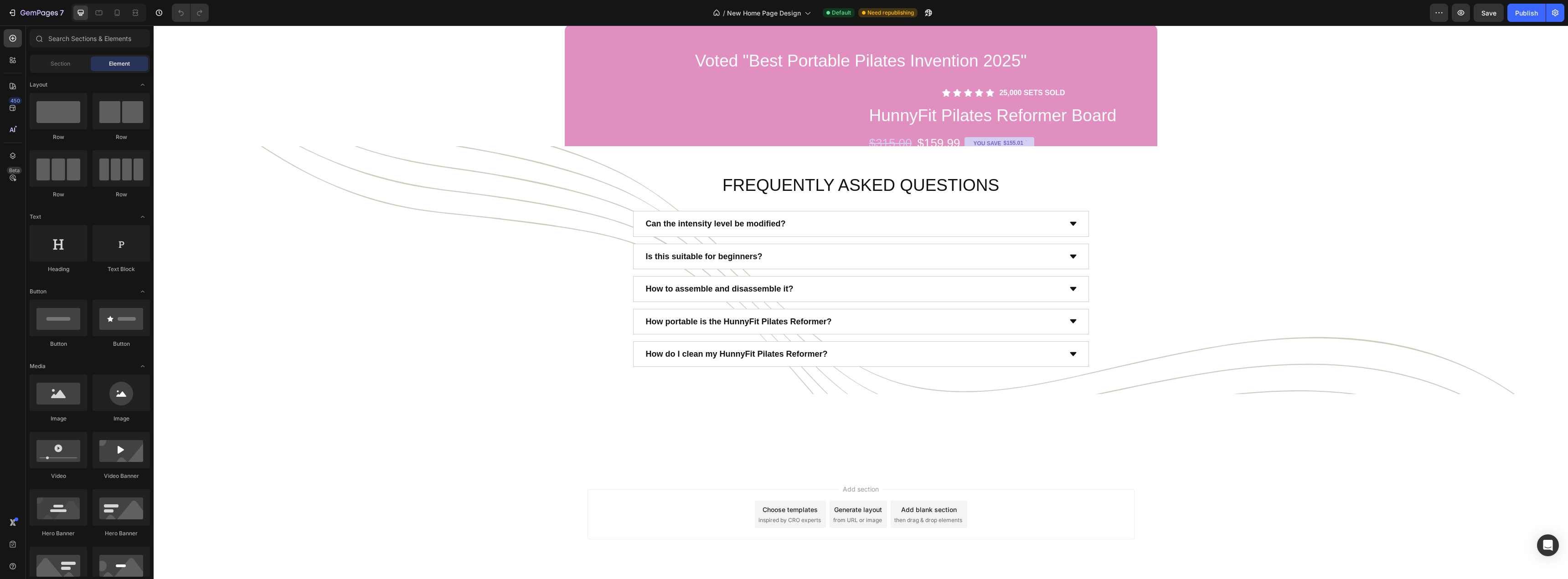
scroll to position [3234, 0]
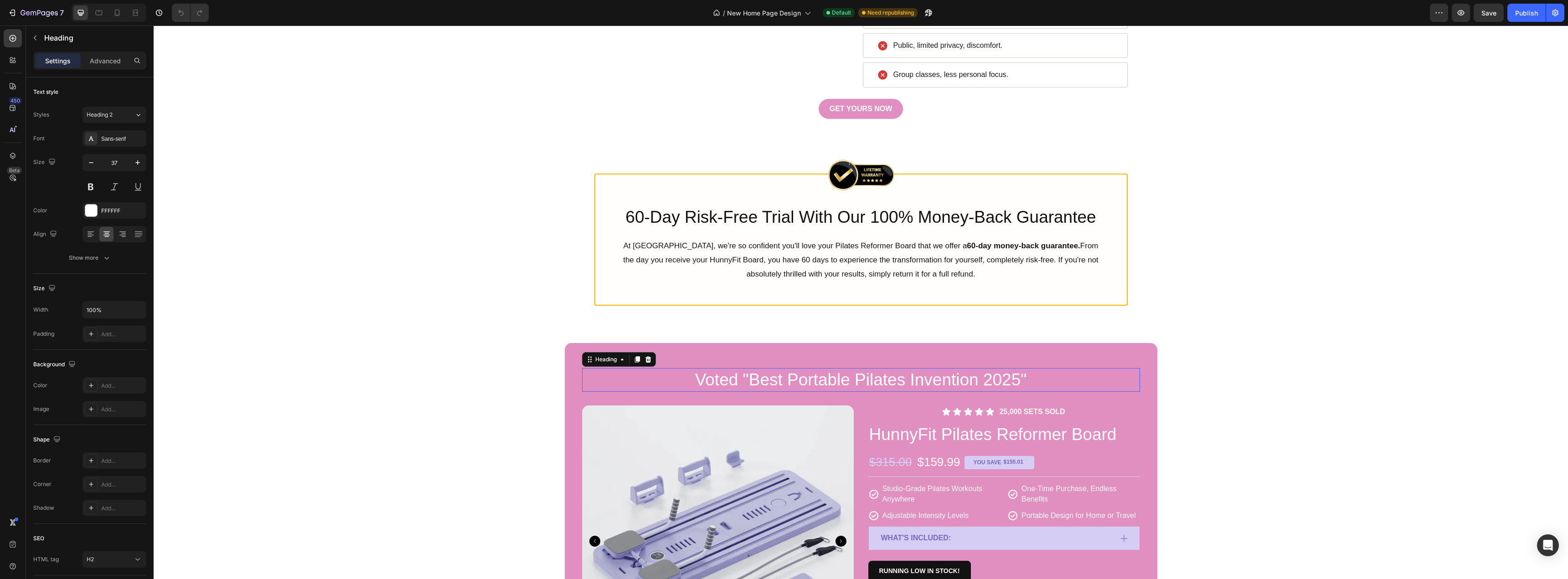
click at [611, 391] on h2 "Voted "Best Portable Pilates Invention 2025"" at bounding box center [861, 380] width 558 height 24
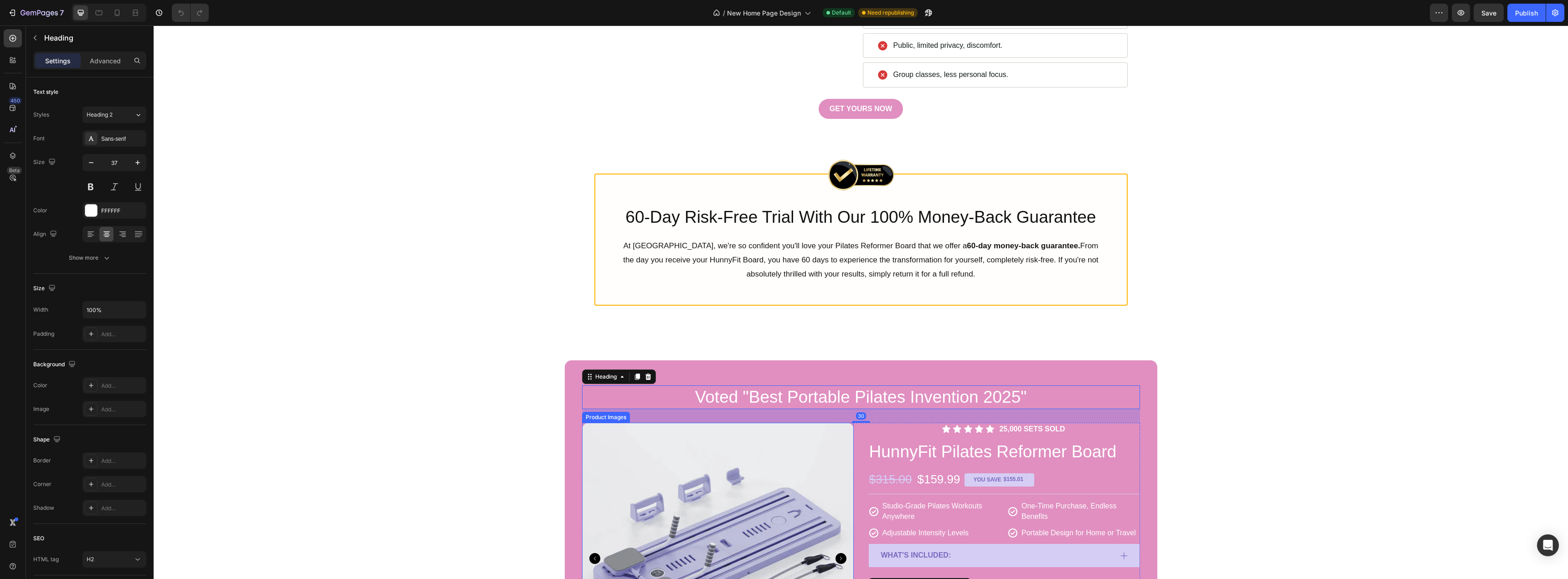
click at [599, 435] on img at bounding box center [718, 558] width 271 height 271
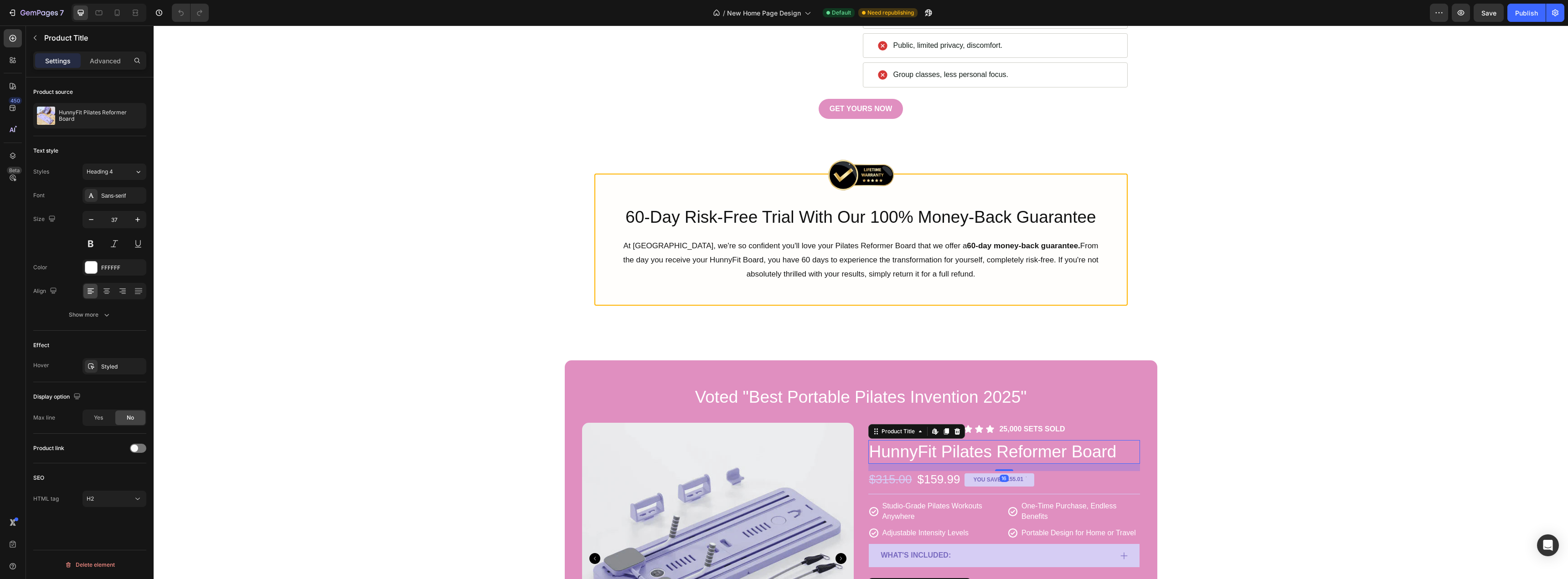
click at [877, 451] on h2 "HunnyFit Pilates Reformer Board" at bounding box center [1004, 451] width 271 height 24
click at [107, 111] on p "HunnyFit Pilates Reformer Board" at bounding box center [101, 116] width 84 height 13
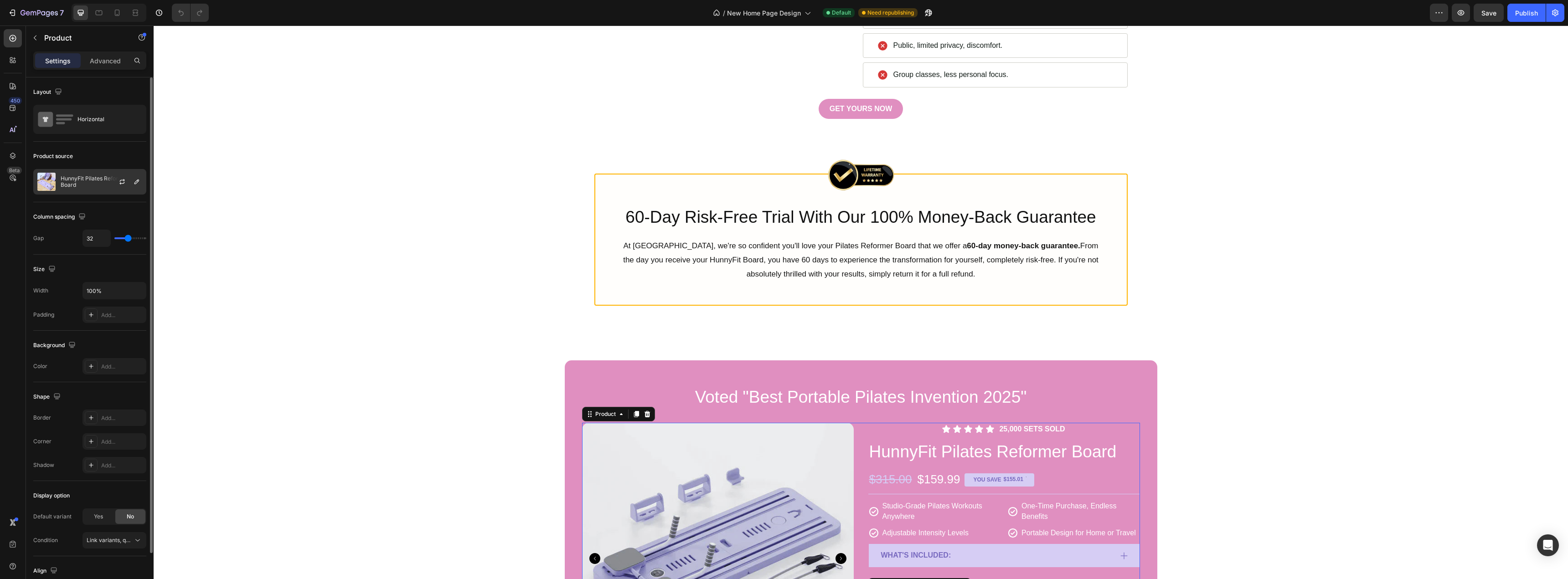
click at [98, 177] on p "HunnyFit Pilates Reformer Board" at bounding box center [102, 181] width 82 height 13
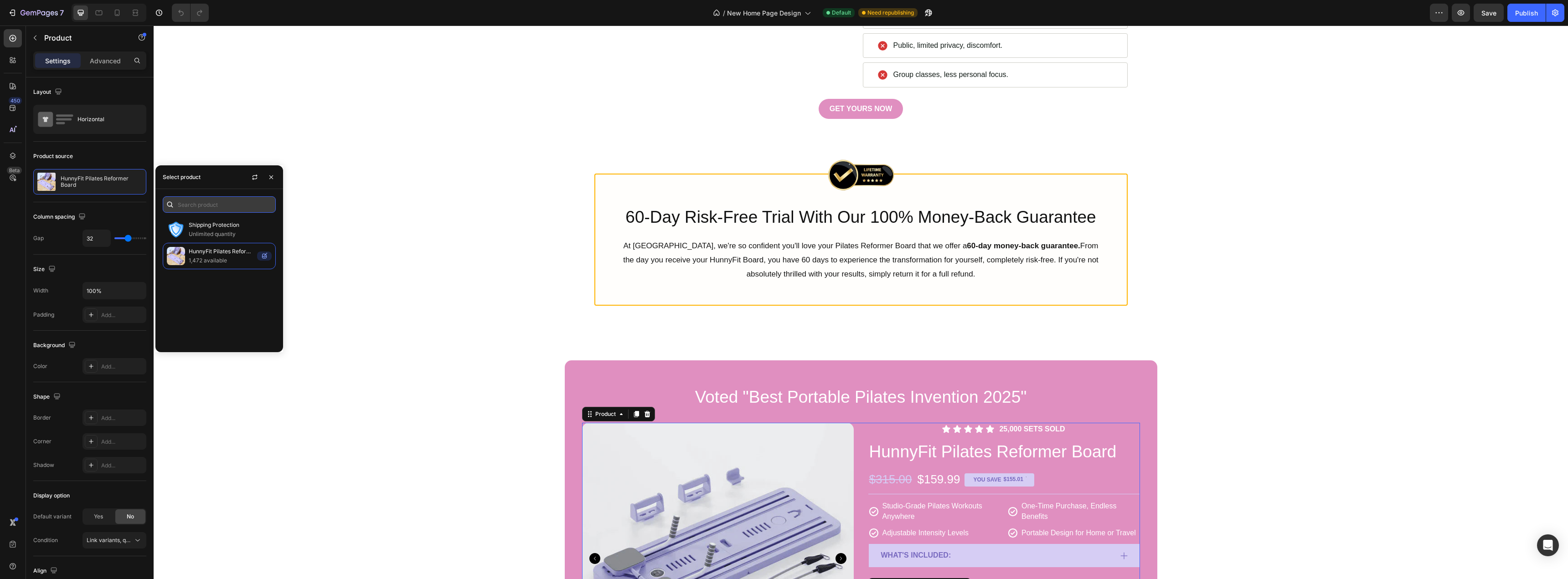
click at [222, 207] on input "text" at bounding box center [219, 204] width 113 height 16
type input "lash"
click at [225, 208] on input "lash" at bounding box center [219, 204] width 113 height 16
click at [209, 221] on div "No product match your search. Try another keyword" at bounding box center [219, 280] width 128 height 128
click at [257, 179] on icon "button" at bounding box center [255, 177] width 7 height 7
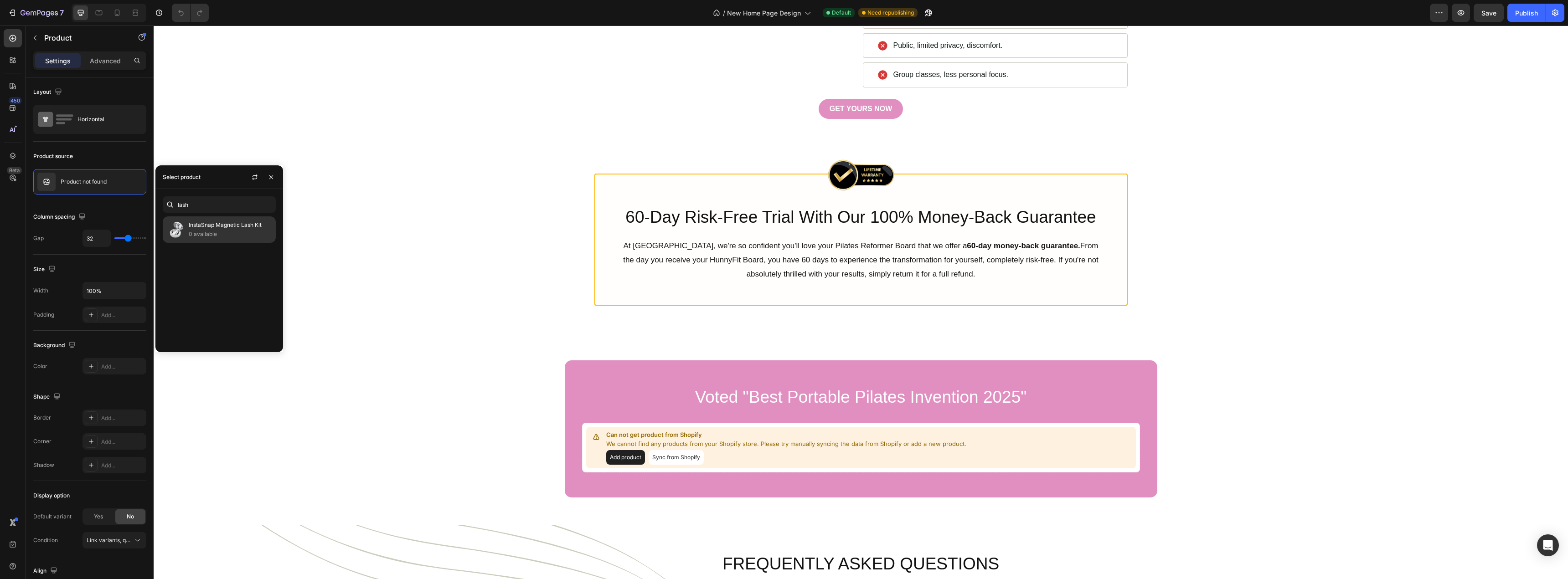
click at [236, 228] on p "InstaSnap Magnetic Lash Kit" at bounding box center [230, 224] width 83 height 9
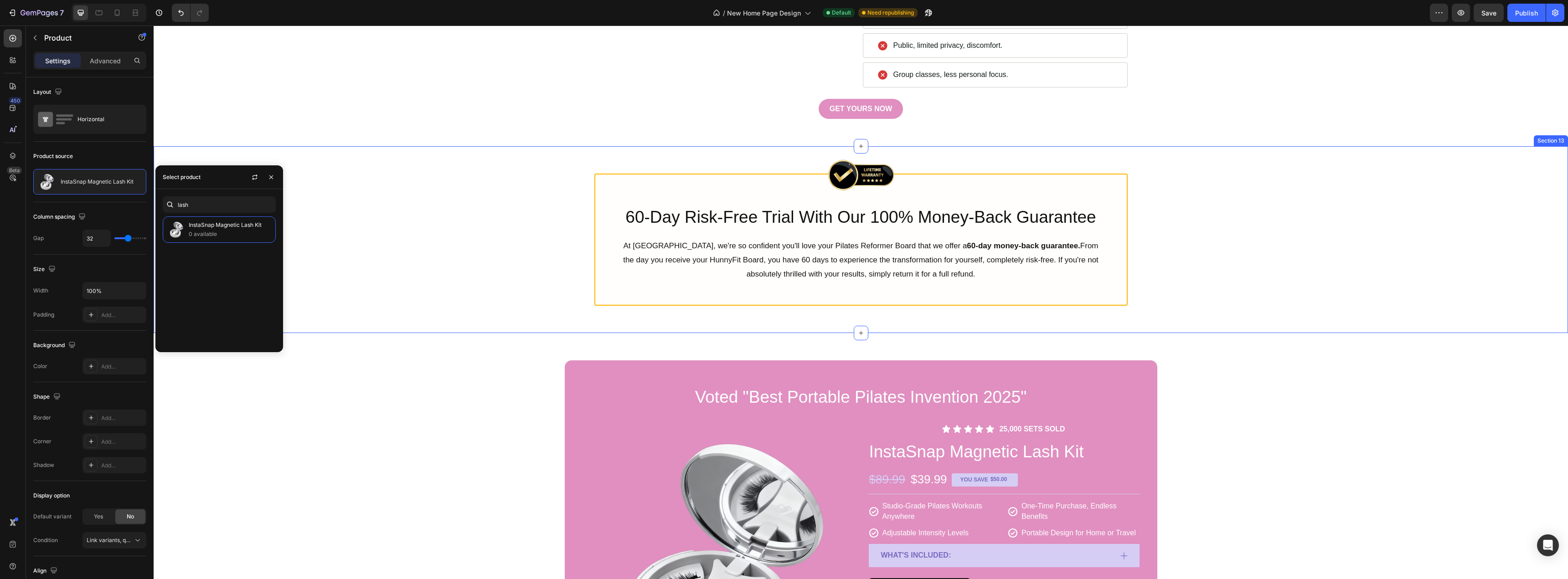
click at [450, 277] on div "Image Row 60-Day Risk-Free Trial With Our 100% Money-Back Guarantee Heading At …" at bounding box center [861, 239] width 1401 height 132
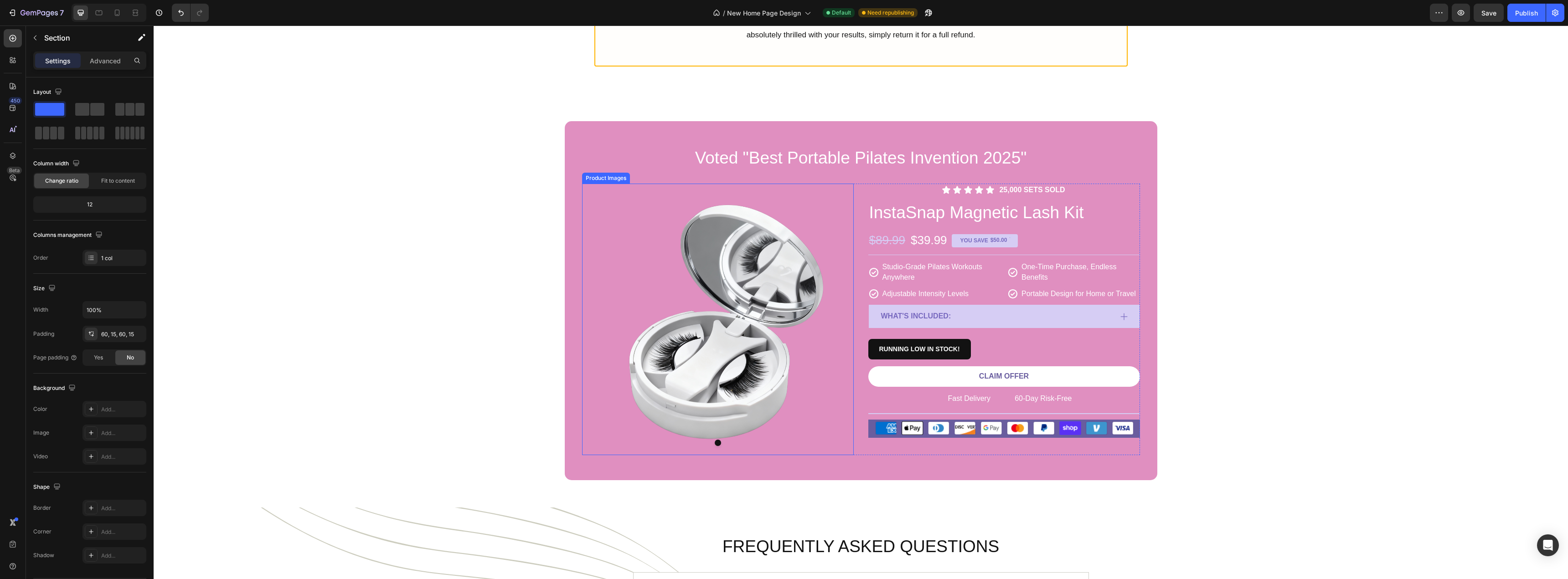
scroll to position [3416, 0]
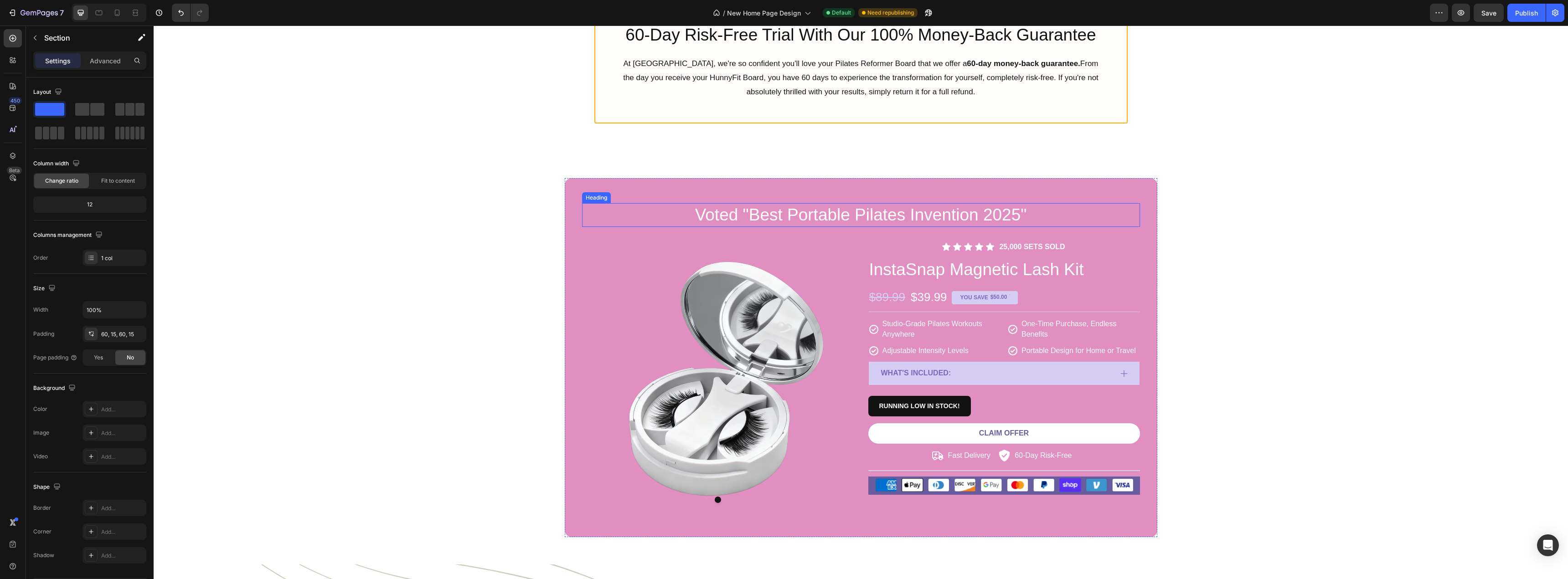
click at [872, 213] on h2 "Voted "Best Portable Pilates Invention 2025"" at bounding box center [861, 215] width 558 height 24
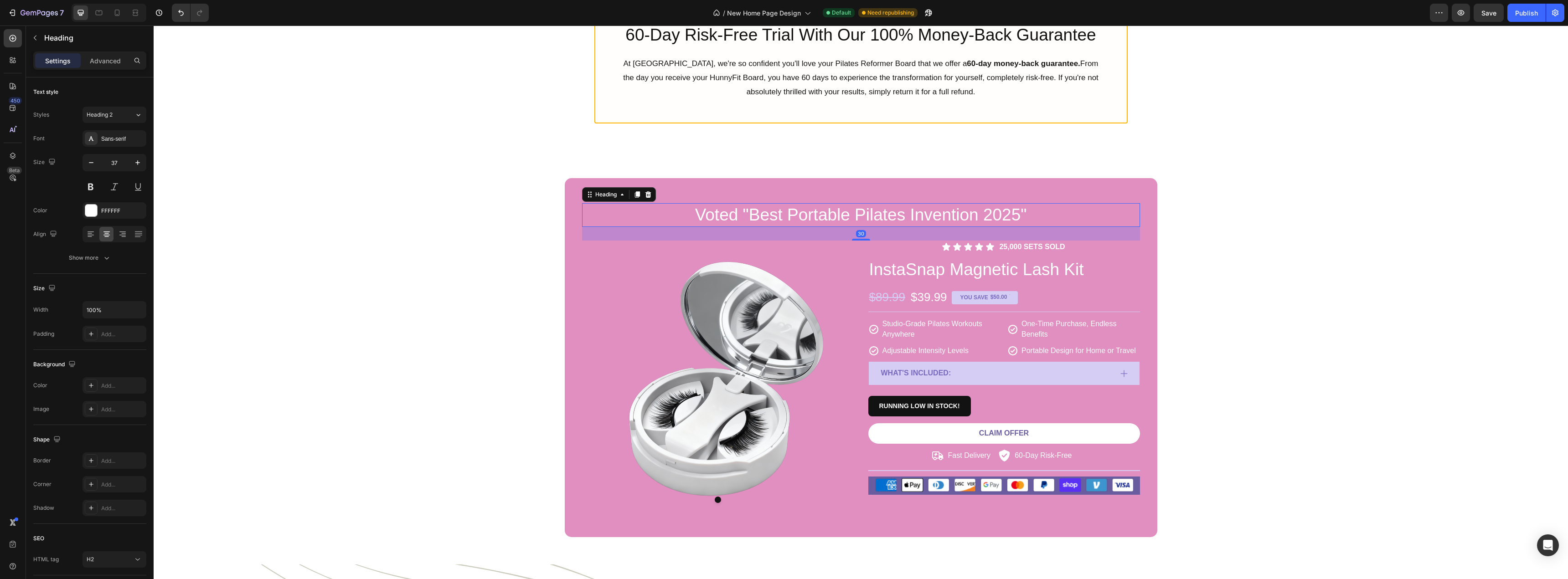
click at [872, 213] on h2 "Voted "Best Portable Pilates Invention 2025"" at bounding box center [861, 215] width 558 height 24
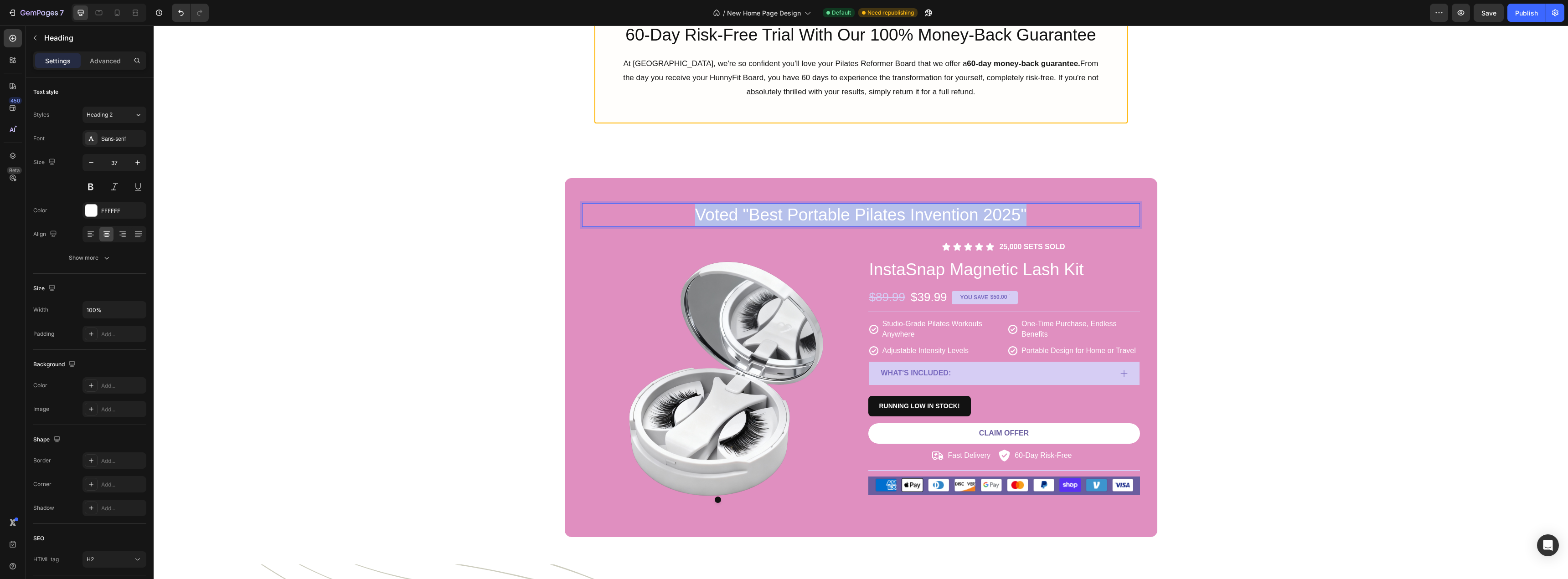
click at [872, 213] on p "Voted "Best Portable Pilates Invention 2025"" at bounding box center [861, 215] width 556 height 22
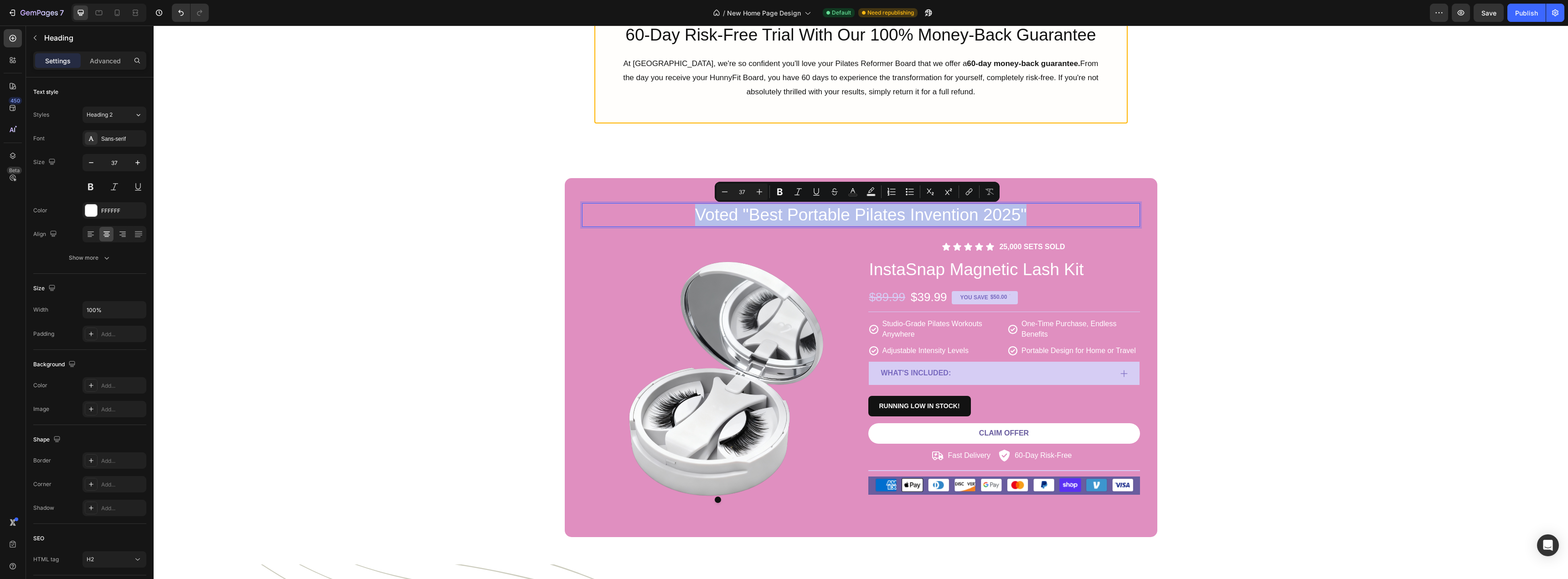
click at [872, 213] on p "Voted "Best Portable Pilates Invention 2025"" at bounding box center [861, 215] width 556 height 22
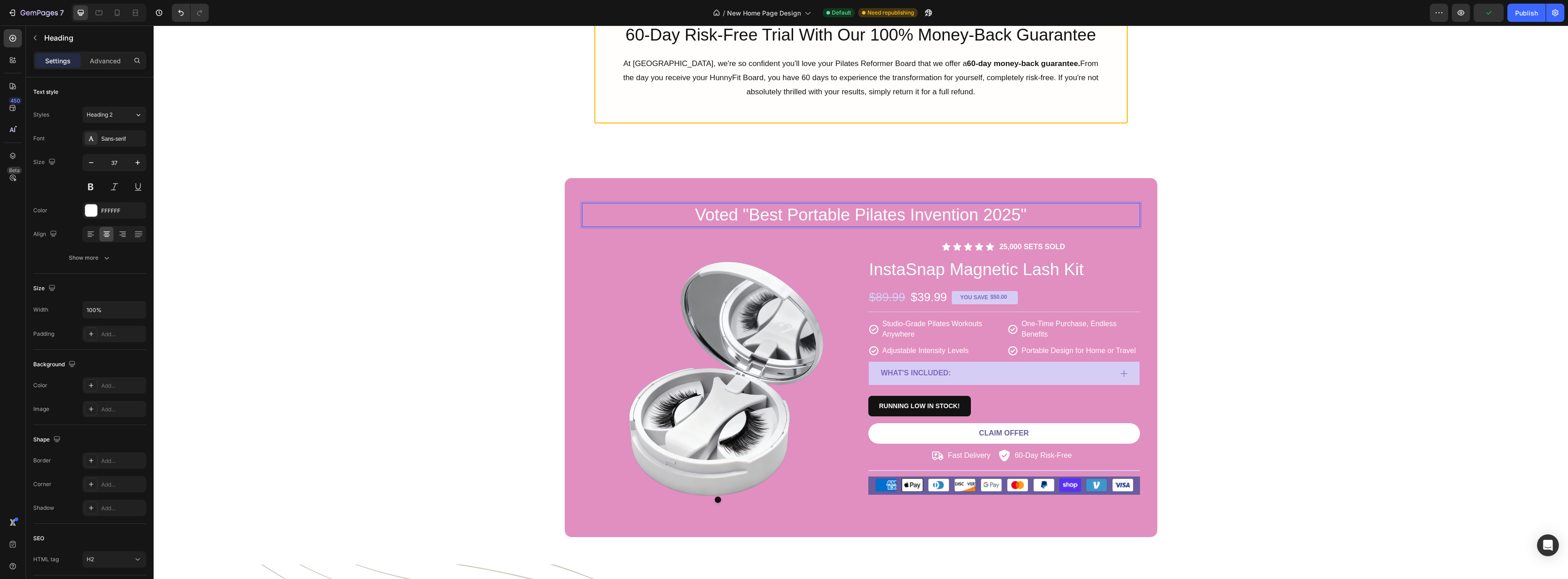
click at [880, 219] on p "Voted "Best Portable Pilates Invention 2025"" at bounding box center [861, 215] width 556 height 22
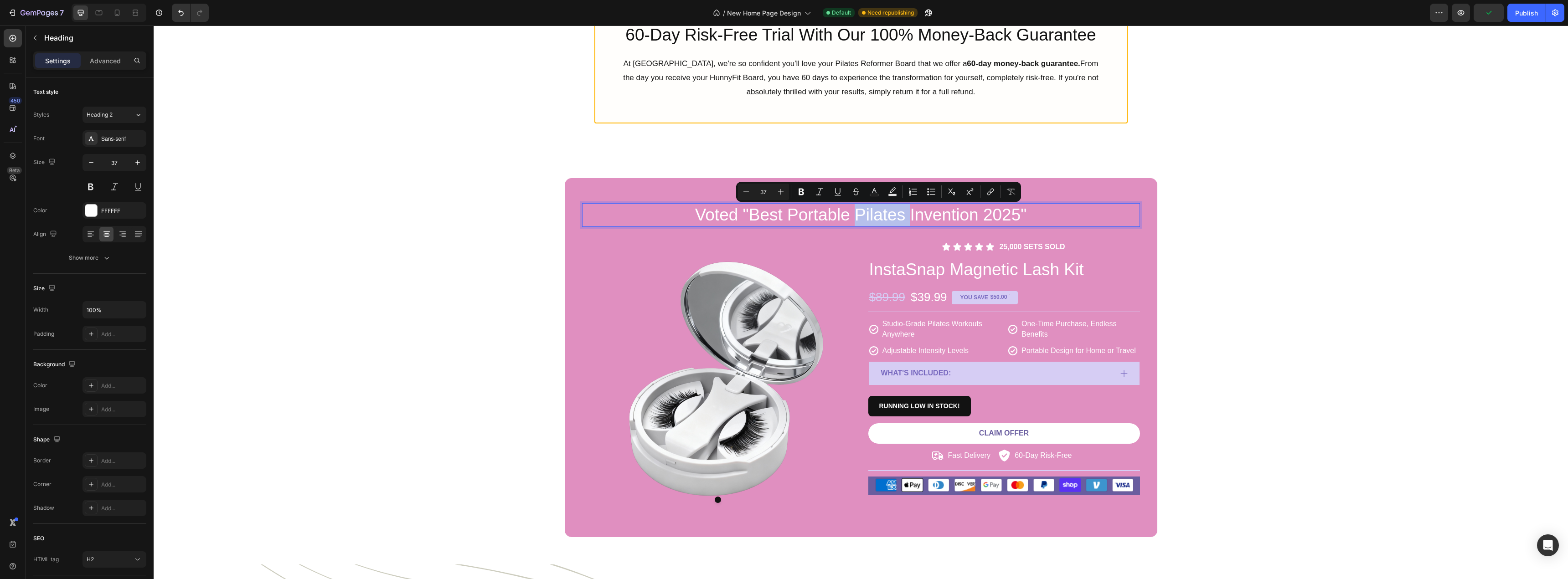
click at [877, 220] on p "Voted "Best Portable Pilates Invention 2025"" at bounding box center [861, 215] width 556 height 22
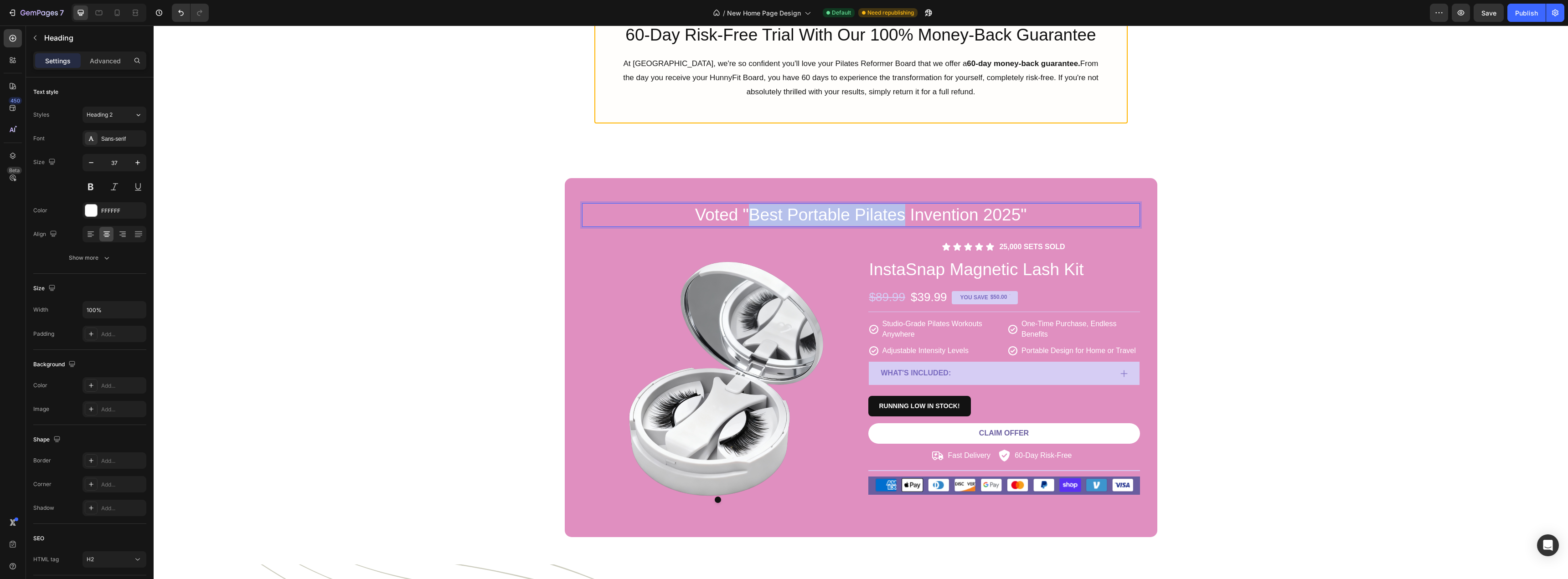
drag, startPoint x: 901, startPoint y: 215, endPoint x: 748, endPoint y: 220, distance: 153.1
click at [748, 220] on p "Voted "Best Portable Pilates Invention 2025"" at bounding box center [861, 215] width 556 height 22
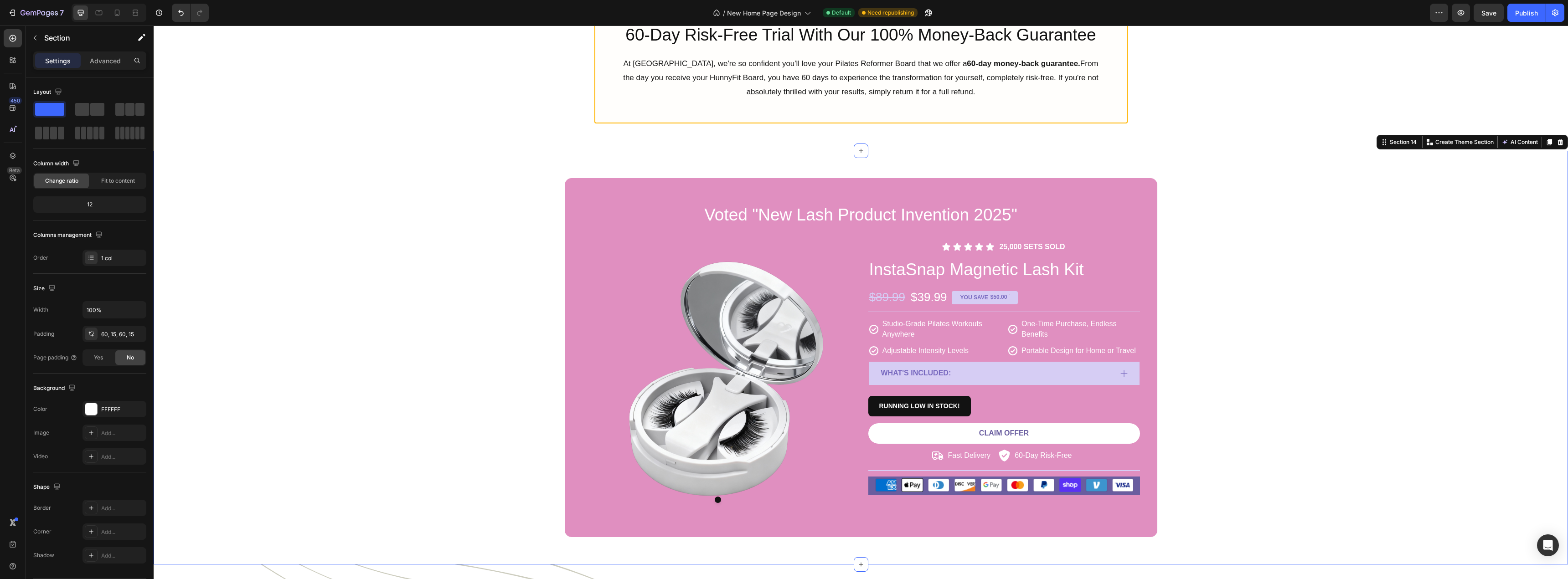
click at [438, 162] on div "Voted "New Lash Product Invention 2025" Heading Product Images Icon Icon Icon I…" at bounding box center [861, 358] width 1415 height 414
click at [1298, 255] on div "Voted "New Lash Product Invention 2025" Heading Product Images Icon Icon Icon I…" at bounding box center [861, 358] width 1401 height 359
click at [1520, 13] on div "Publish" at bounding box center [1526, 13] width 23 height 10
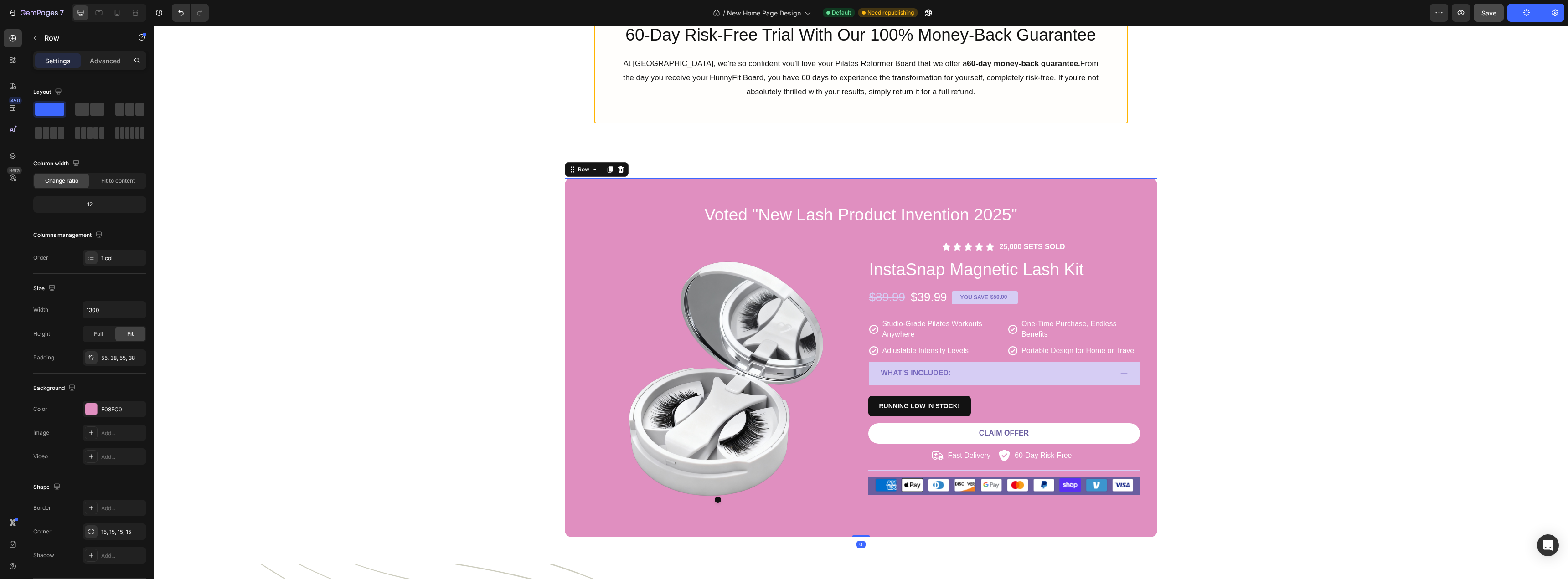
click at [576, 187] on div "Voted "New Lash Product Invention 2025" Heading Product Images Icon Icon Icon I…" at bounding box center [861, 358] width 592 height 359
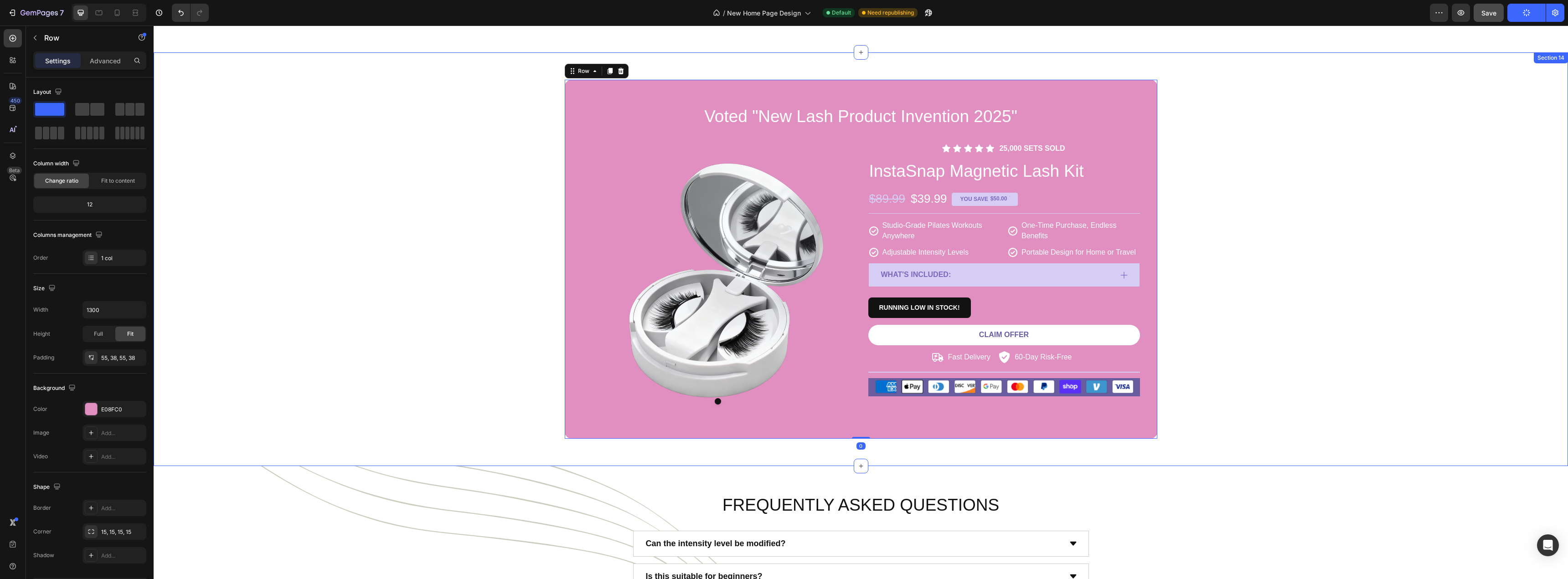
scroll to position [3370, 0]
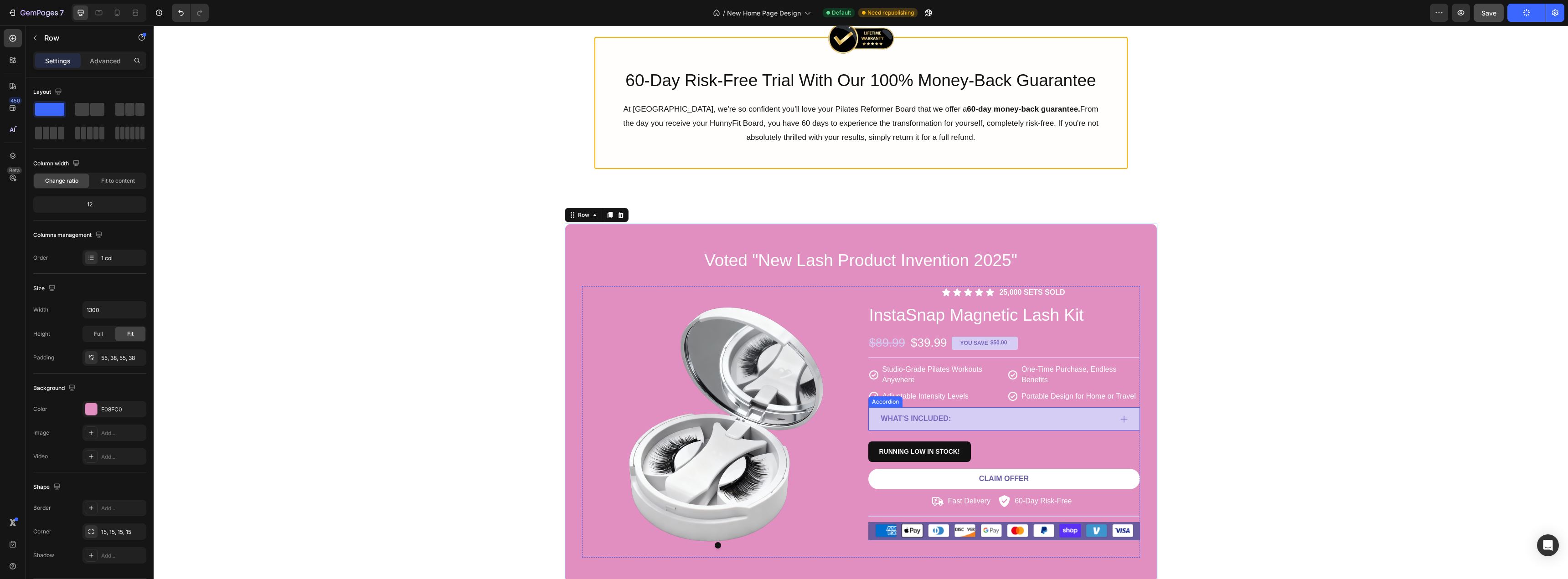
click at [957, 425] on div "What's included:" at bounding box center [996, 418] width 233 height 16
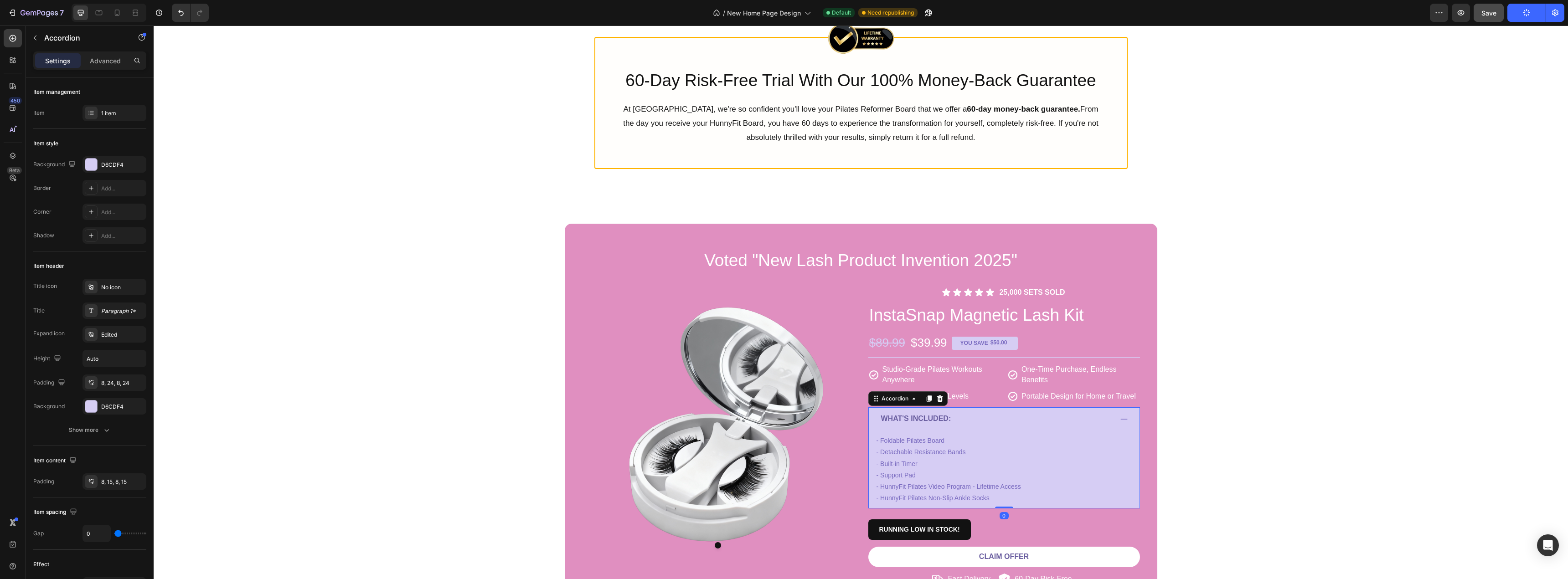
click at [957, 425] on div "What's included:" at bounding box center [996, 418] width 233 height 16
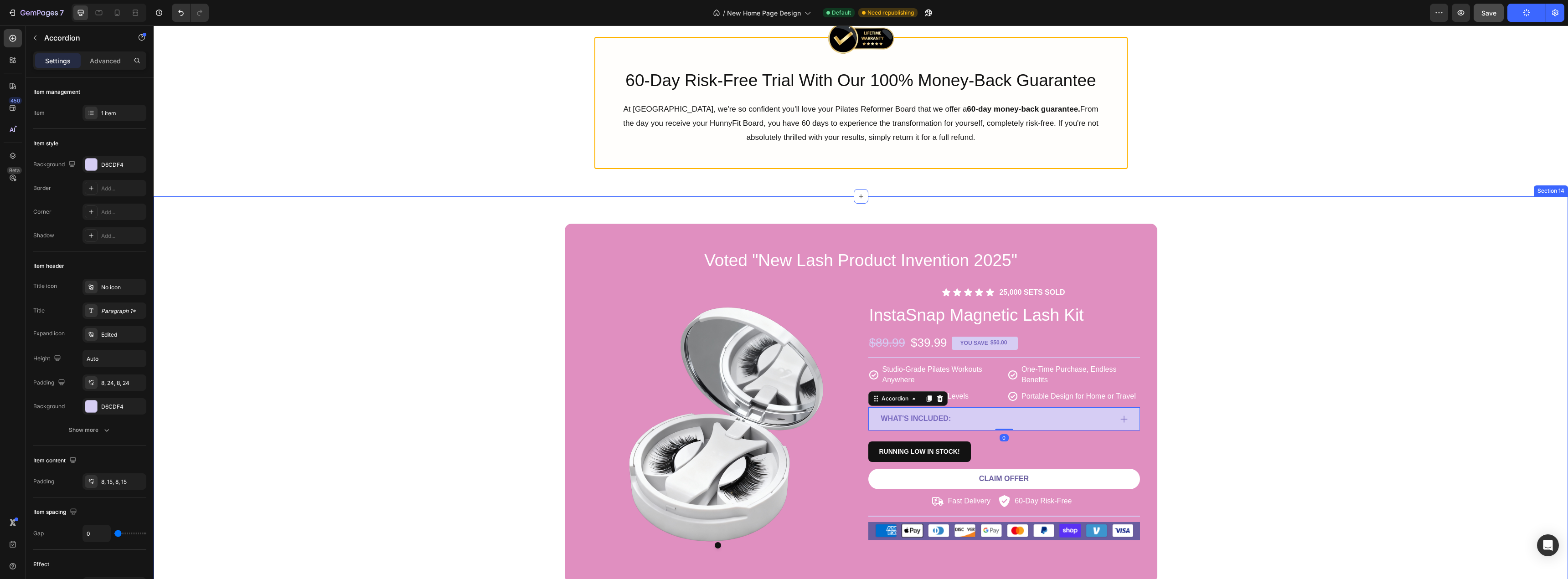
click at [1313, 462] on div "Voted "New Lash Product Invention 2025" Heading Product Images Icon Icon Icon I…" at bounding box center [861, 403] width 1401 height 359
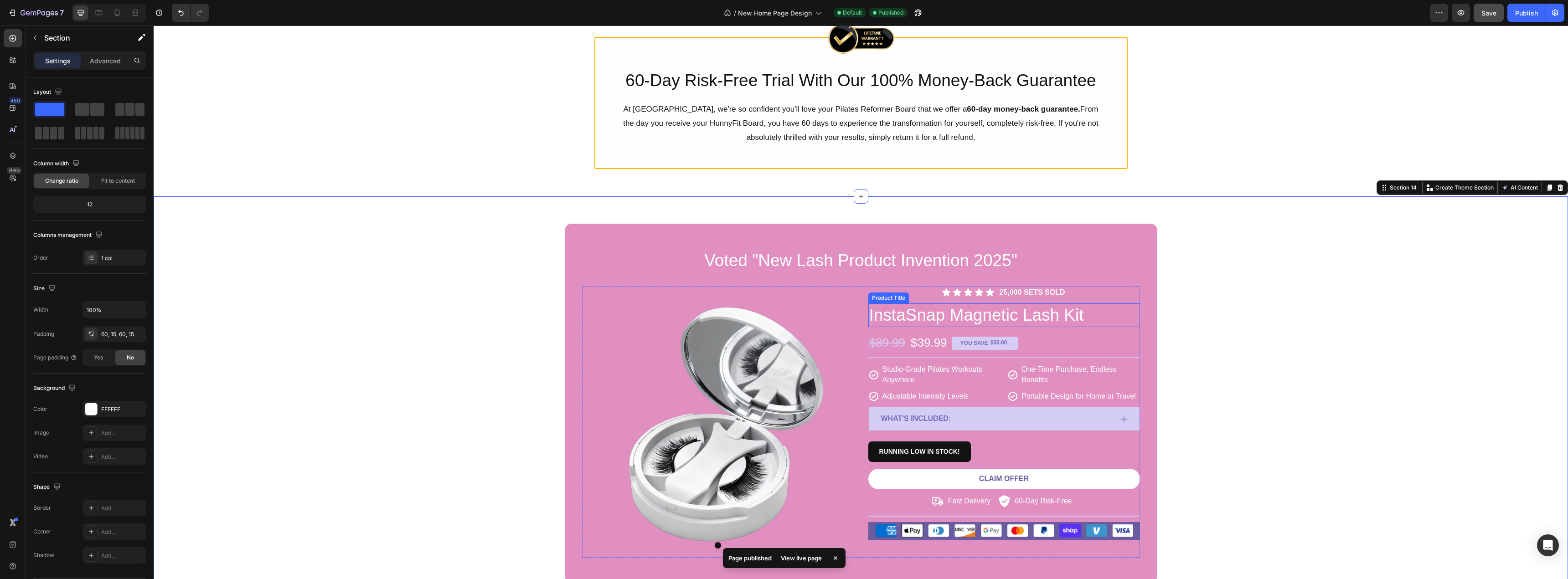
click at [930, 315] on h2 "InstaSnap Magnetic Lash Kit" at bounding box center [1004, 315] width 271 height 24
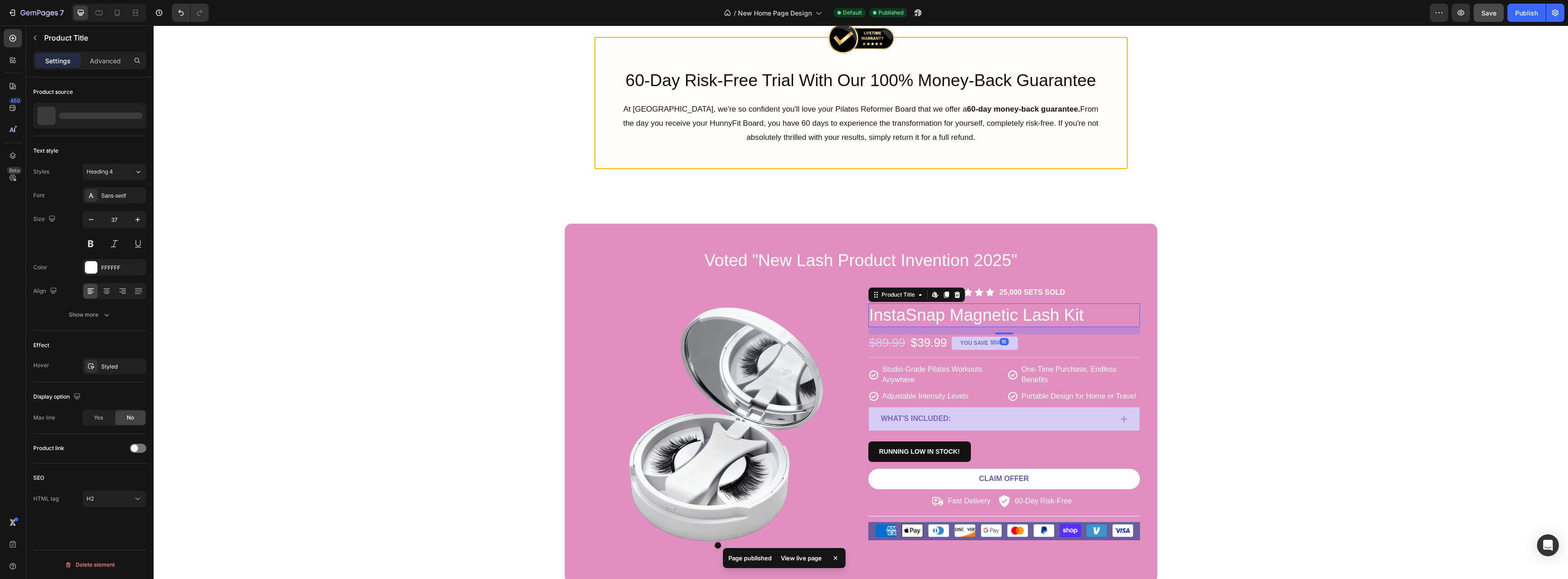
click at [930, 315] on h2 "InstaSnap Magnetic Lash Kit" at bounding box center [1004, 315] width 271 height 24
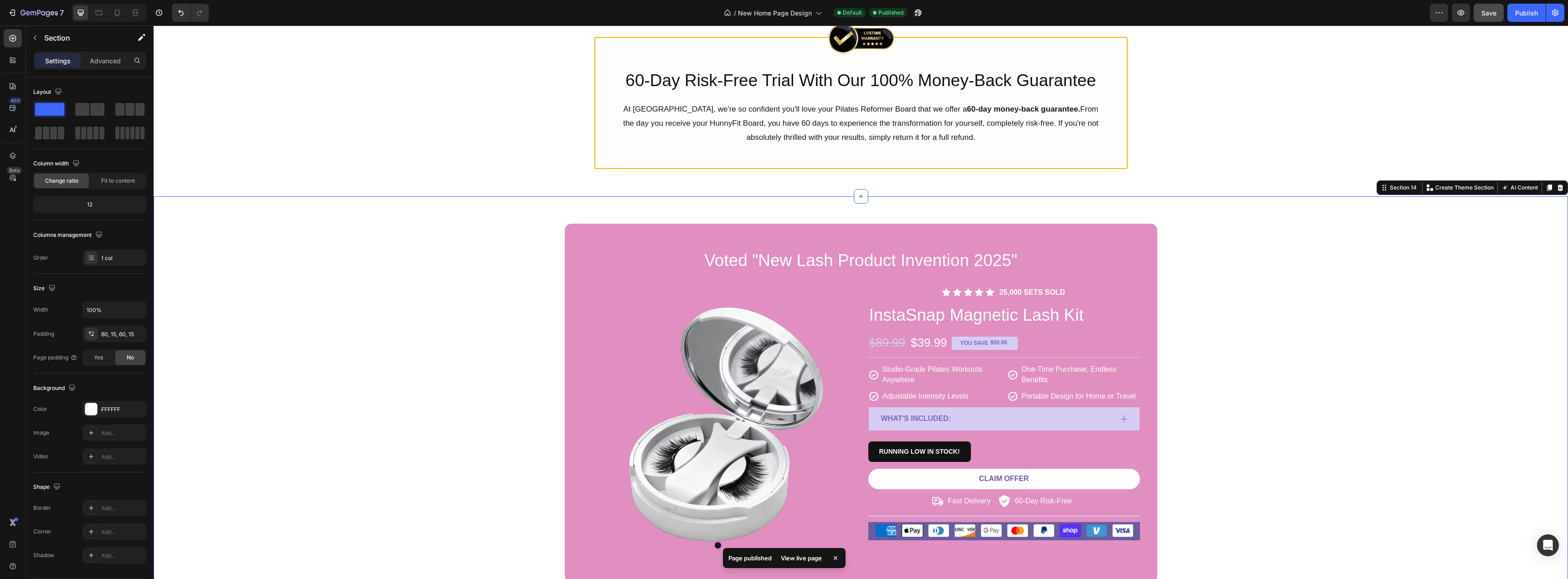
click at [1217, 358] on div "Voted "New Lash Product Invention 2025" Heading Product Images Icon Icon Icon I…" at bounding box center [861, 403] width 1401 height 359
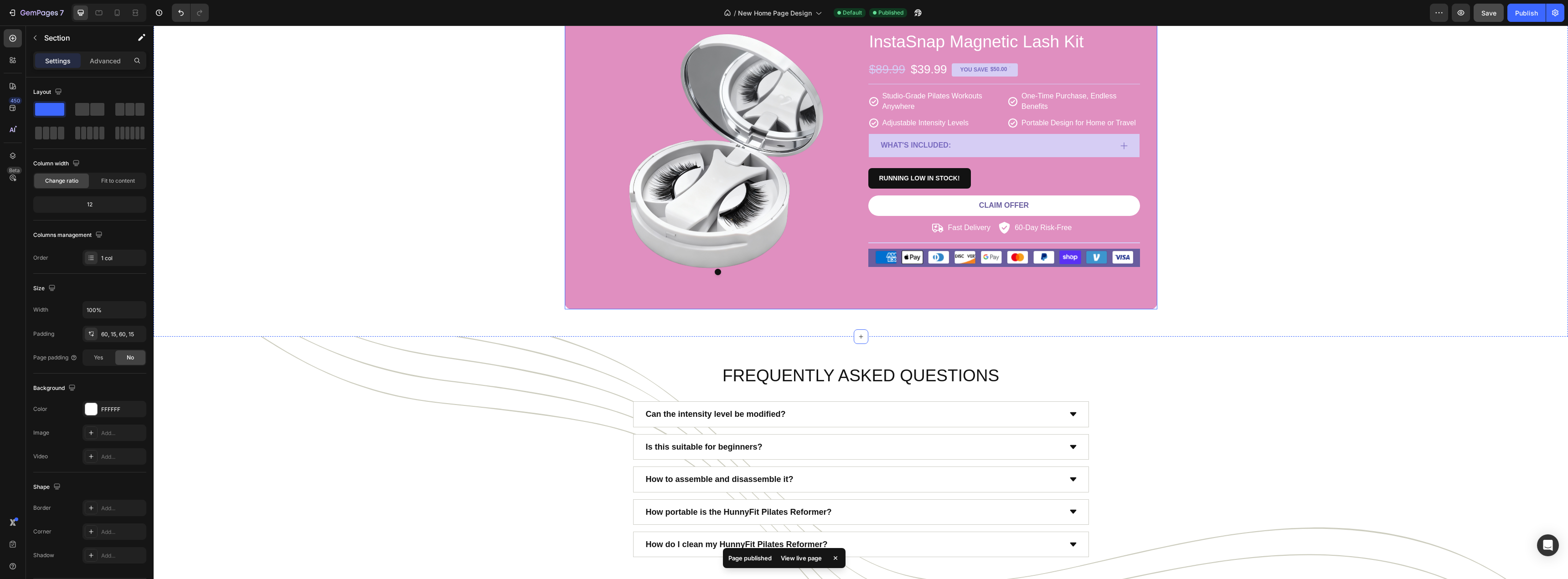
click at [597, 286] on div "Voted "New Lash Product Invention 2025" Heading Product Images Icon Icon Icon I…" at bounding box center [861, 130] width 592 height 359
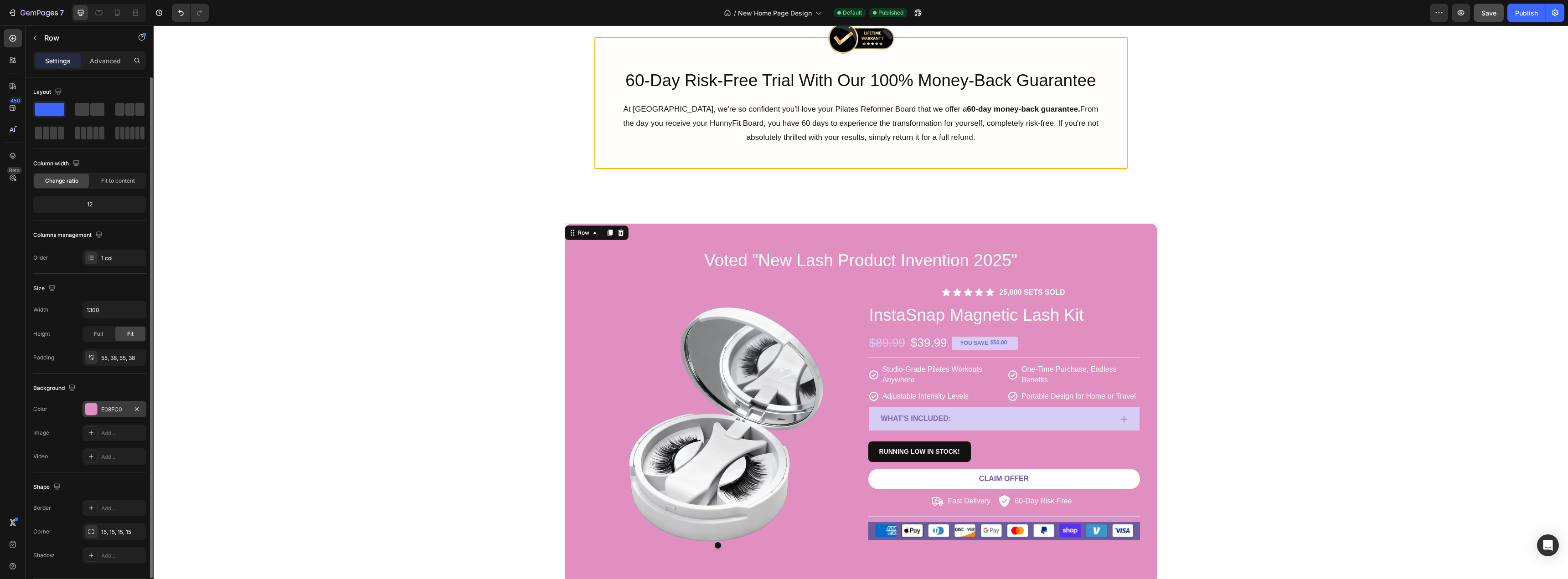
click at [94, 410] on div at bounding box center [91, 409] width 12 height 12
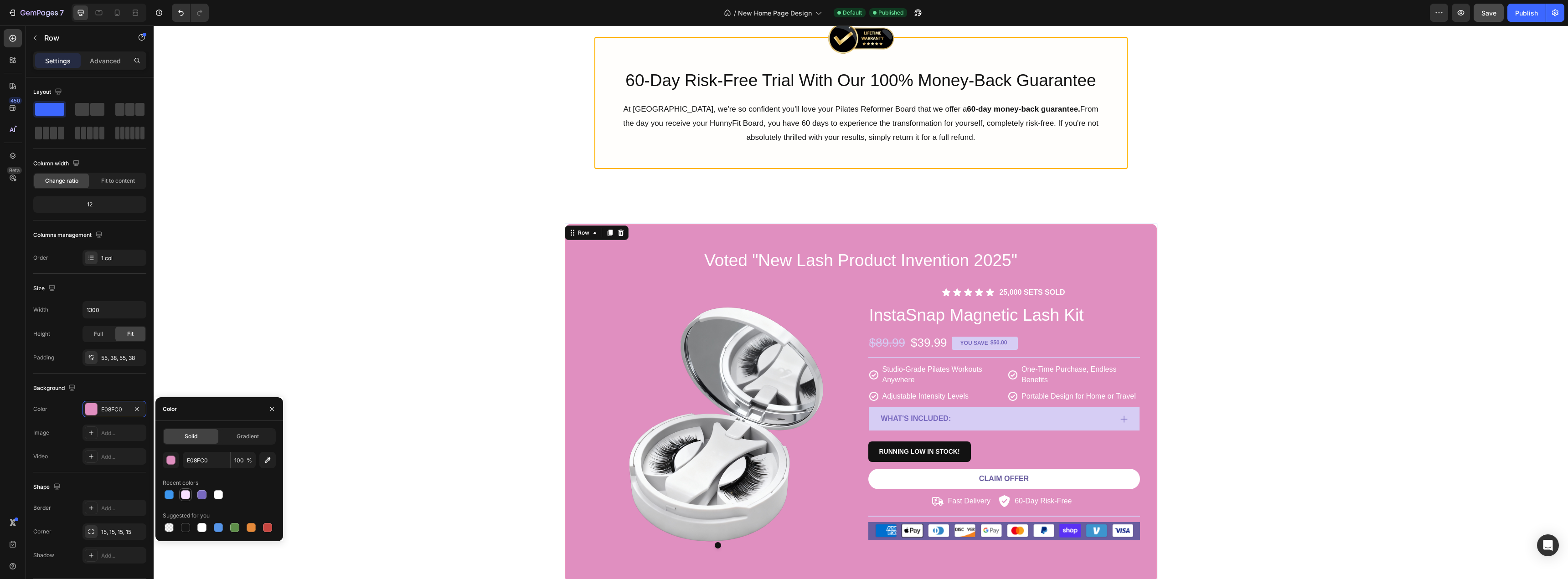
click at [184, 499] on div at bounding box center [186, 494] width 11 height 11
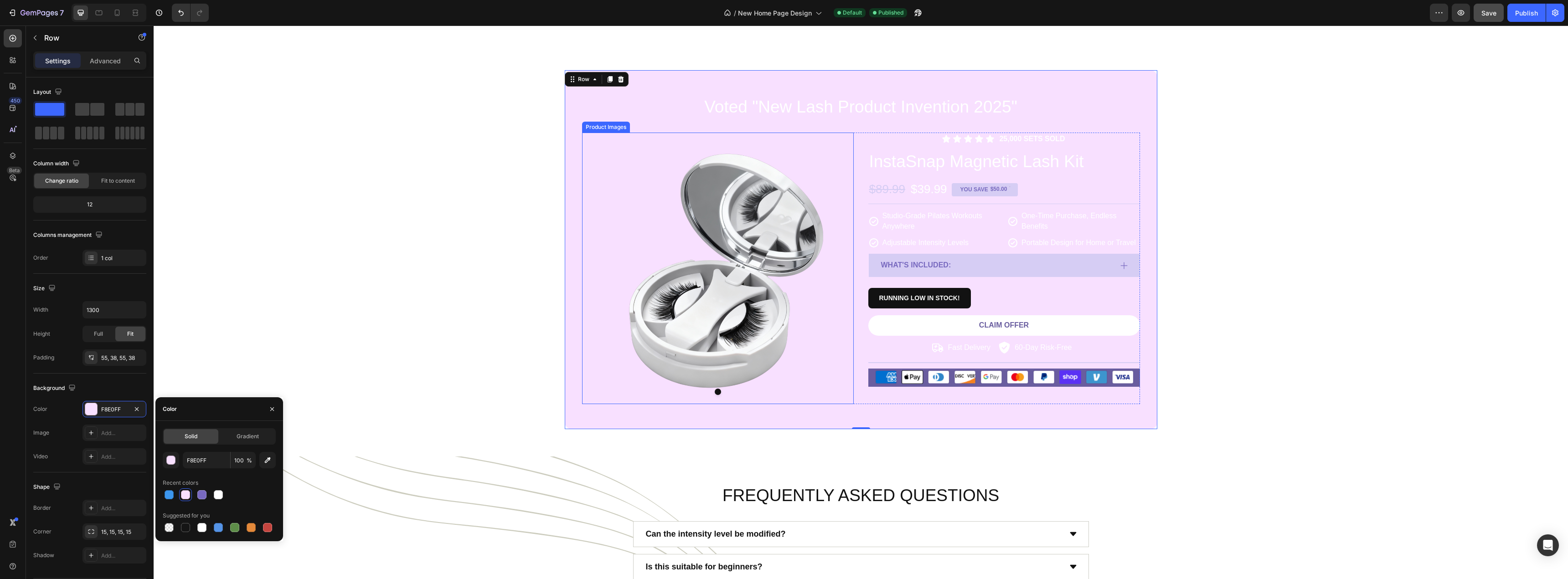
scroll to position [3644, 0]
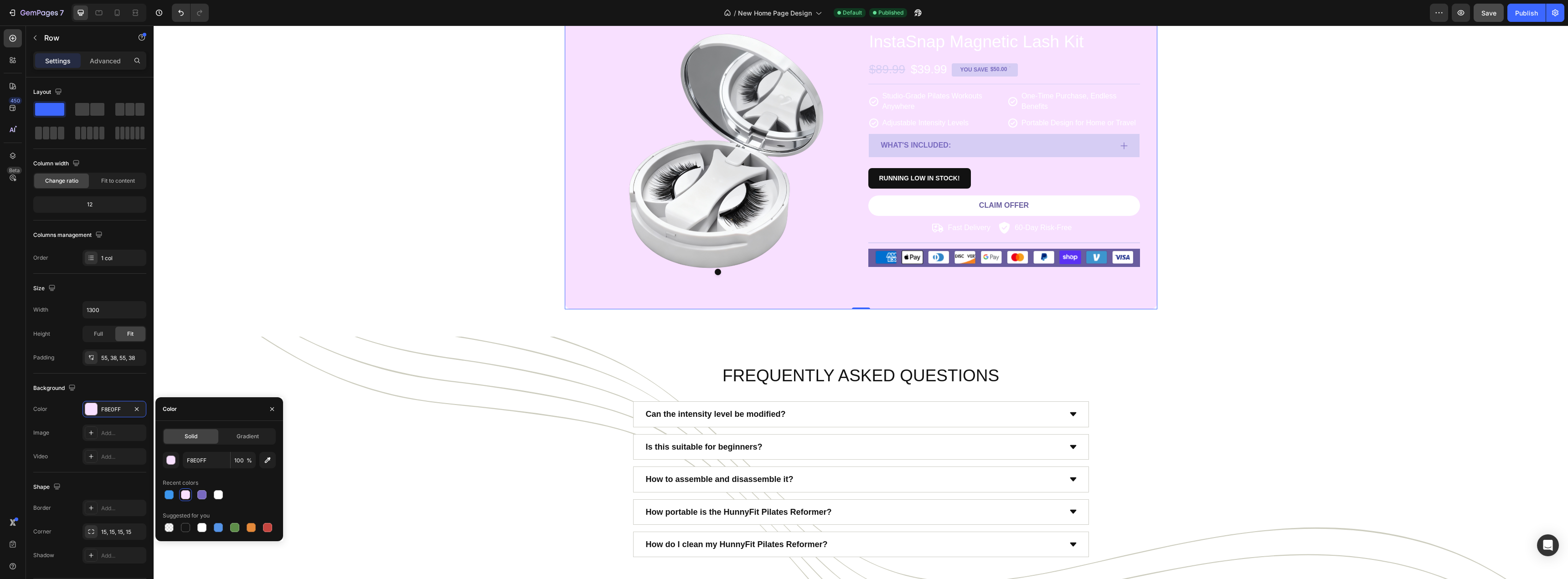
click at [188, 494] on div at bounding box center [185, 494] width 9 height 9
click at [176, 463] on button "button" at bounding box center [170, 460] width 16 height 16
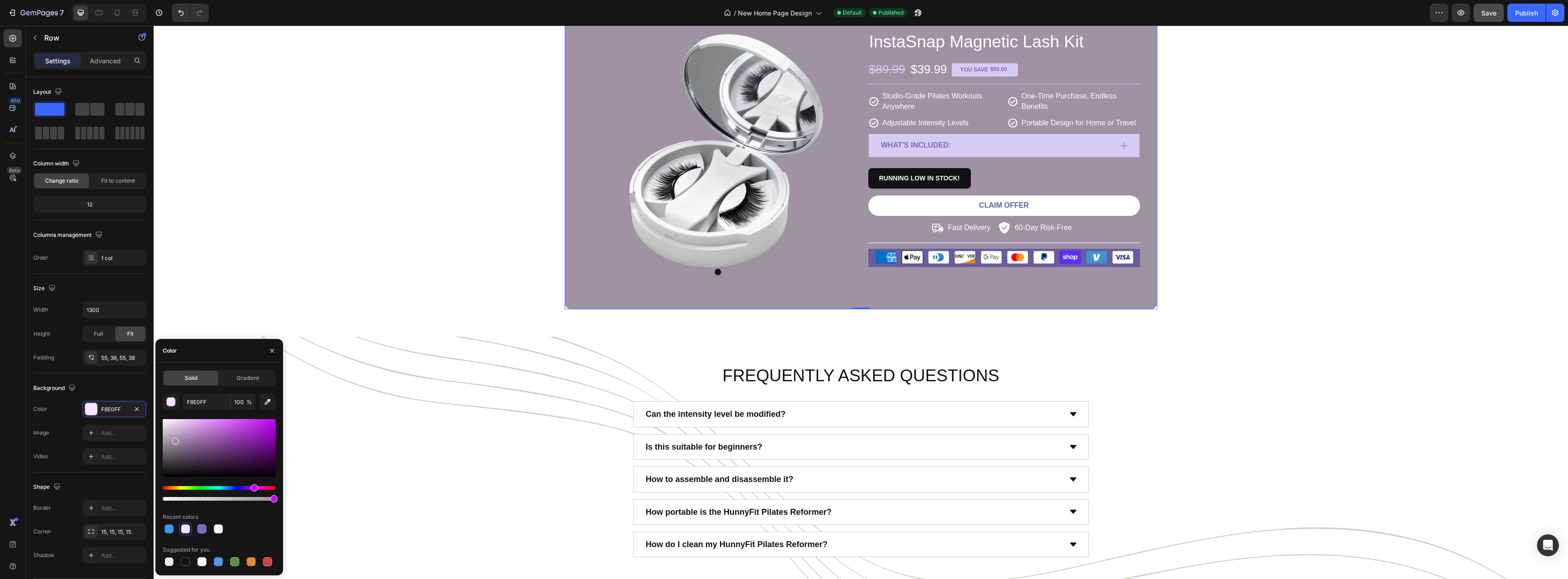
drag, startPoint x: 179, startPoint y: 447, endPoint x: 174, endPoint y: 438, distance: 10.3
click at [174, 438] on div at bounding box center [219, 448] width 113 height 58
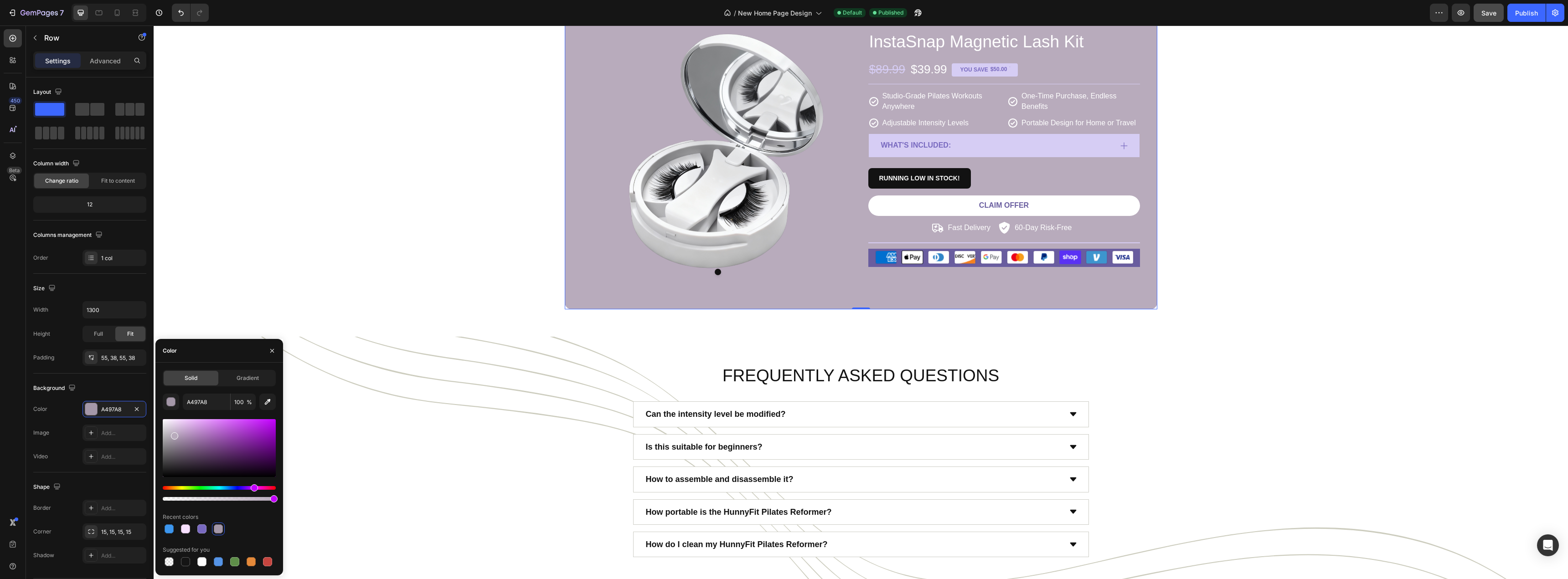
type input "B8ABBC"
click at [173, 434] on div at bounding box center [175, 436] width 7 height 7
click at [411, 286] on div "Voted "New Lash Product Invention 2025" Heading Product Images Icon Icon Icon I…" at bounding box center [861, 130] width 1401 height 359
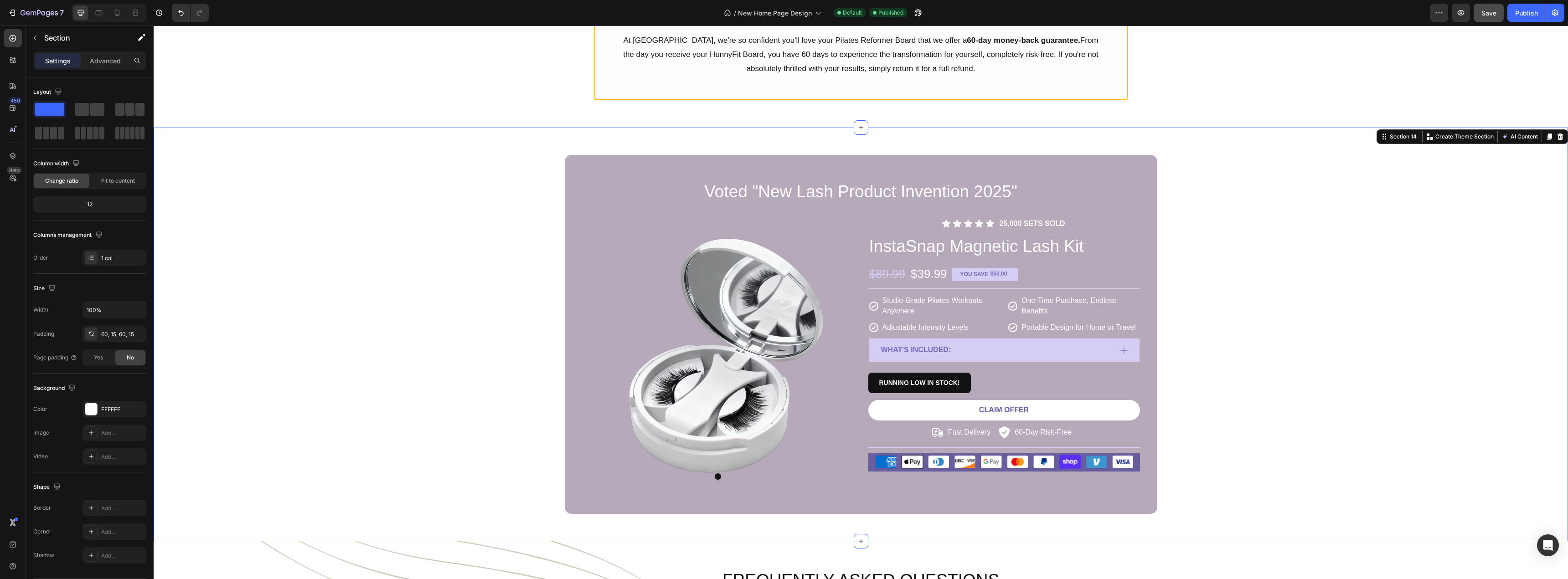
scroll to position [3433, 0]
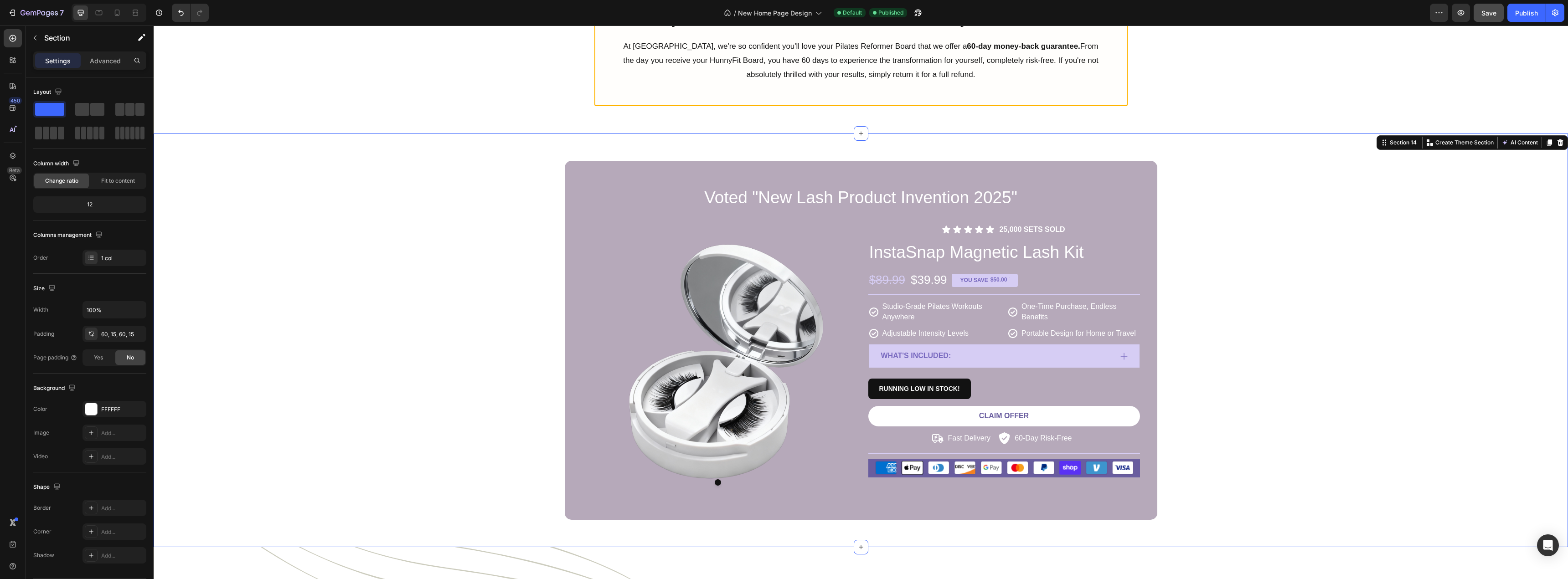
click at [1333, 271] on div "Voted "New Lash Product Invention 2025" Heading Product Images Icon Icon Icon I…" at bounding box center [861, 340] width 1401 height 359
click at [1024, 253] on h2 "InstaSnap Magnetic Lash Kit" at bounding box center [1004, 252] width 271 height 24
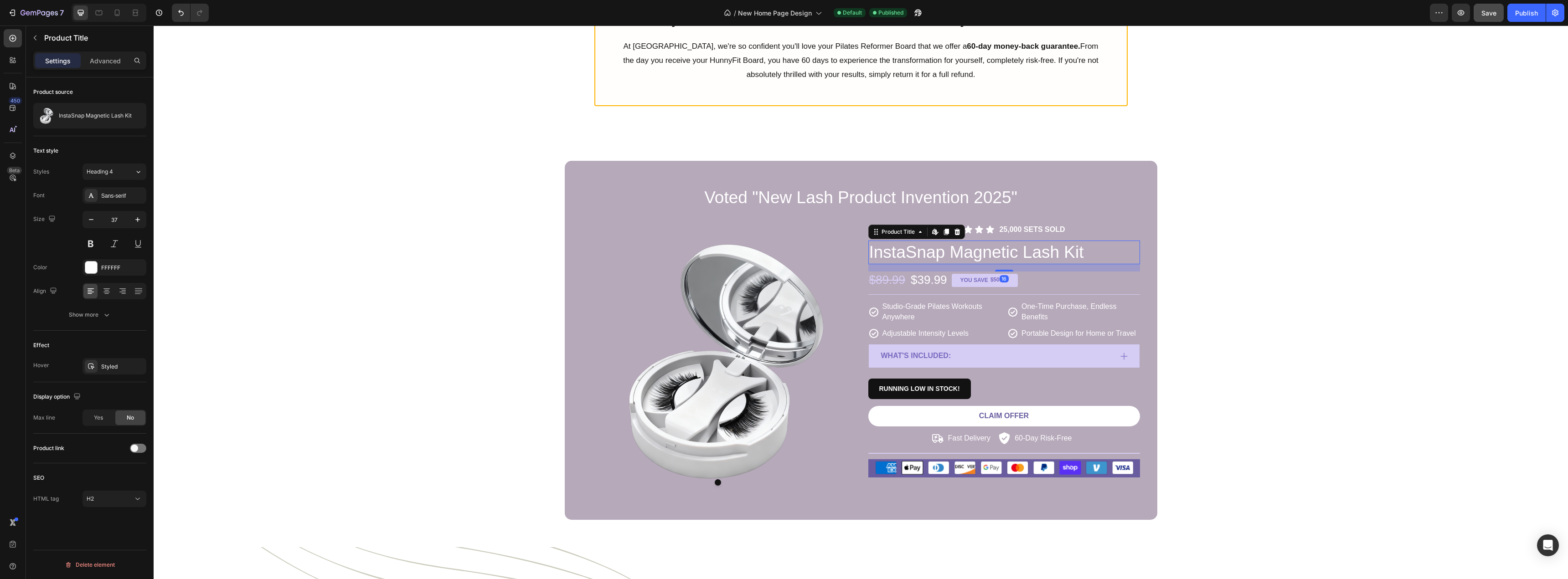
click at [1024, 253] on h2 "InstaSnap Magnetic Lash Kit" at bounding box center [1004, 252] width 271 height 24
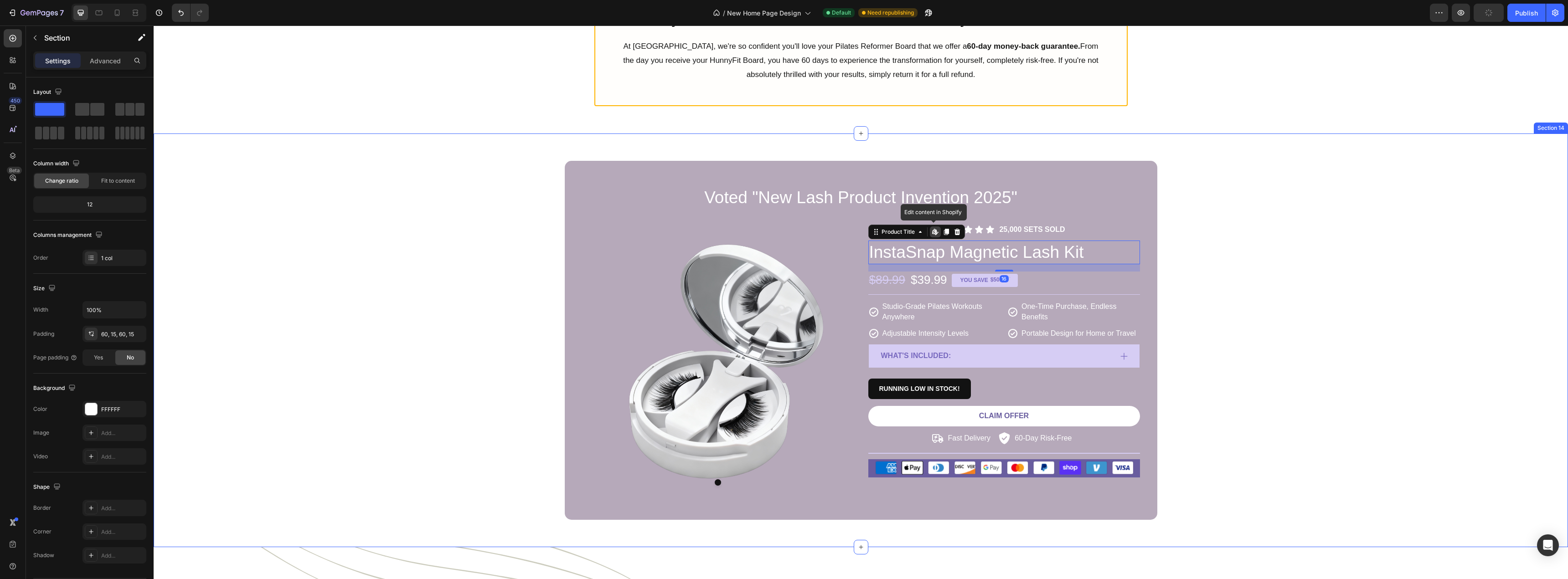
click at [1200, 313] on div "Voted "New Lash Product Invention 2025" Heading Product Images Icon Icon Icon I…" at bounding box center [861, 340] width 1401 height 359
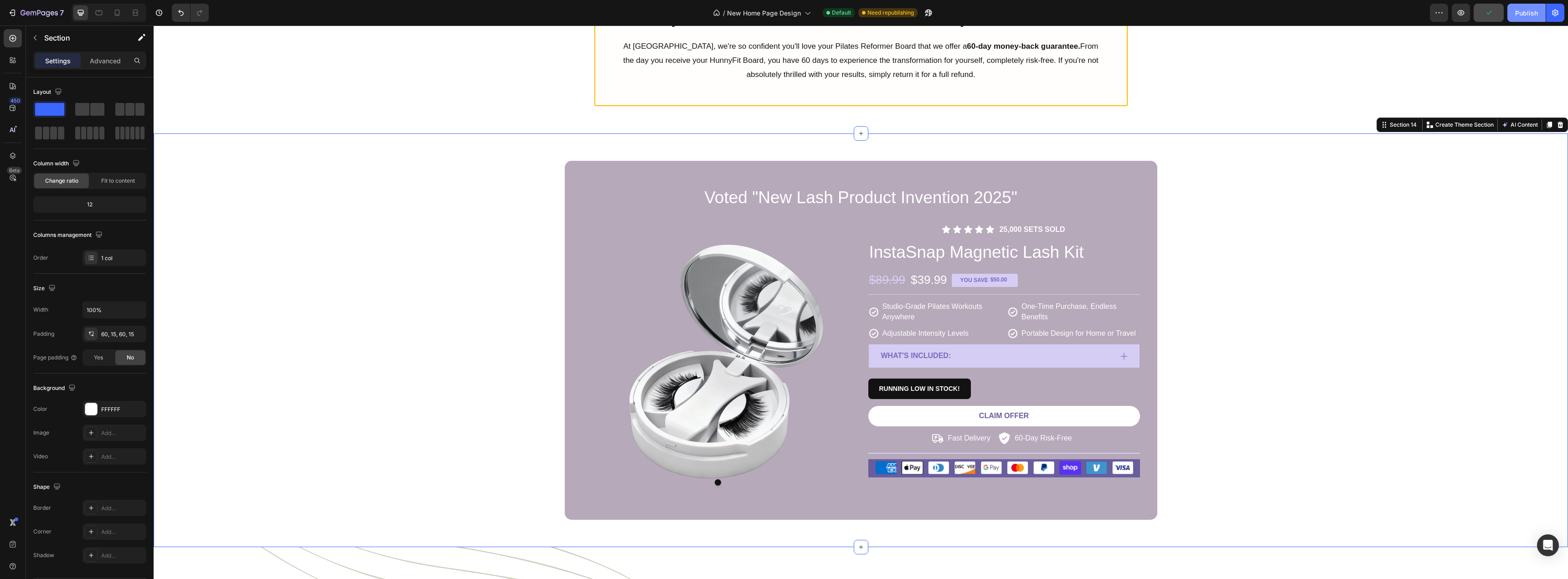
click at [1516, 16] on div "Publish" at bounding box center [1526, 13] width 23 height 10
click at [968, 244] on h2 "InstaSnap Magnetic Lash Kit" at bounding box center [1004, 252] width 271 height 24
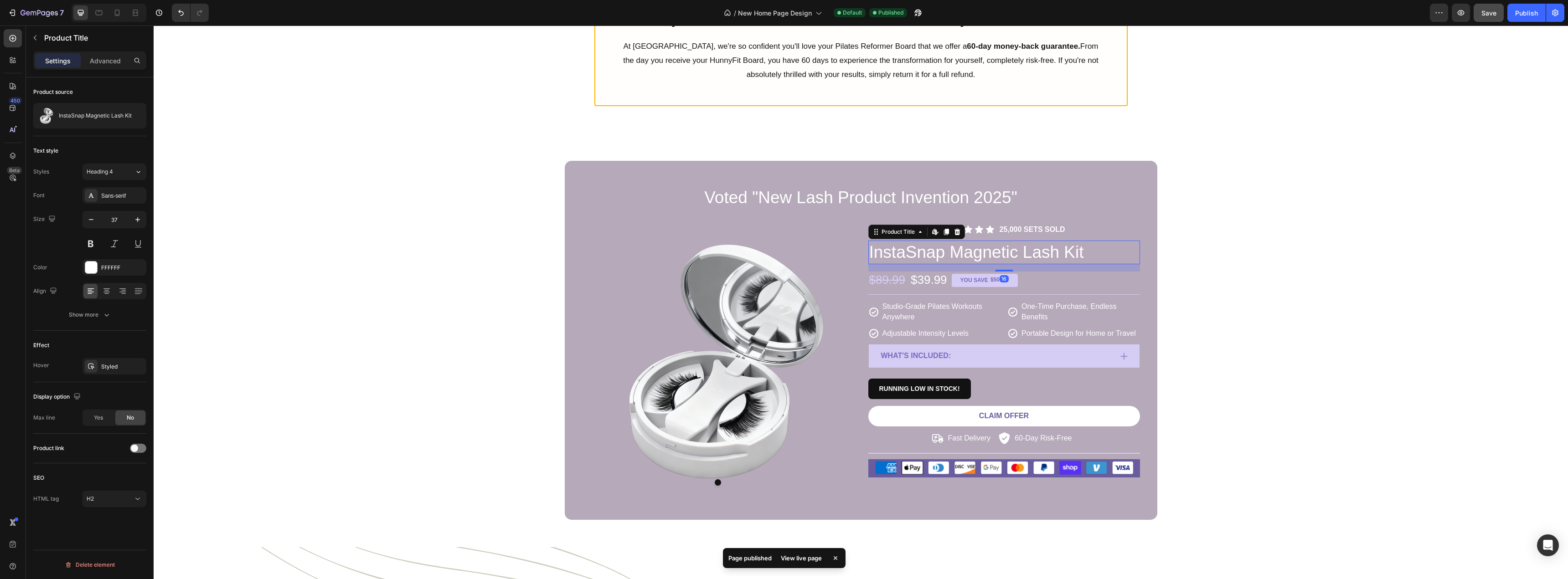
click at [967, 253] on h2 "InstaSnap Magnetic Lash Kit" at bounding box center [1004, 252] width 271 height 24
click at [1048, 275] on div "$89.99 Product Price Product Price $39.99 Product Price Product Price YOU SAVE …" at bounding box center [1004, 280] width 271 height 17
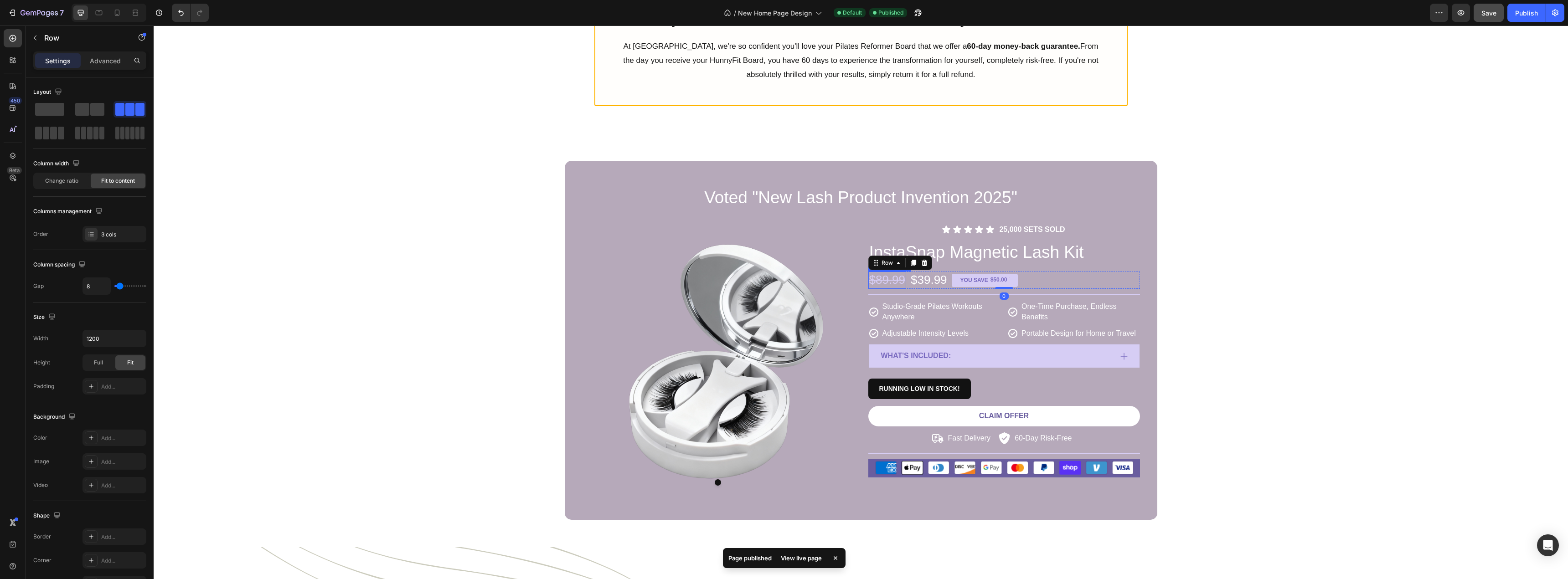
click at [872, 280] on div "$89.99" at bounding box center [887, 280] width 38 height 17
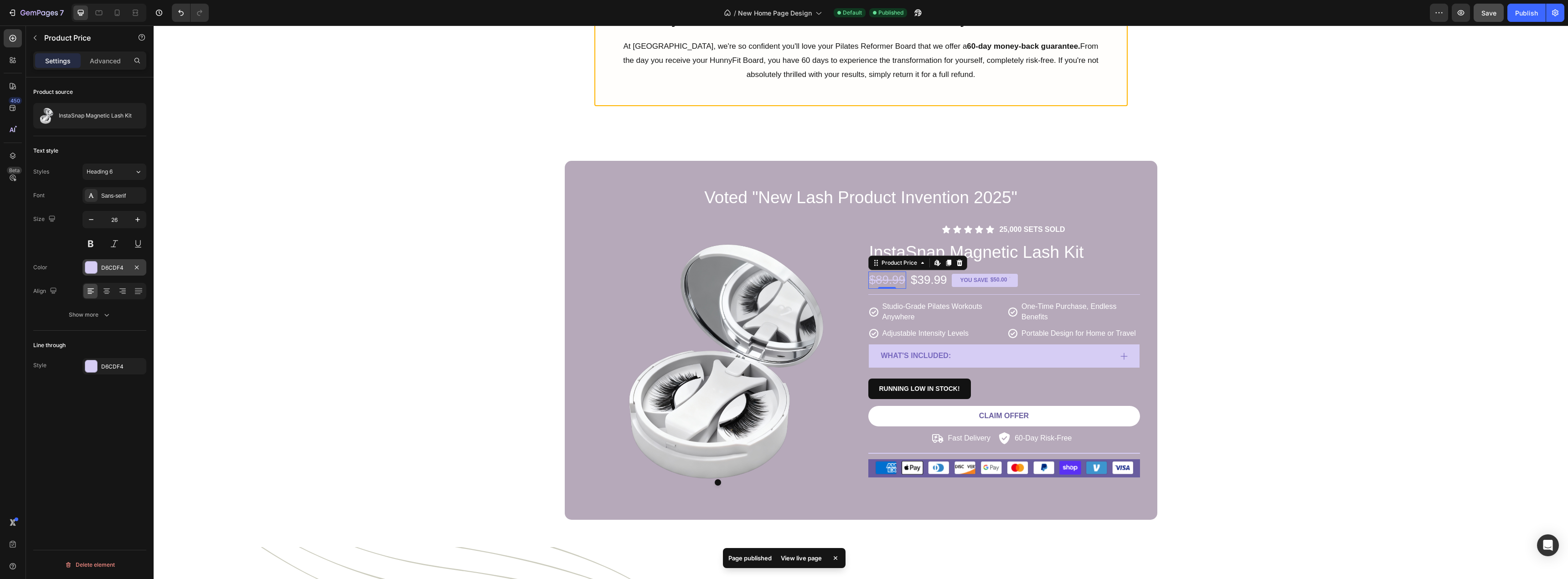
click at [89, 269] on div at bounding box center [91, 267] width 12 height 12
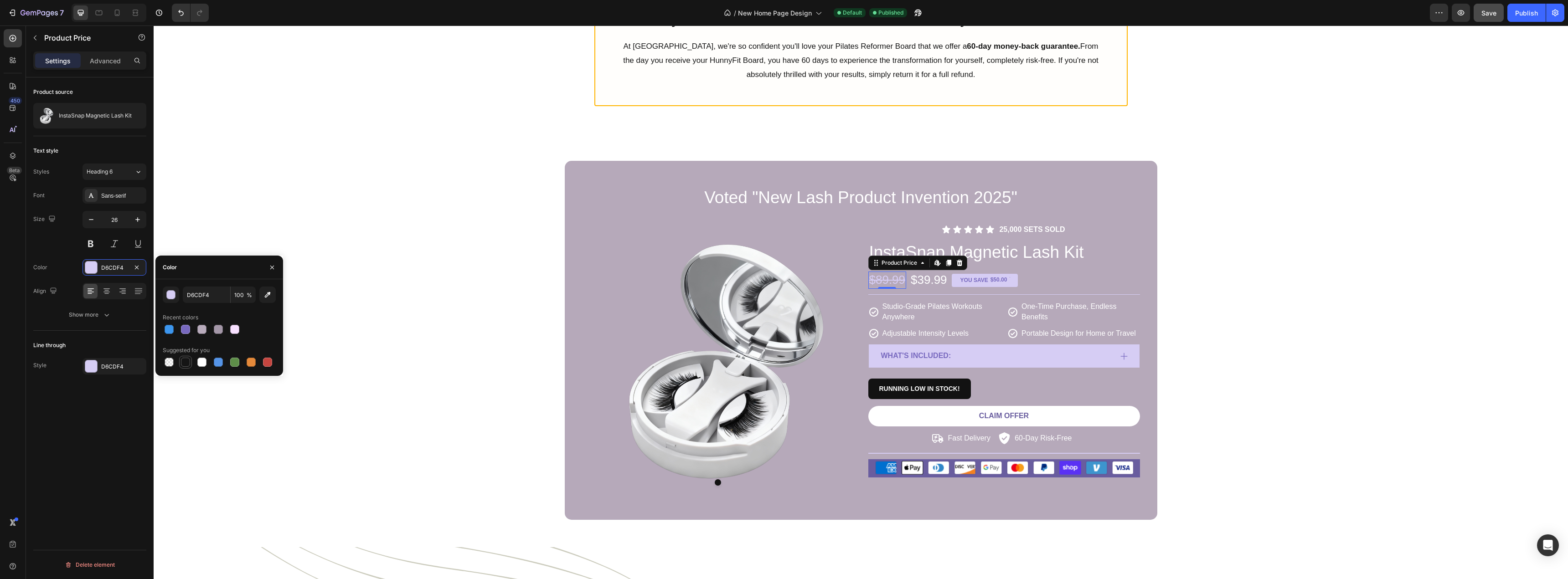
click at [184, 367] on div at bounding box center [185, 362] width 13 height 13
type input "151515"
click at [889, 284] on div "$89.99" at bounding box center [887, 280] width 38 height 17
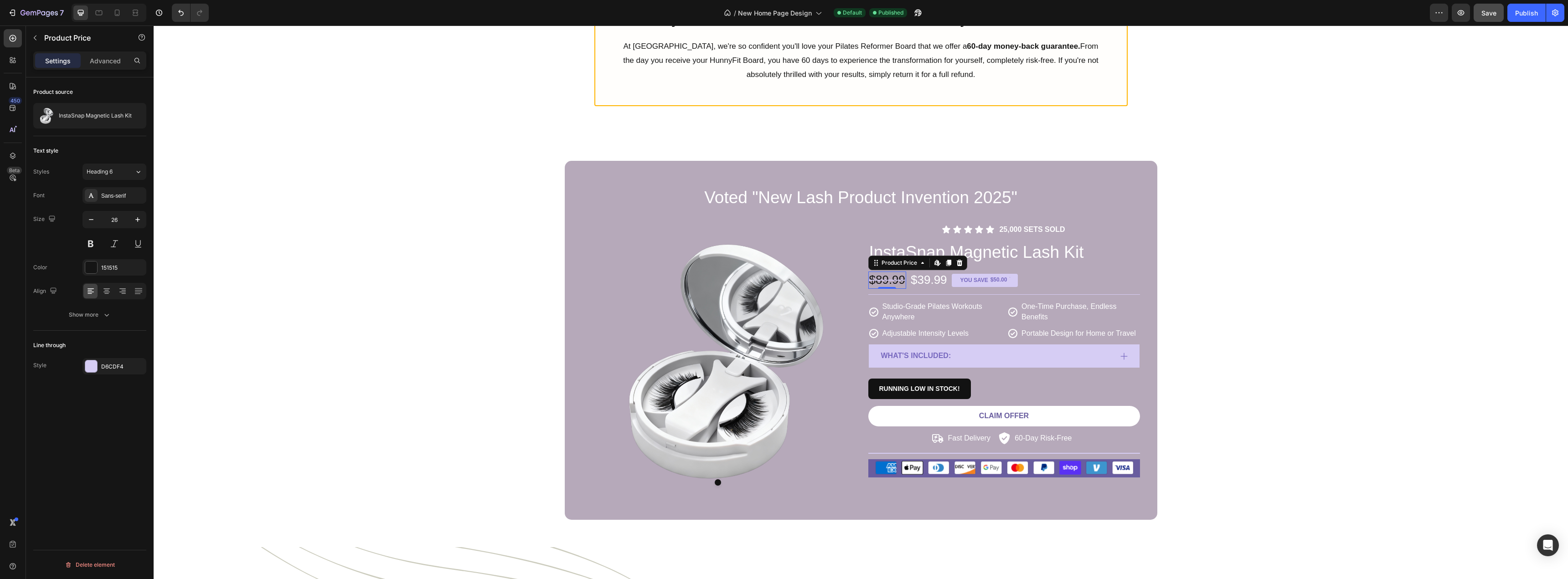
click at [889, 281] on div "$89.99" at bounding box center [887, 280] width 38 height 17
click at [883, 279] on div "$89.99" at bounding box center [887, 280] width 38 height 17
click at [91, 371] on div at bounding box center [91, 366] width 12 height 12
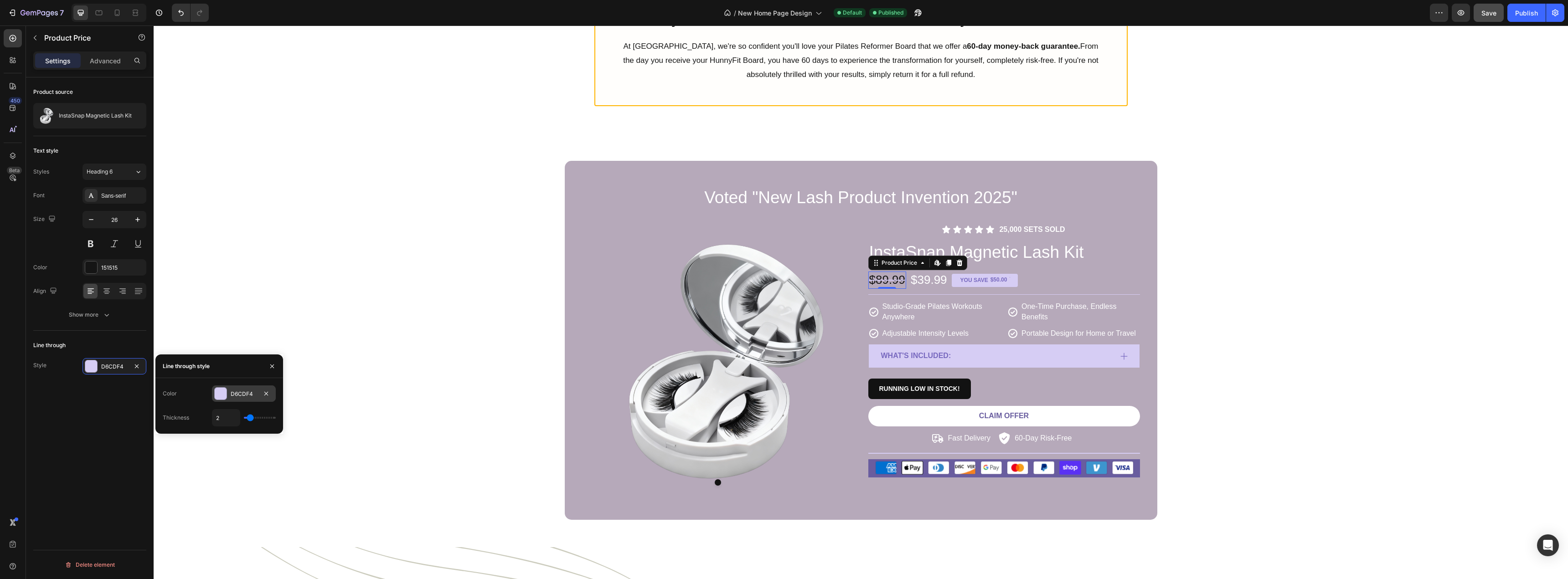
click at [219, 392] on div at bounding box center [220, 393] width 12 height 12
click at [186, 458] on div at bounding box center [185, 460] width 9 height 9
type input "151515"
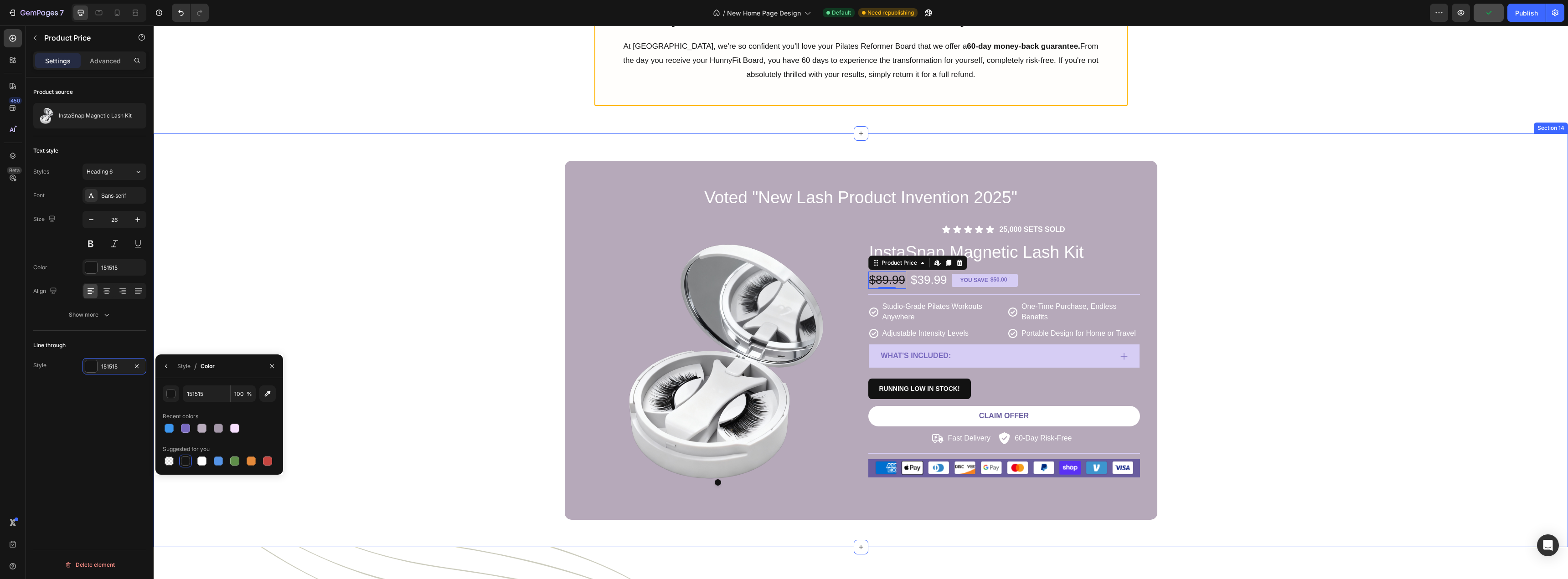
click at [407, 302] on div "Voted "New Lash Product Invention 2025" Heading Product Images Icon Icon Icon I…" at bounding box center [861, 340] width 1401 height 359
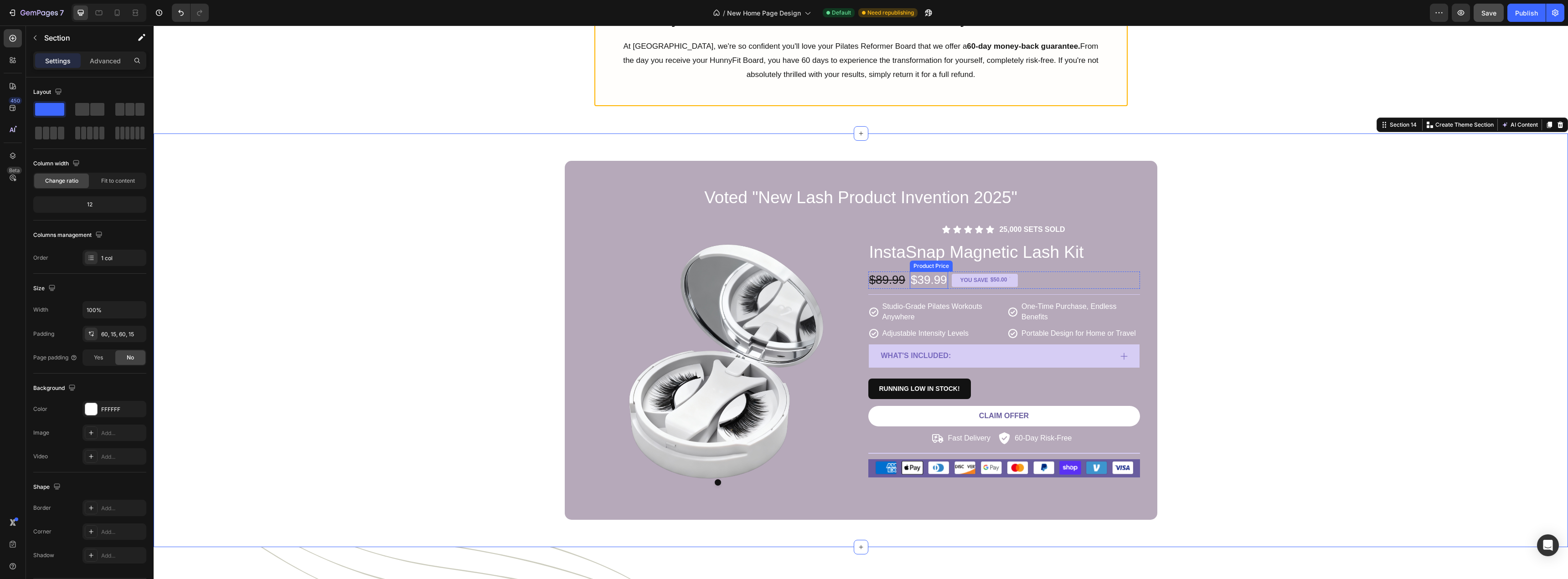
click at [934, 281] on div "$39.99" at bounding box center [929, 280] width 38 height 17
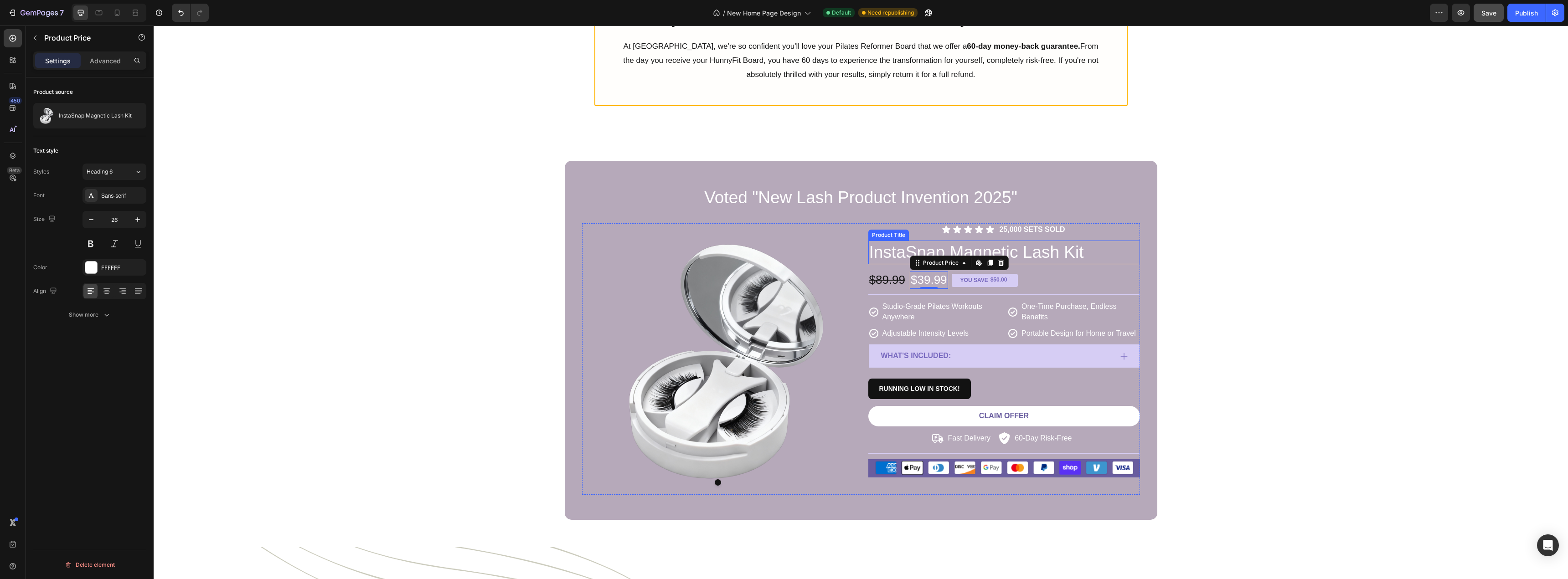
click at [959, 252] on h2 "InstaSnap Magnetic Lash Kit" at bounding box center [1004, 252] width 271 height 24
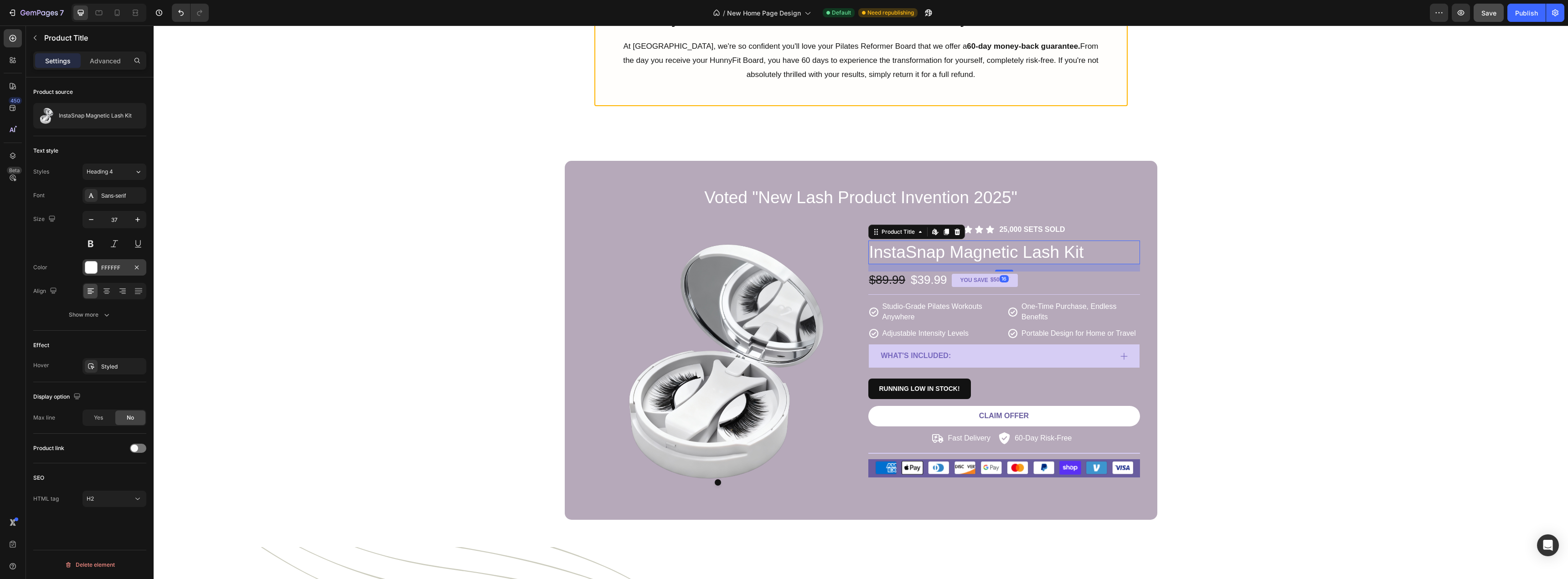
click at [89, 268] on div at bounding box center [91, 267] width 12 height 12
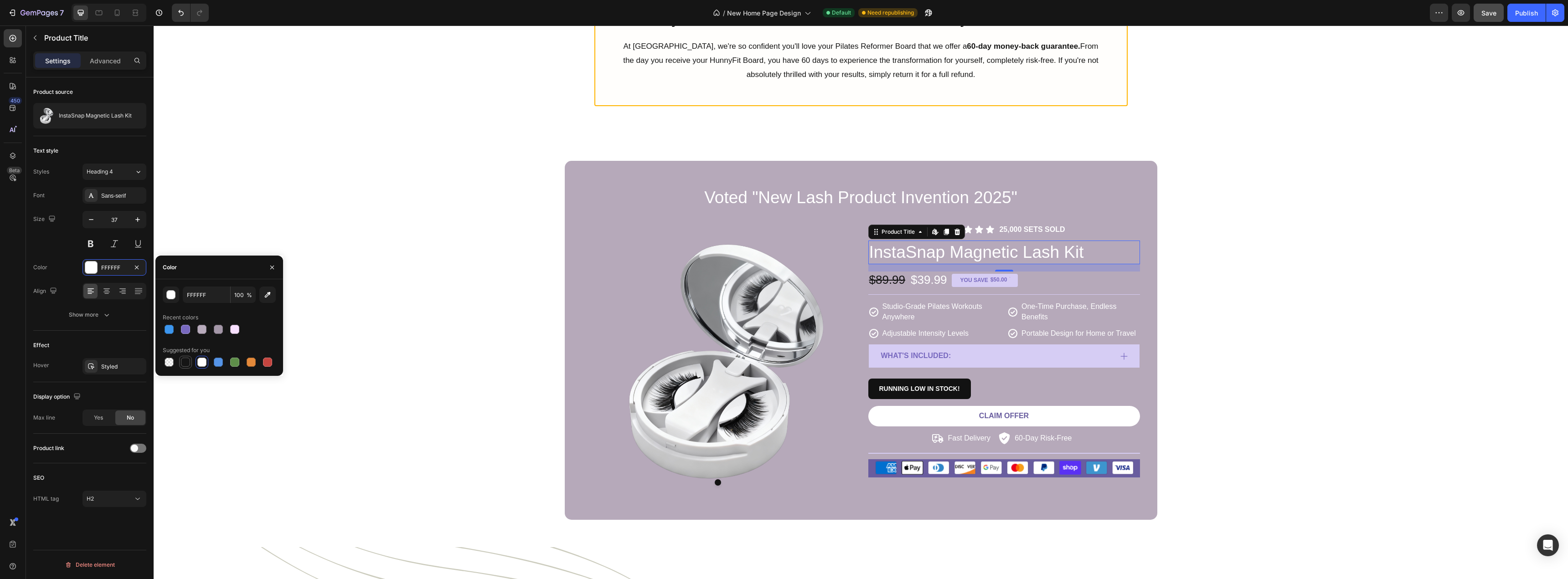
click at [183, 364] on div at bounding box center [185, 362] width 9 height 9
type input "151515"
click at [268, 221] on div "Voted "New Lash Product Invention 2025" Heading Product Images Icon Icon Icon I…" at bounding box center [861, 340] width 1401 height 359
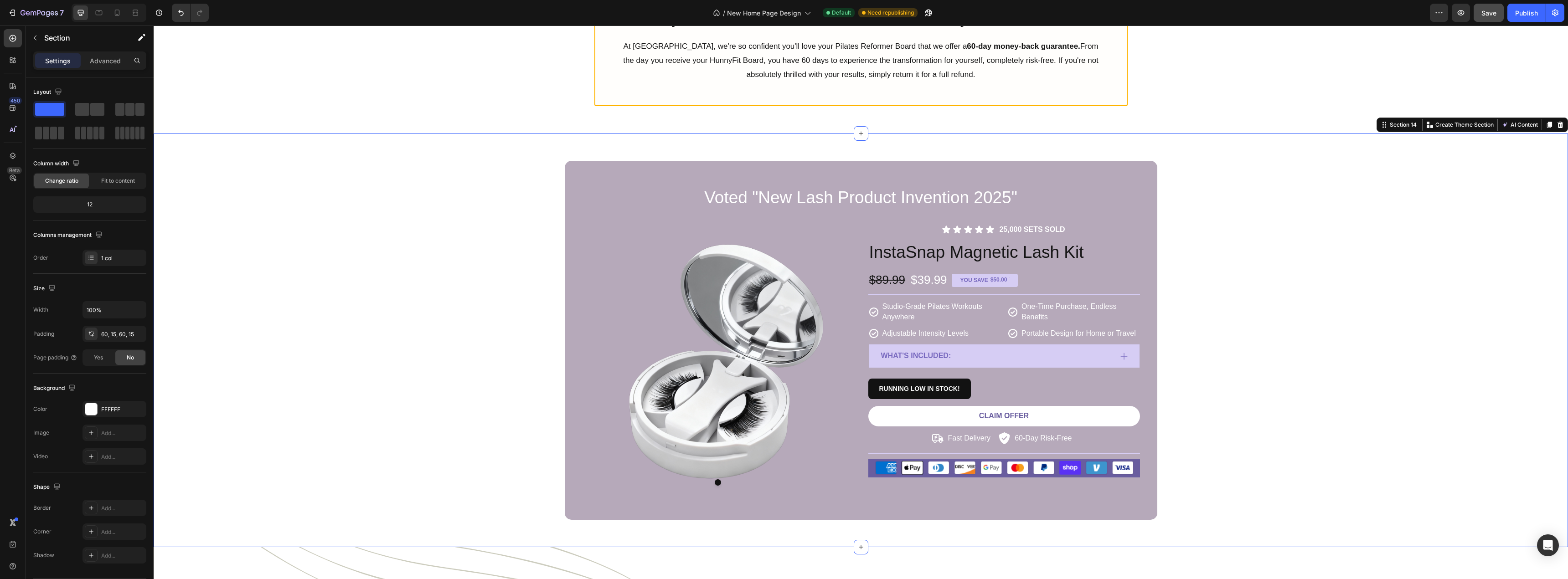
click at [268, 221] on div "Voted "New Lash Product Invention 2025" Heading Product Images Icon Icon Icon I…" at bounding box center [861, 340] width 1401 height 359
click at [844, 229] on img at bounding box center [718, 359] width 271 height 271
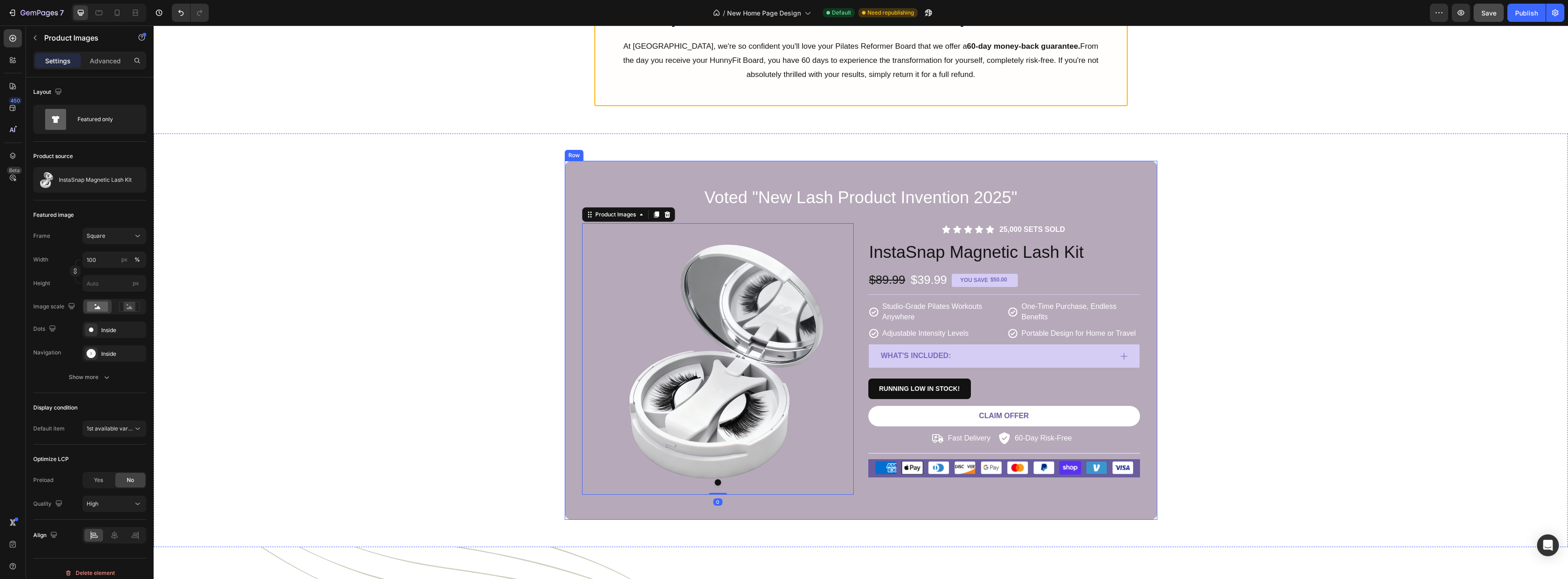
click at [1115, 178] on div "Voted "New Lash Product Invention 2025" Heading Product Images 0 Icon Icon Icon…" at bounding box center [861, 340] width 592 height 359
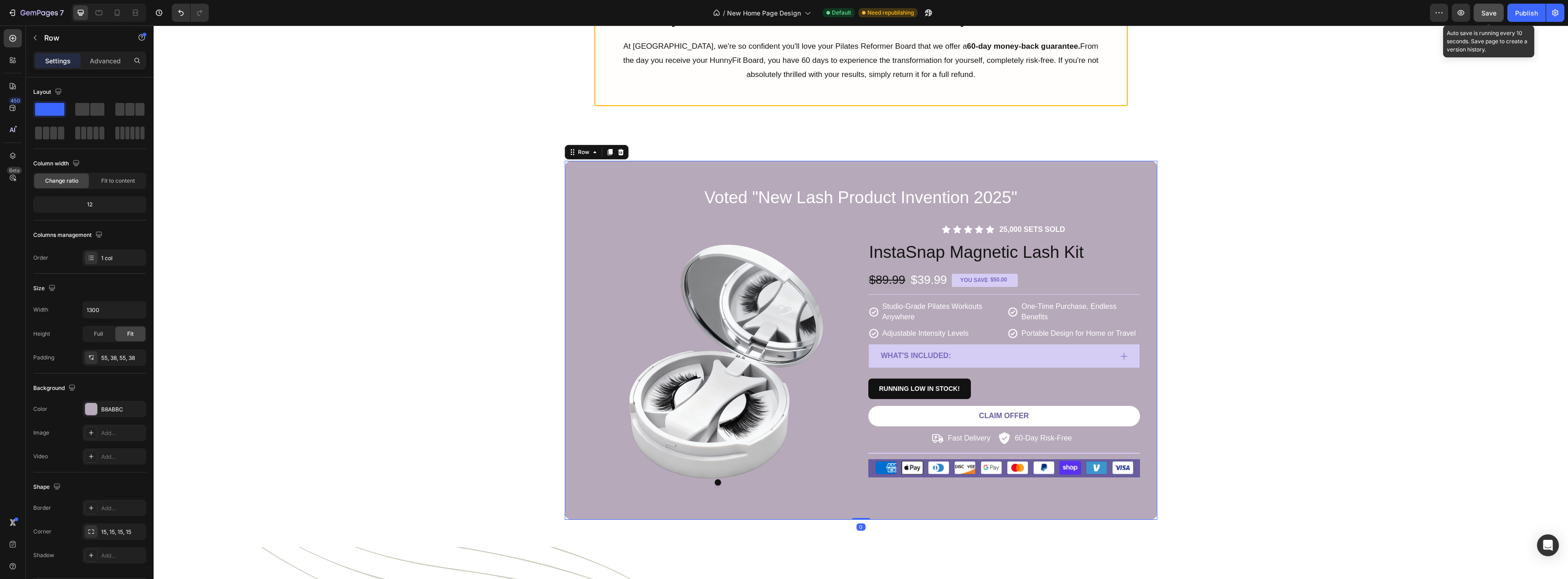
drag, startPoint x: 1496, startPoint y: 7, endPoint x: 1501, endPoint y: 8, distance: 5.1
click at [1496, 8] on button "Save" at bounding box center [1488, 13] width 30 height 18
click at [1514, 8] on button "Publish" at bounding box center [1526, 13] width 38 height 18
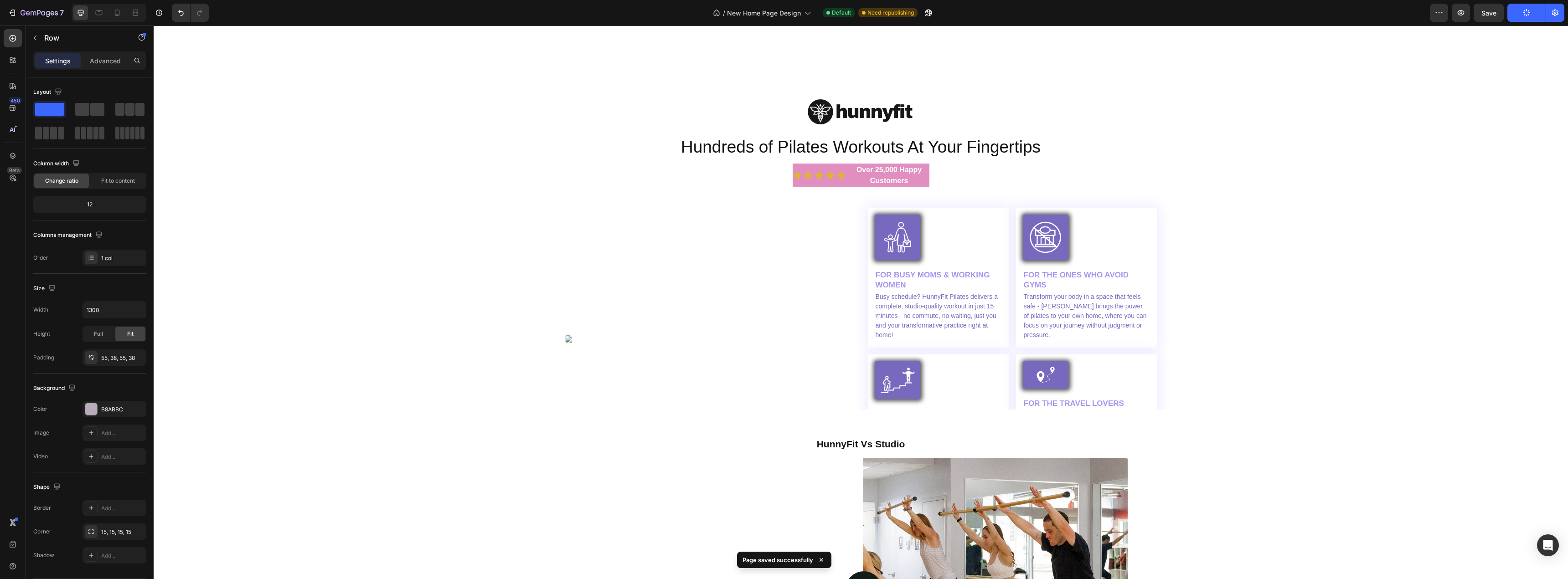
scroll to position [2278, 0]
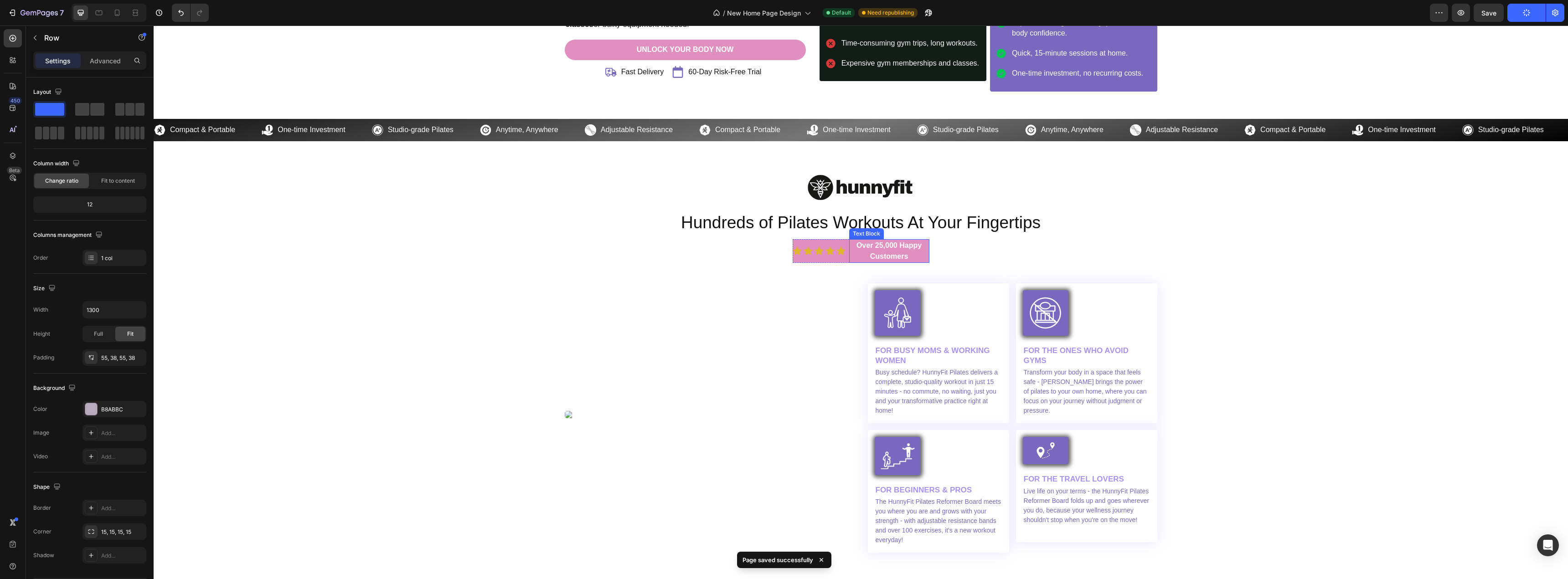
click at [918, 247] on strong "Over 25,000 Happy Customers" at bounding box center [889, 251] width 65 height 19
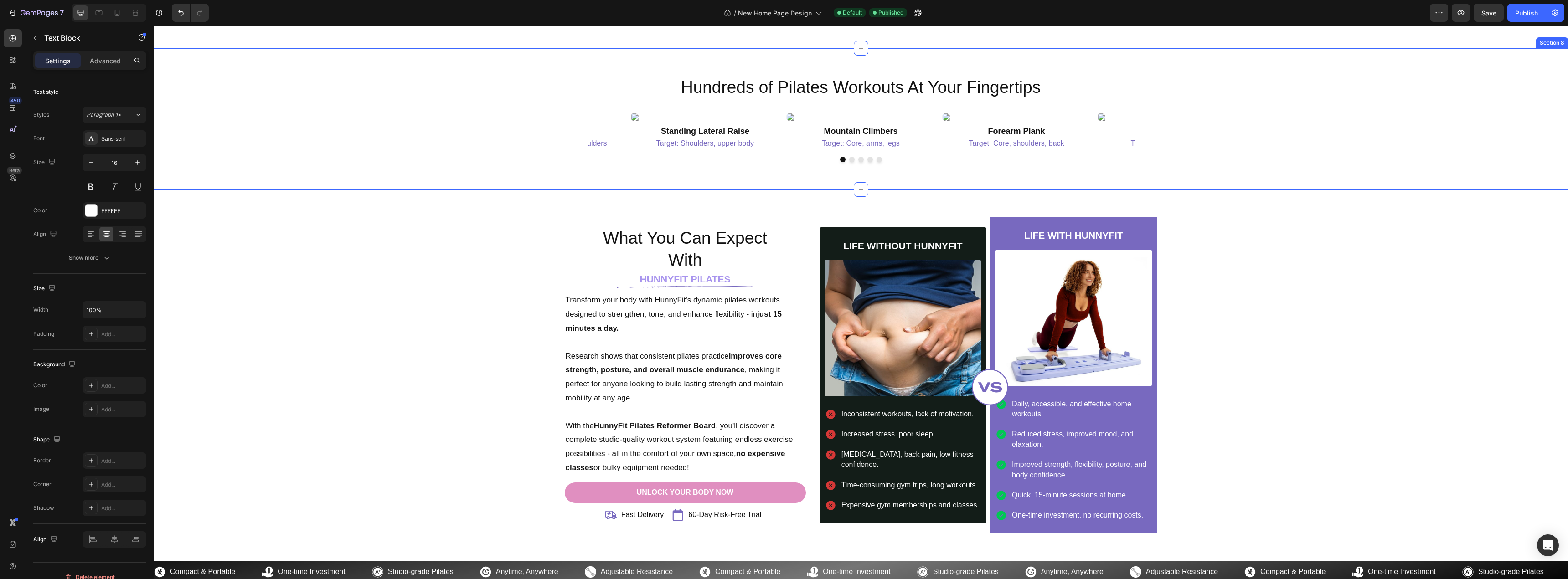
scroll to position [2084, 0]
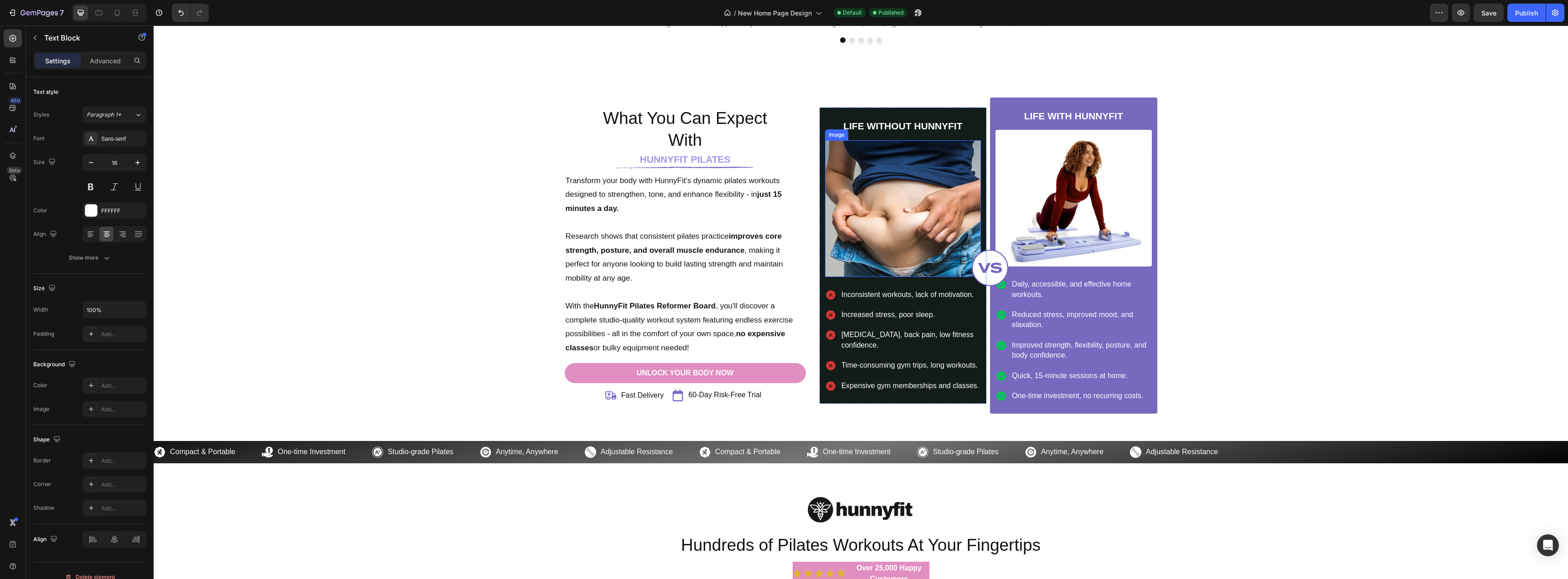
click at [893, 226] on img at bounding box center [903, 209] width 156 height 137
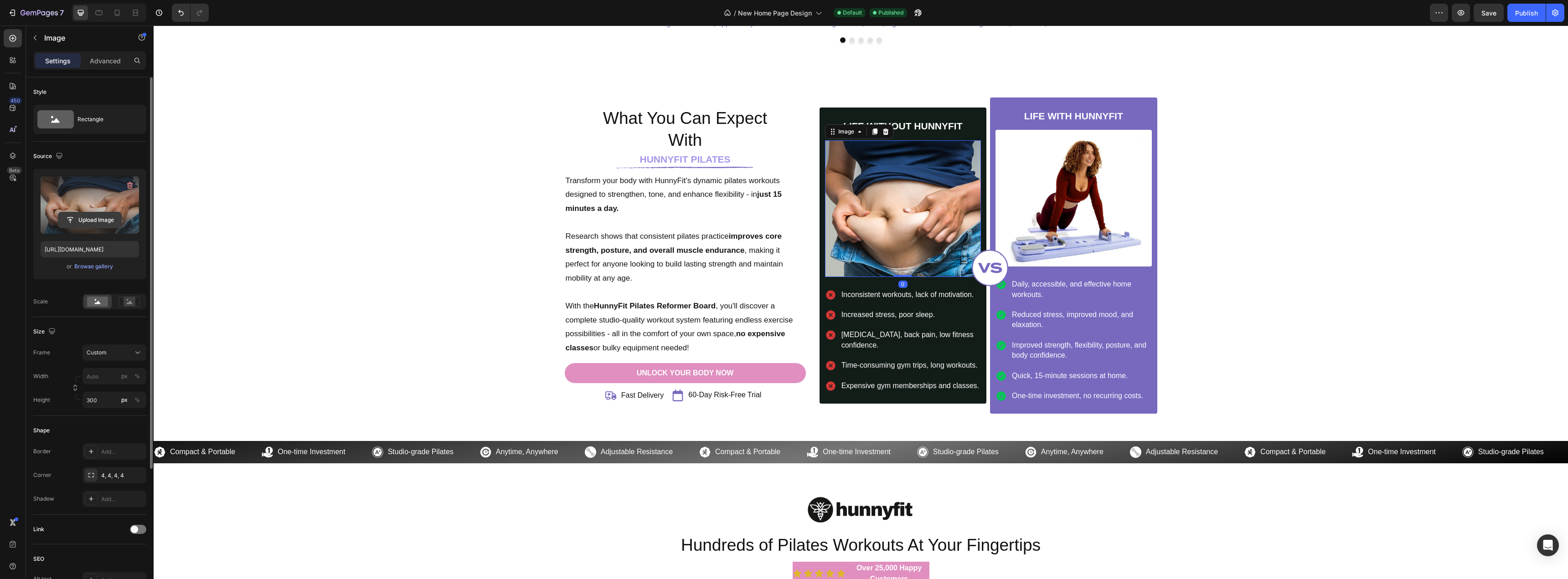
click at [92, 218] on input "file" at bounding box center [89, 220] width 63 height 15
type input "[URL][DOMAIN_NAME]"
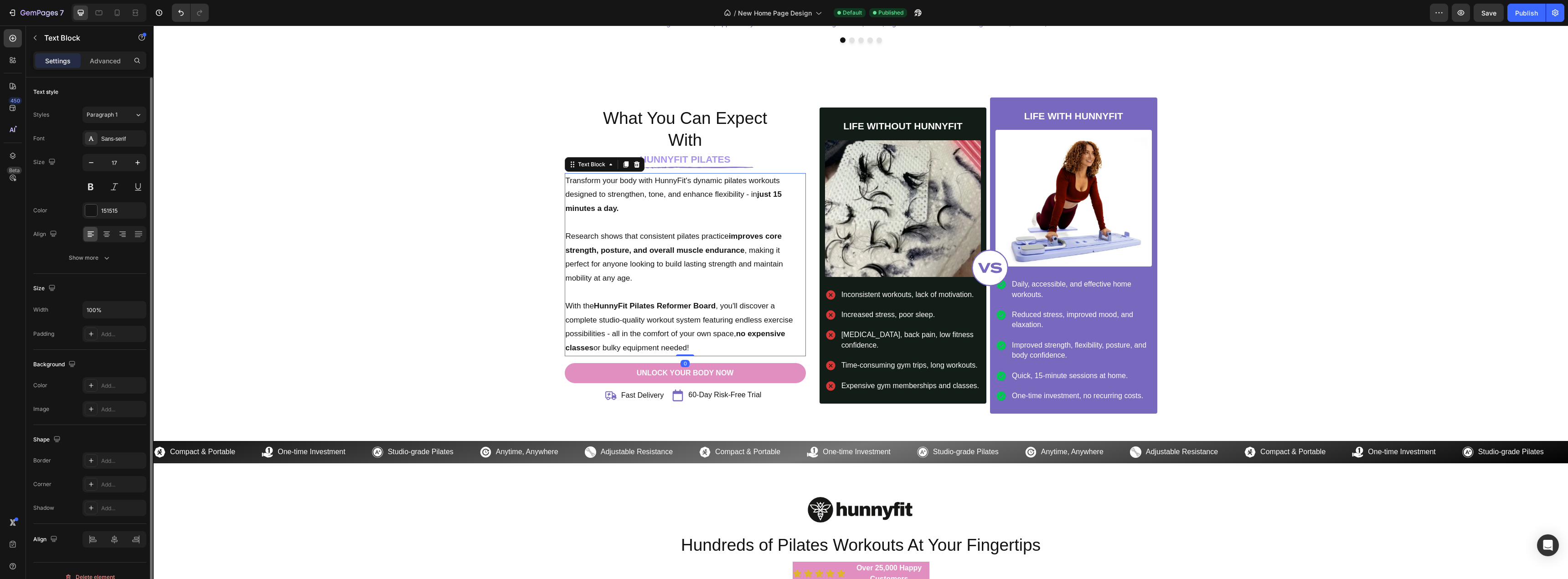
click at [642, 193] on p "Transform your body with HunnyFit's dynamic pilates workouts designed to streng…" at bounding box center [685, 195] width 239 height 42
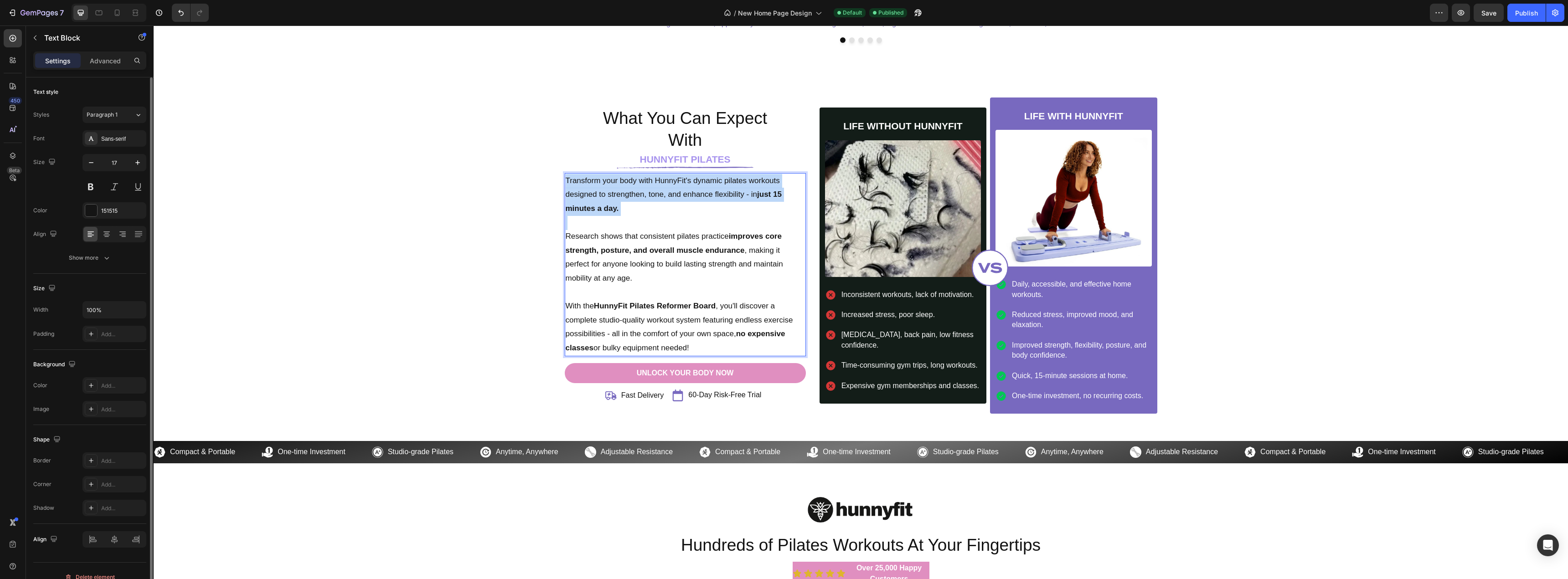
click at [642, 193] on p "Transform your body with HunnyFit's dynamic pilates workouts designed to streng…" at bounding box center [685, 195] width 239 height 42
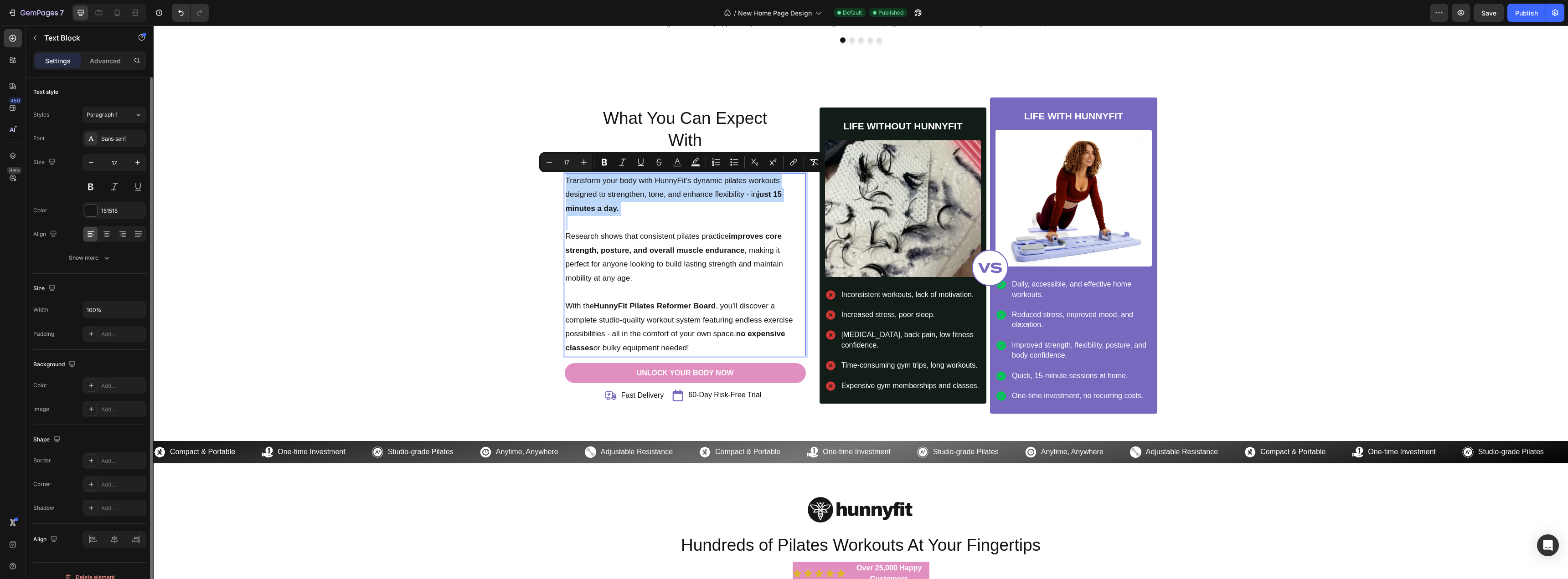
copy div "Transform your body with HunnyFit's dynamic pilates workouts designed to streng…"
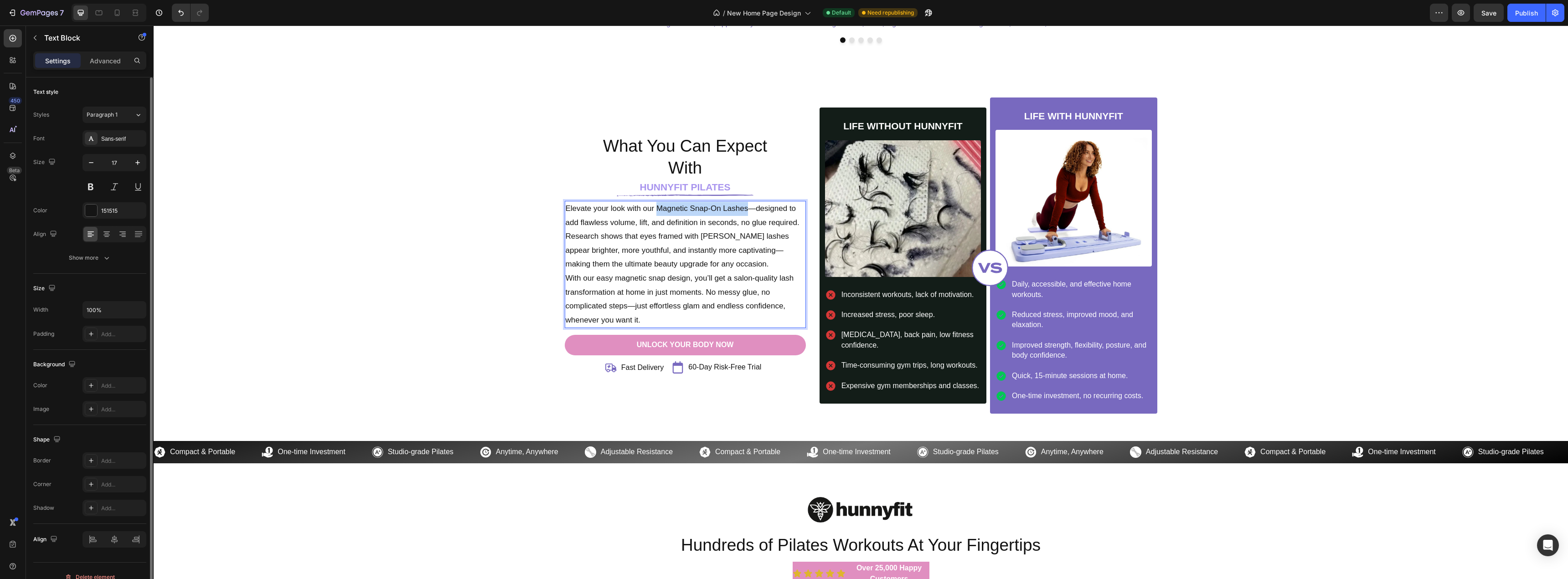
drag, startPoint x: 655, startPoint y: 208, endPoint x: 744, endPoint y: 212, distance: 89.1
click at [744, 212] on p "Elevate your look with our Magnetic Snap-On Lashes—designed to add flawless vol…" at bounding box center [685, 216] width 239 height 28
click at [734, 233] on p "Research shows that eyes framed with [PERSON_NAME] lashes appear brighter, more…" at bounding box center [685, 250] width 239 height 42
click at [475, 289] on div "What You Can Expect With Heading HUNNYFIT PILATES Heading Image Elevate your lo…" at bounding box center [861, 255] width 1401 height 316
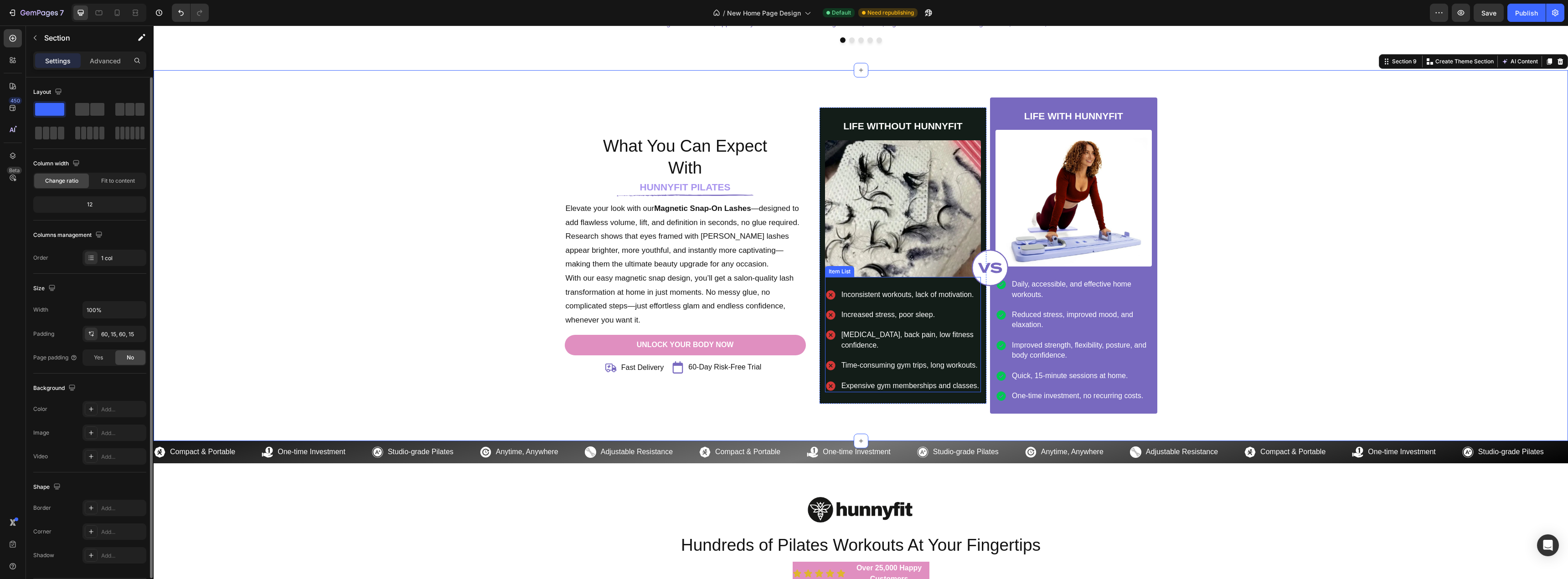
click at [960, 386] on p "Expensive gym memberships and classes." at bounding box center [910, 386] width 138 height 10
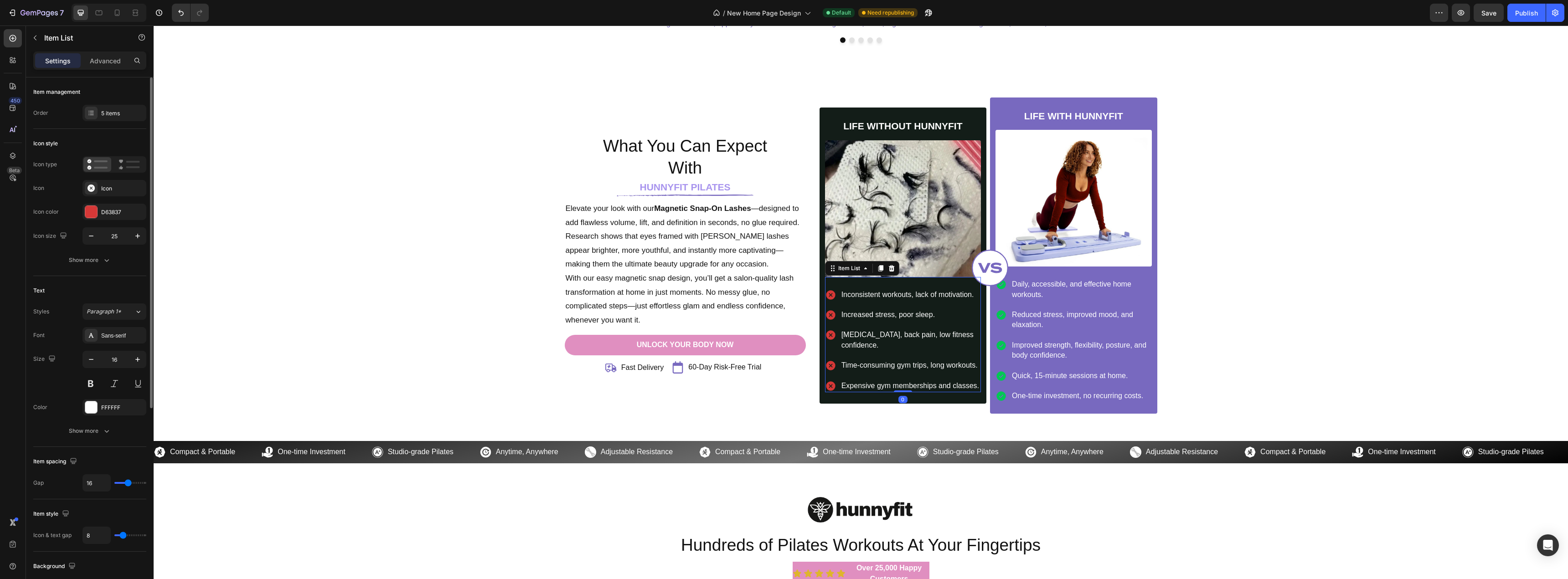
click at [840, 291] on div "Inconsistent workouts, lack of motivation." at bounding box center [910, 294] width 141 height 13
click at [842, 294] on p "Inconsistent workouts, lack of motivation." at bounding box center [910, 294] width 138 height 10
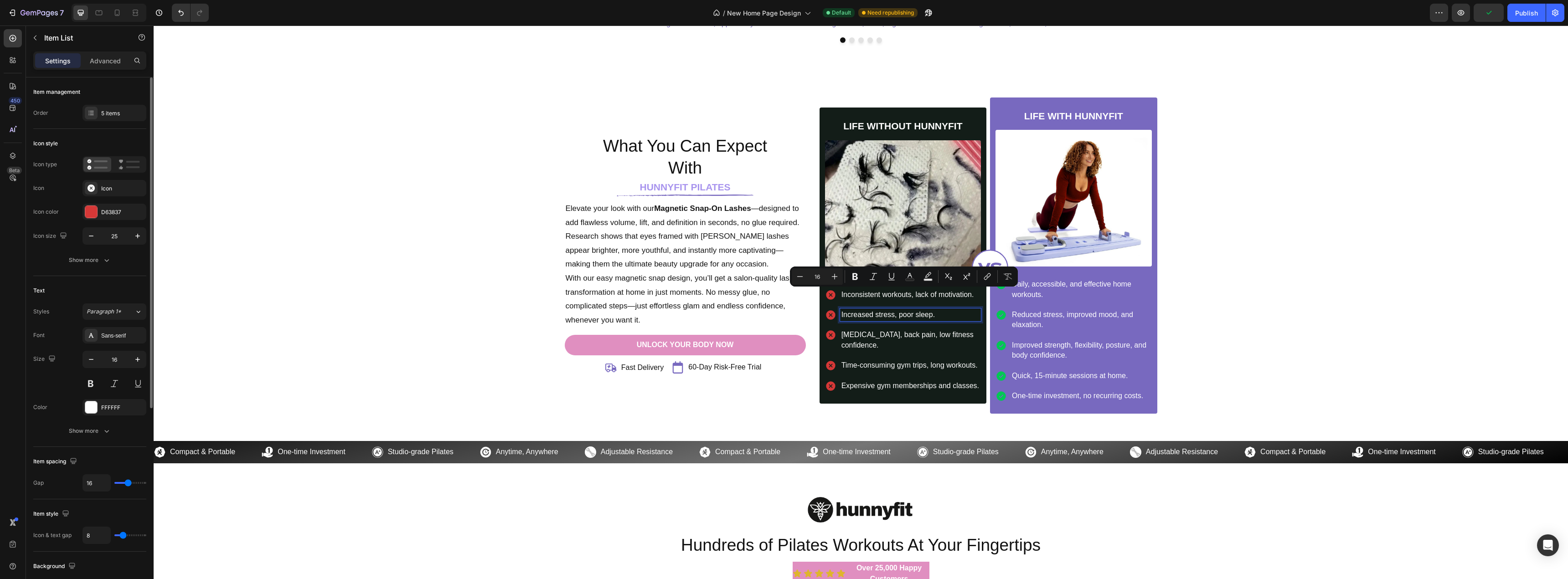
click at [854, 313] on p "Increased stress, poor sleep." at bounding box center [910, 314] width 138 height 10
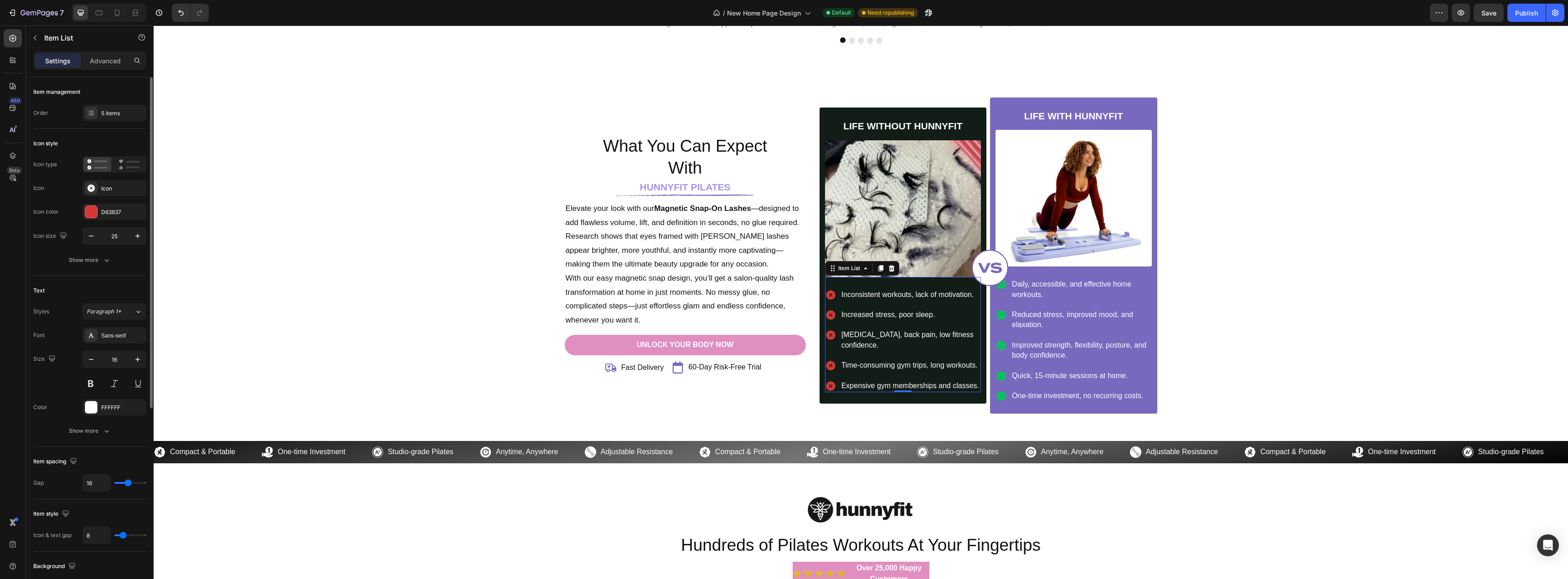
drag, startPoint x: 835, startPoint y: 291, endPoint x: 854, endPoint y: 304, distance: 23.0
click at [854, 304] on div "Inconsistent workouts, lack of motivation. Increased stress, poor sleep. [MEDIC…" at bounding box center [903, 340] width 156 height 104
click at [870, 320] on p "Increased stress, poor sleep." at bounding box center [910, 314] width 138 height 10
click at [826, 288] on div "Inconsistent workouts, lack of motivation." at bounding box center [903, 294] width 156 height 13
click at [853, 296] on p "Inconsistent workouts, lack of motivation." at bounding box center [910, 294] width 138 height 10
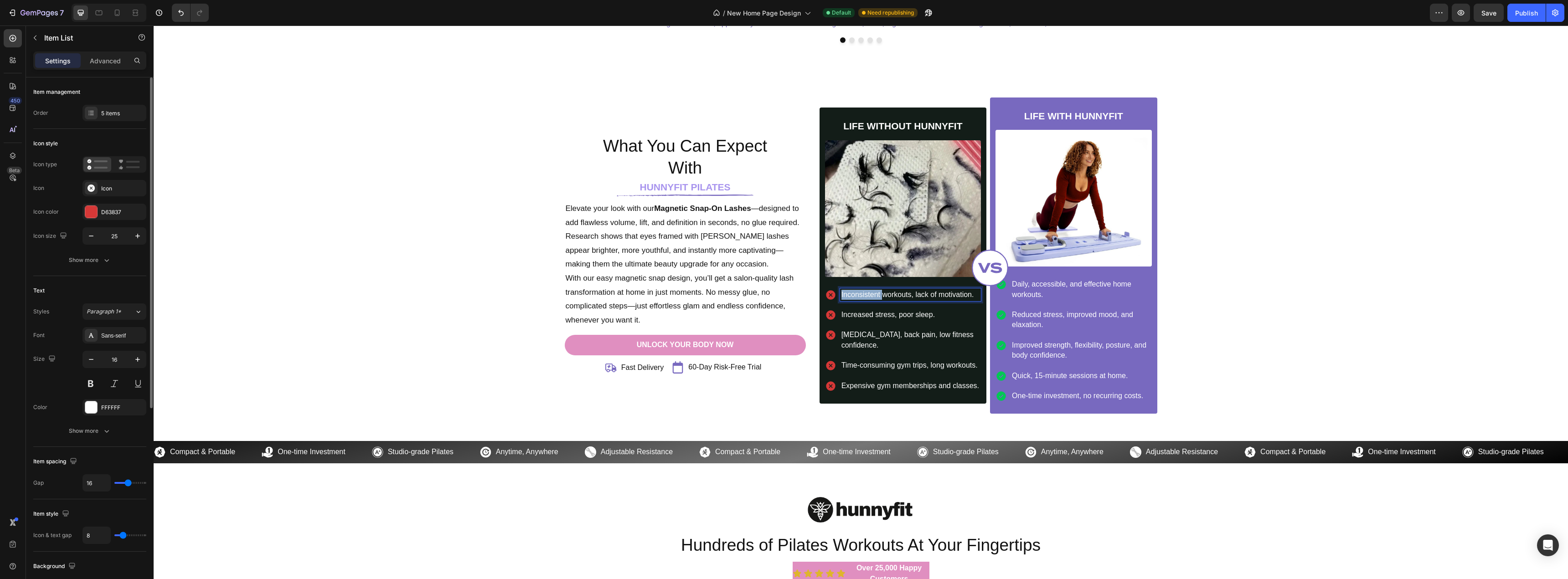
click at [853, 296] on p "Inconsistent workouts, lack of motivation." at bounding box center [910, 294] width 138 height 10
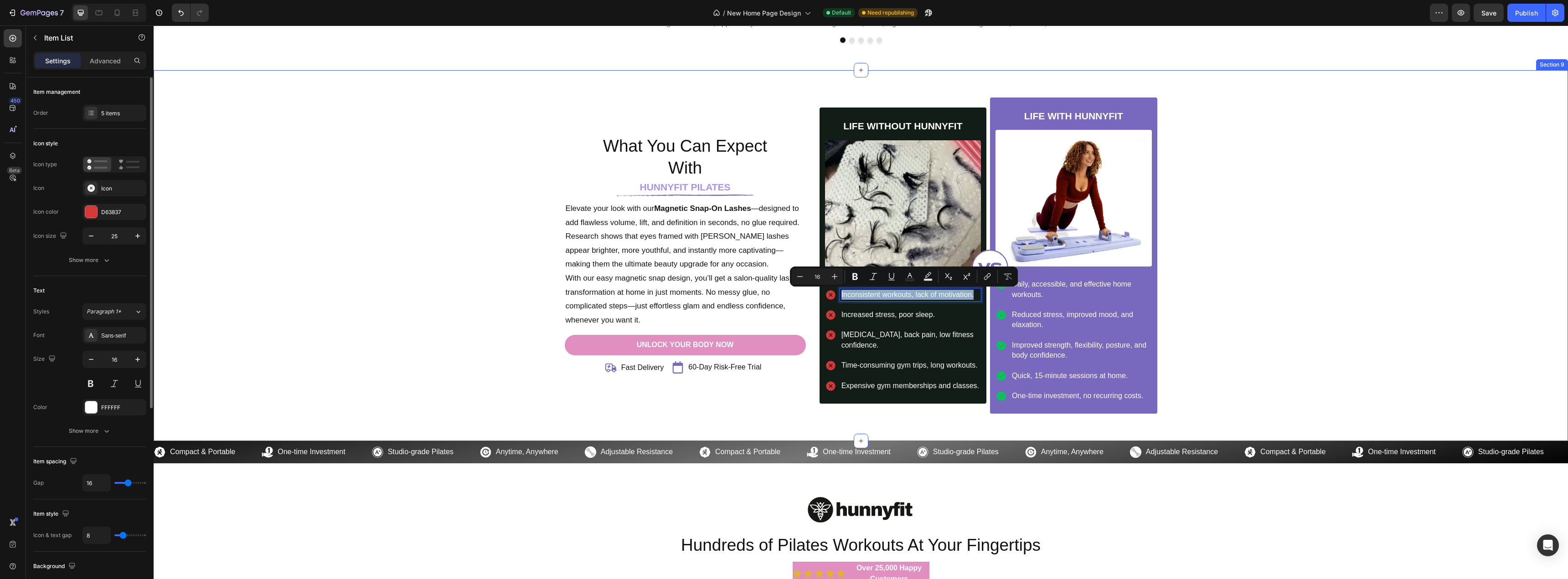
copy p "Inconsistent workouts, lack of motivation."
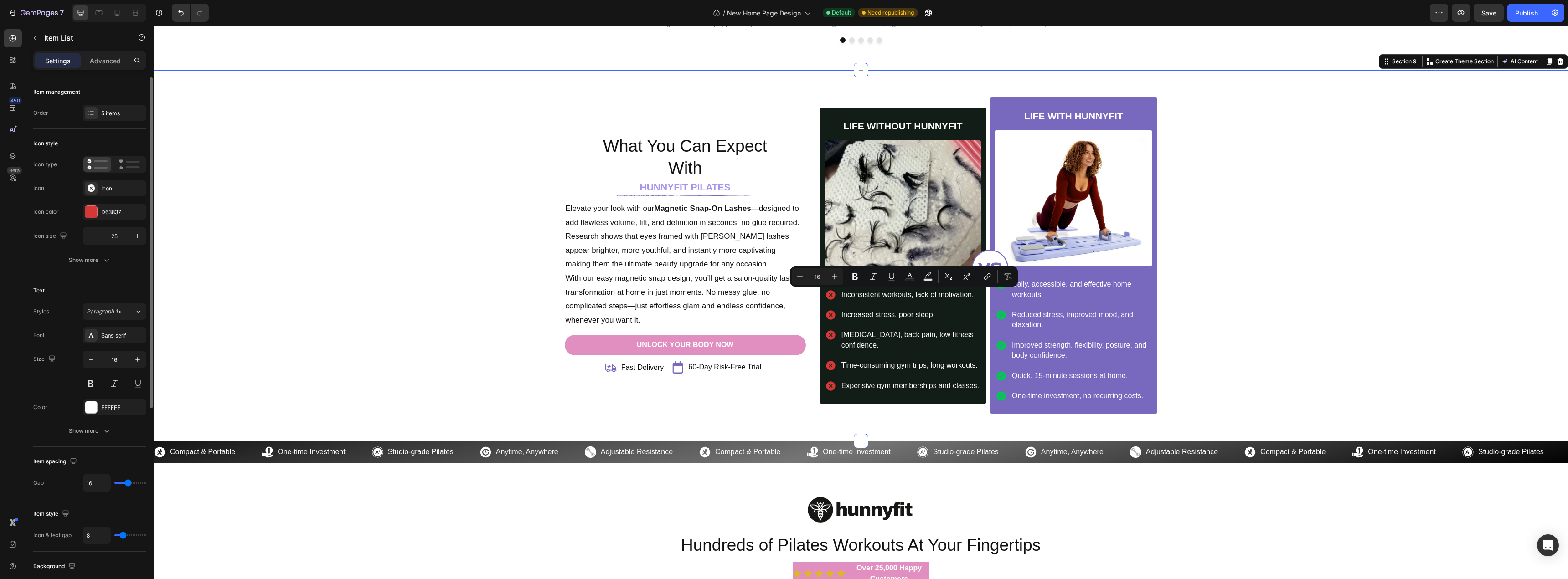
click at [383, 313] on div "What You Can Expect With Heading HUNNYFIT PILATES Heading Image Elevate your lo…" at bounding box center [861, 255] width 1401 height 316
